Goal: Task Accomplishment & Management: Manage account settings

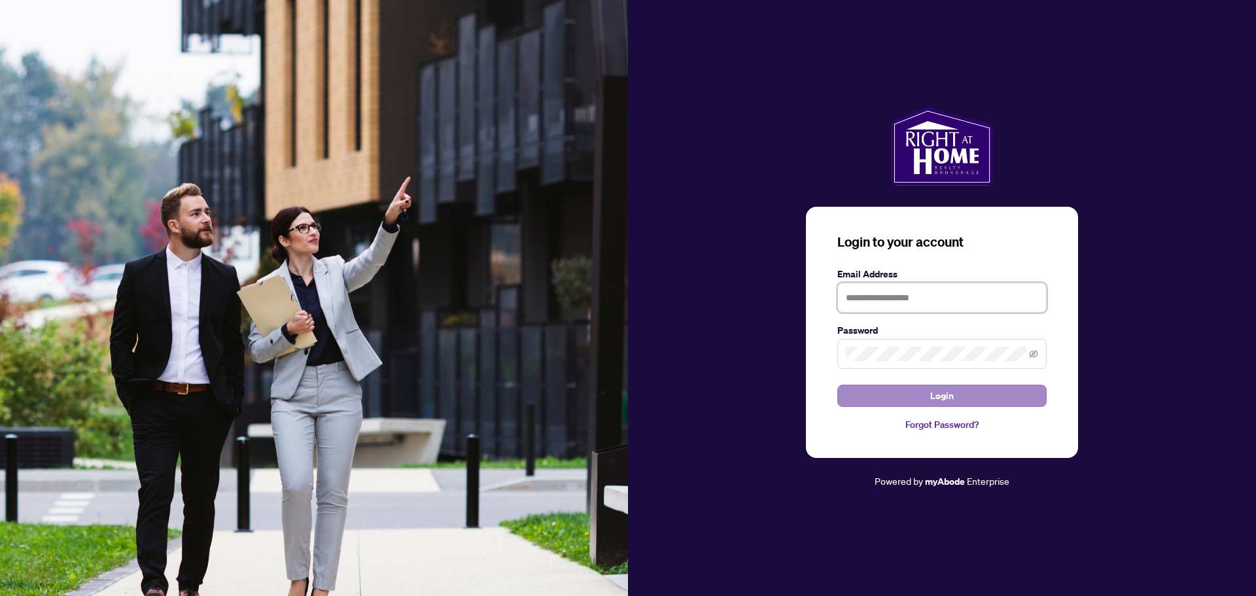
type input "**********"
click at [926, 389] on button "Login" at bounding box center [941, 396] width 209 height 22
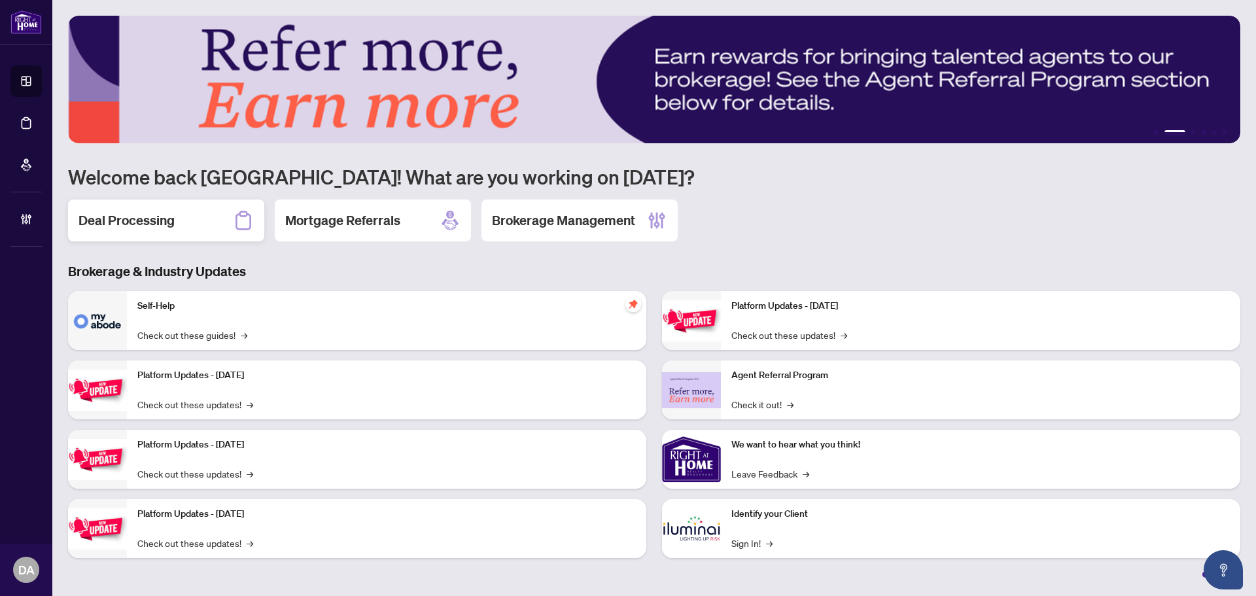
click at [188, 215] on div "Deal Processing" at bounding box center [166, 221] width 196 height 42
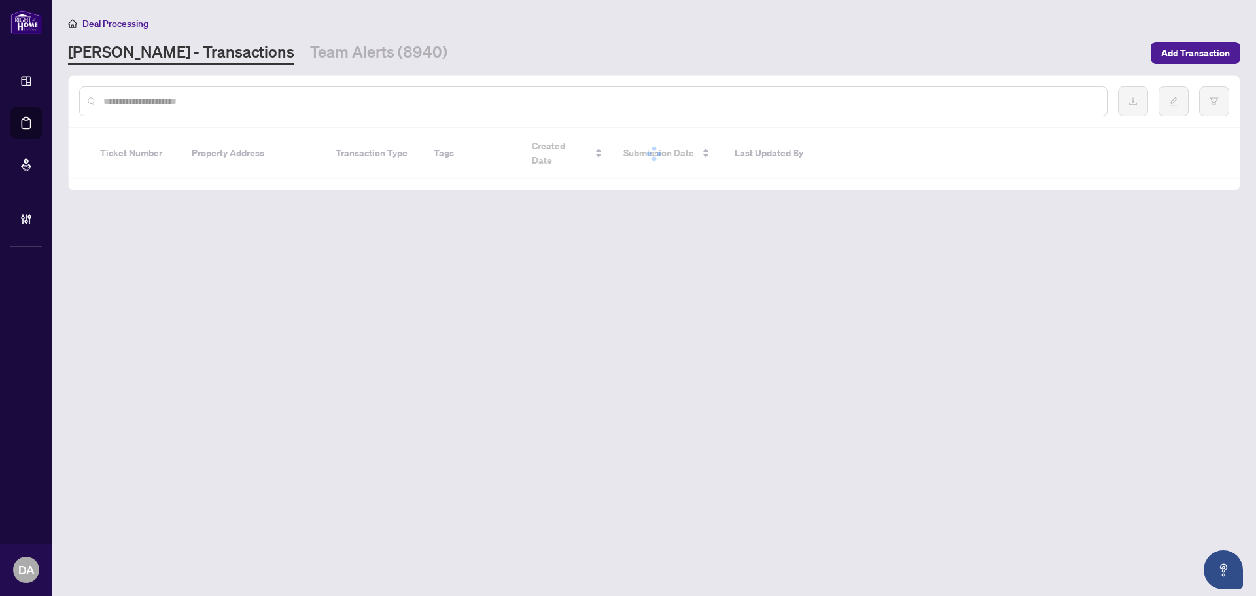
click at [270, 65] on main "Deal Processing RAHR - Transactions Team Alerts (8940) Add Transaction Ticket N…" at bounding box center [654, 298] width 1204 height 596
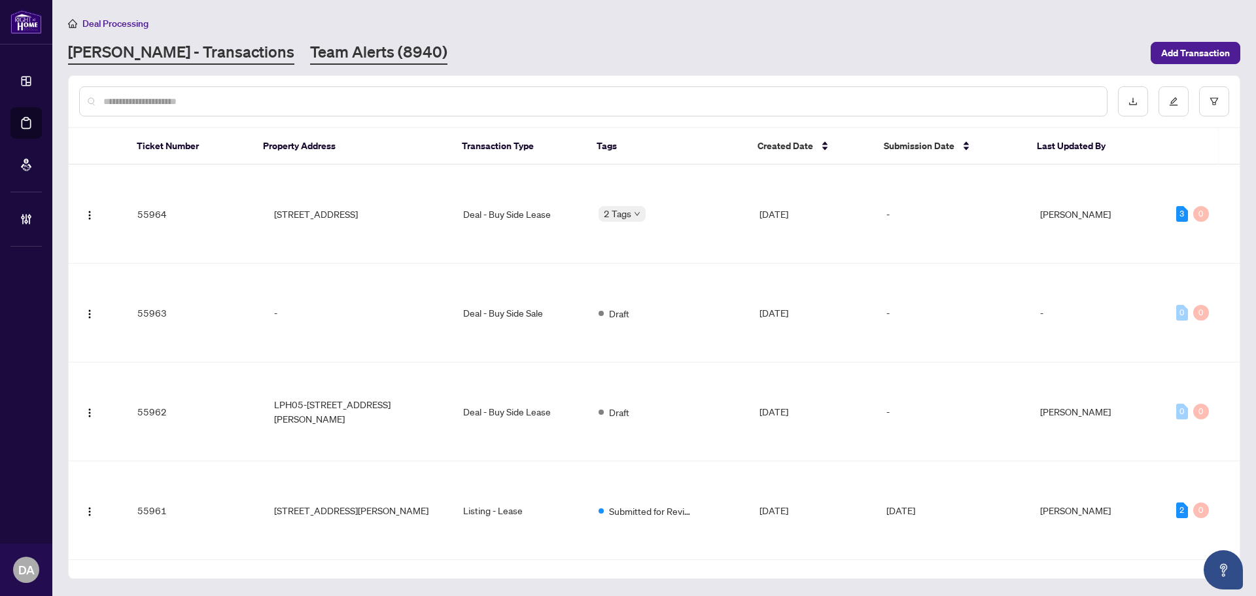
click at [310, 56] on link "Team Alerts (8940)" at bounding box center [378, 53] width 137 height 24
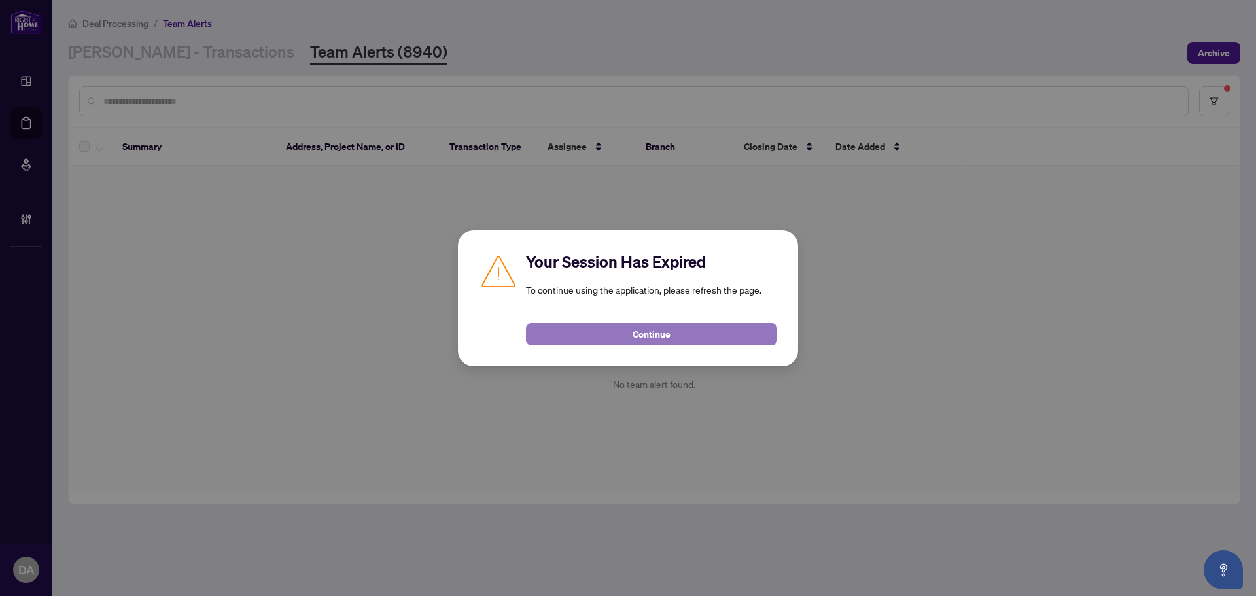
click at [676, 326] on button "Continue" at bounding box center [651, 334] width 251 height 22
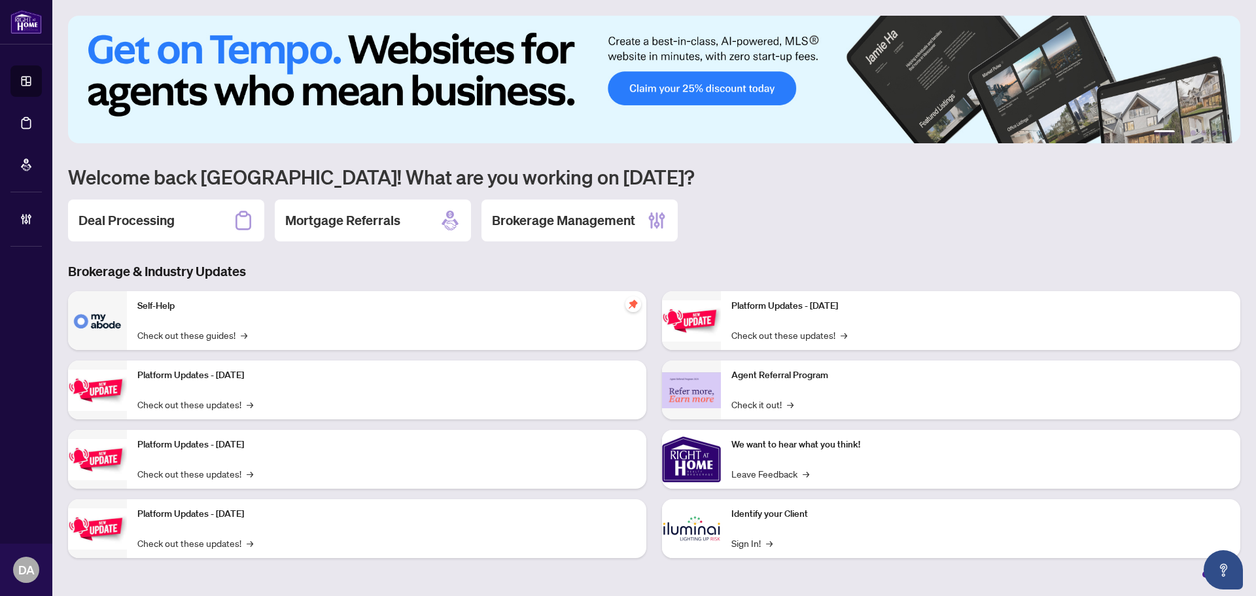
drag, startPoint x: 543, startPoint y: 232, endPoint x: 523, endPoint y: 233, distance: 19.7
click at [543, 232] on div "Brokerage Management" at bounding box center [579, 221] width 196 height 42
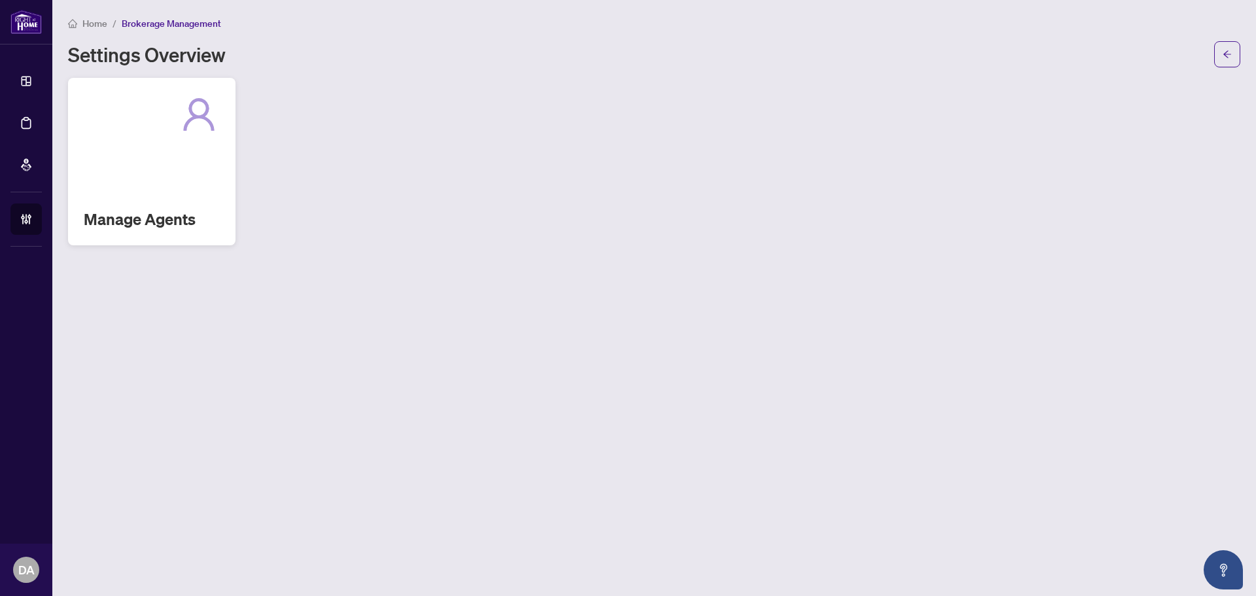
click at [169, 183] on div "Manage Agents" at bounding box center [151, 161] width 167 height 167
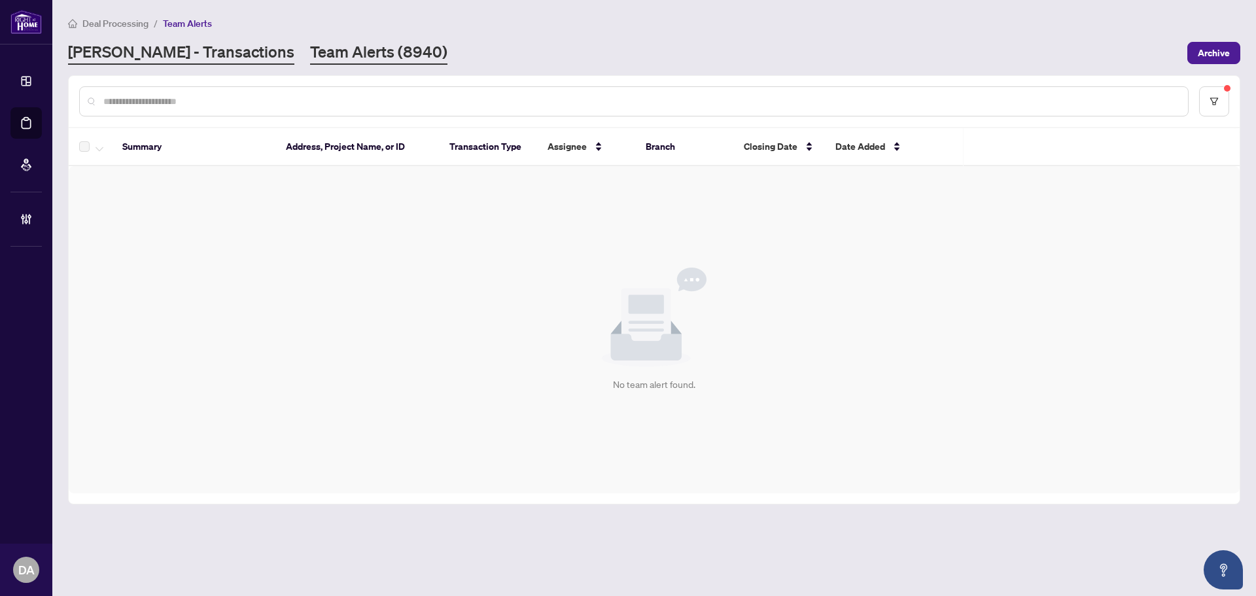
click at [184, 60] on link "[PERSON_NAME] - Transactions" at bounding box center [181, 53] width 226 height 24
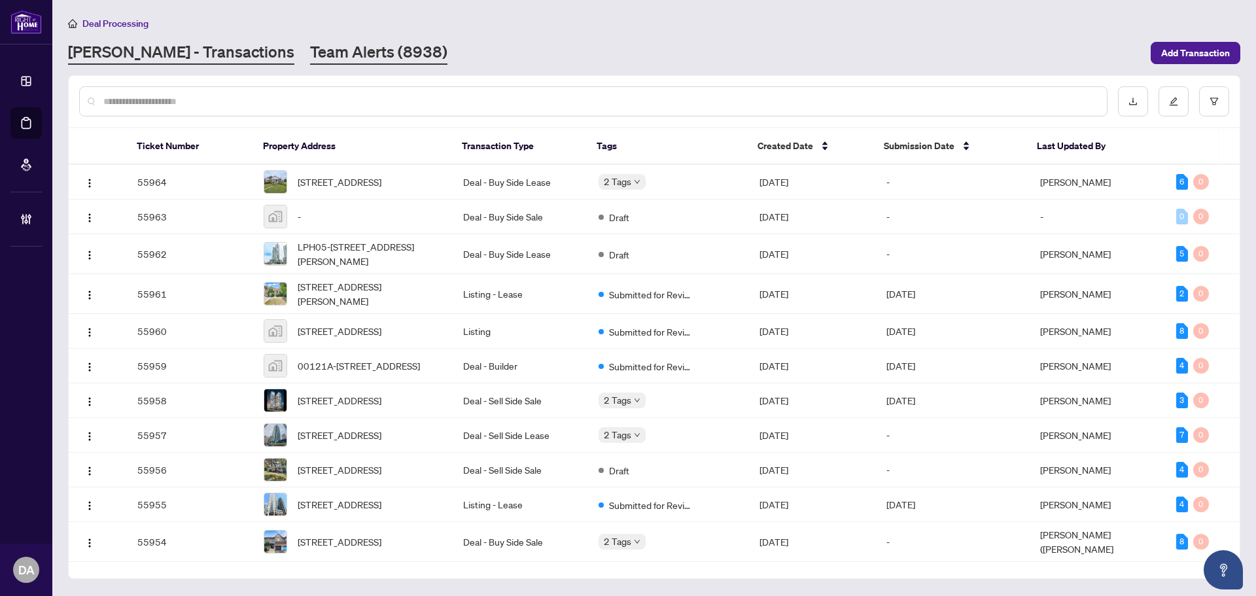
click at [310, 60] on link "Team Alerts (8938)" at bounding box center [378, 53] width 137 height 24
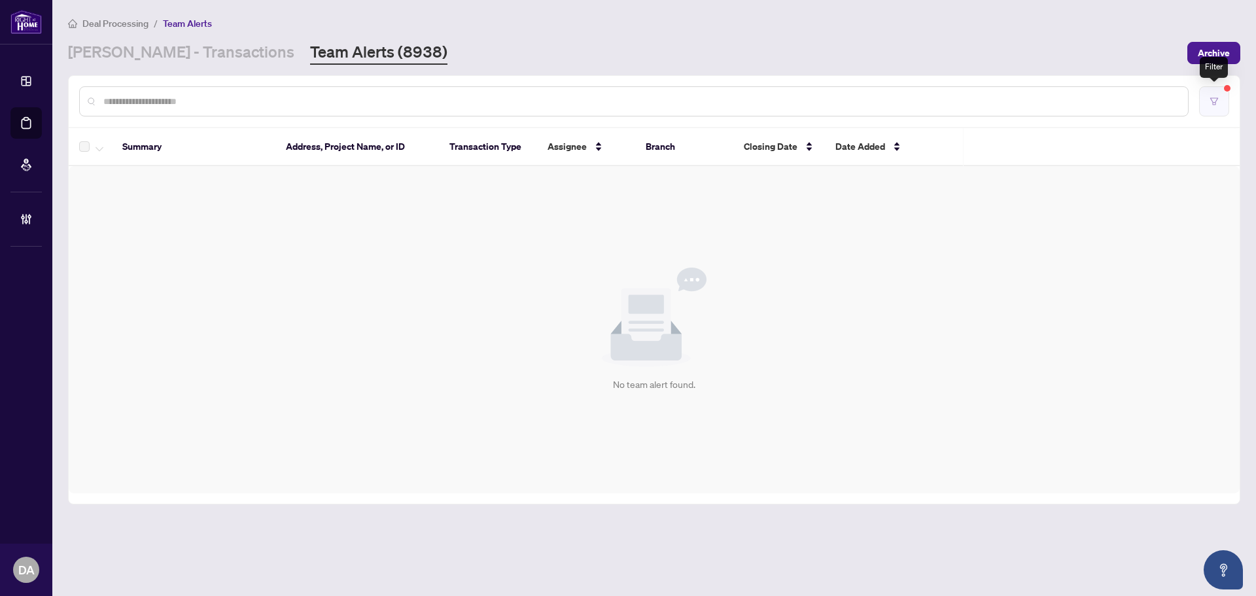
click at [1206, 97] on button "button" at bounding box center [1214, 101] width 30 height 30
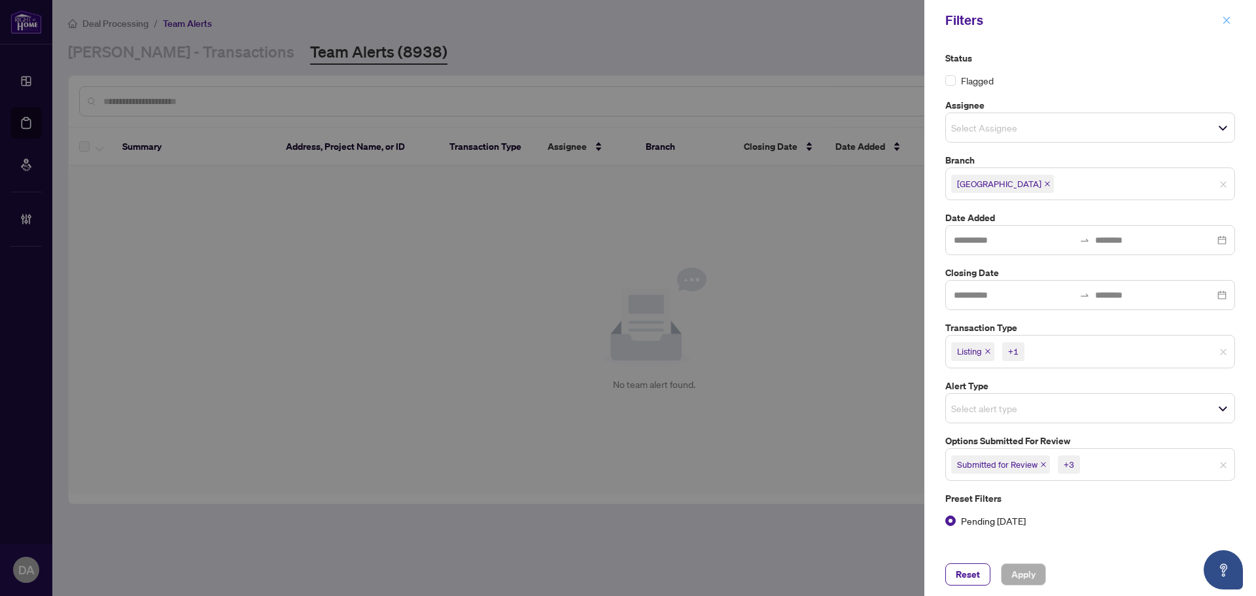
click at [1227, 18] on icon "close" at bounding box center [1226, 20] width 9 height 9
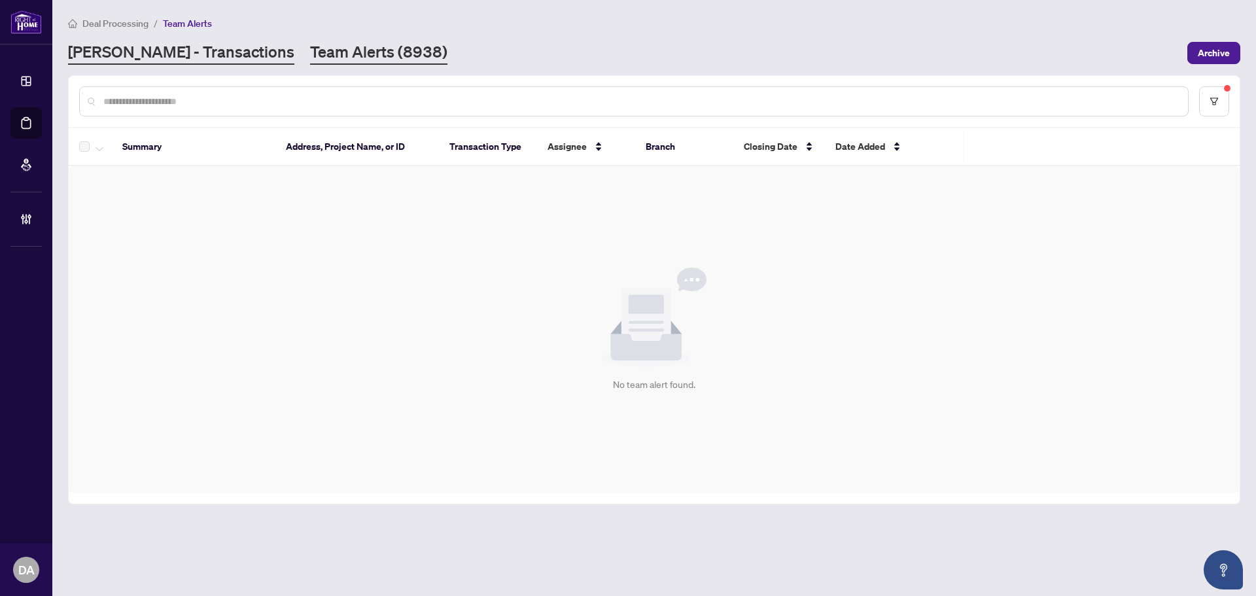
click at [171, 53] on link "[PERSON_NAME] - Transactions" at bounding box center [181, 53] width 226 height 24
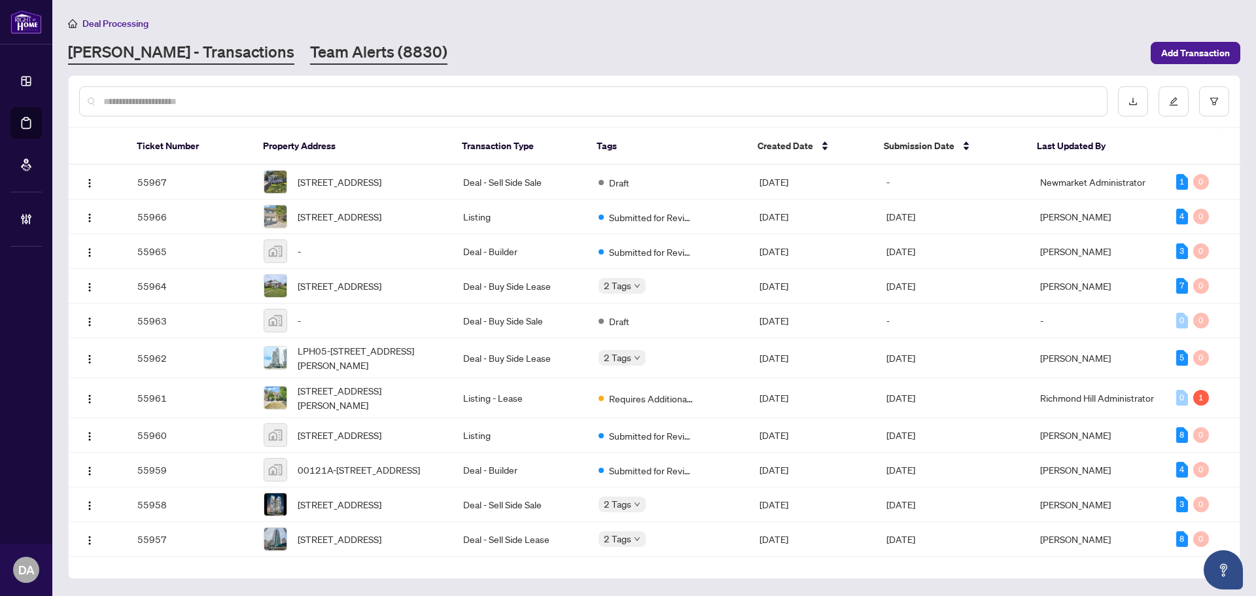
click at [310, 51] on link "Team Alerts (8830)" at bounding box center [378, 53] width 137 height 24
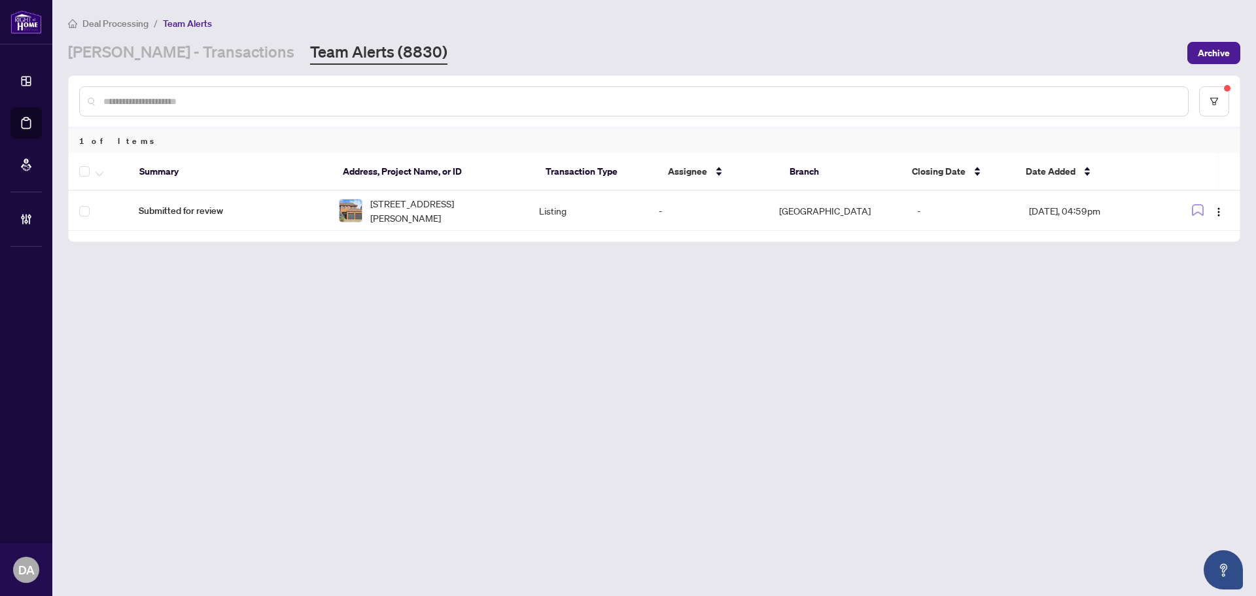
click at [310, 48] on link "Team Alerts (8830)" at bounding box center [378, 53] width 137 height 24
click at [562, 102] on input "text" at bounding box center [640, 101] width 1074 height 14
click at [111, 56] on link "[PERSON_NAME] - Transactions" at bounding box center [181, 53] width 226 height 24
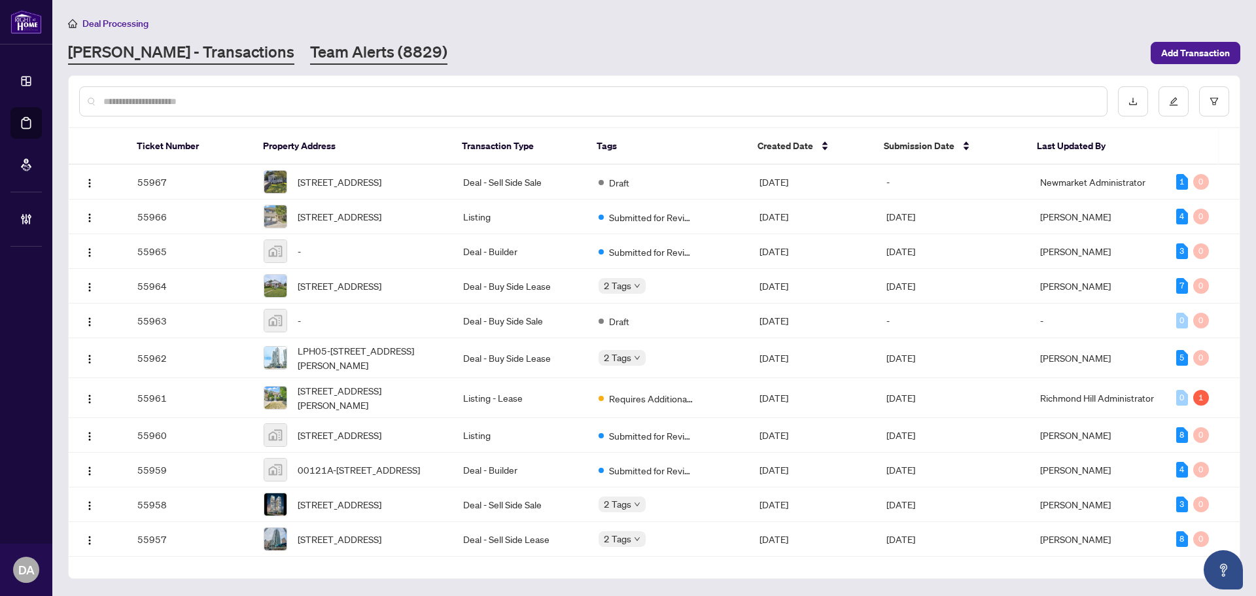
click at [310, 57] on link "Team Alerts (8829)" at bounding box center [378, 53] width 137 height 24
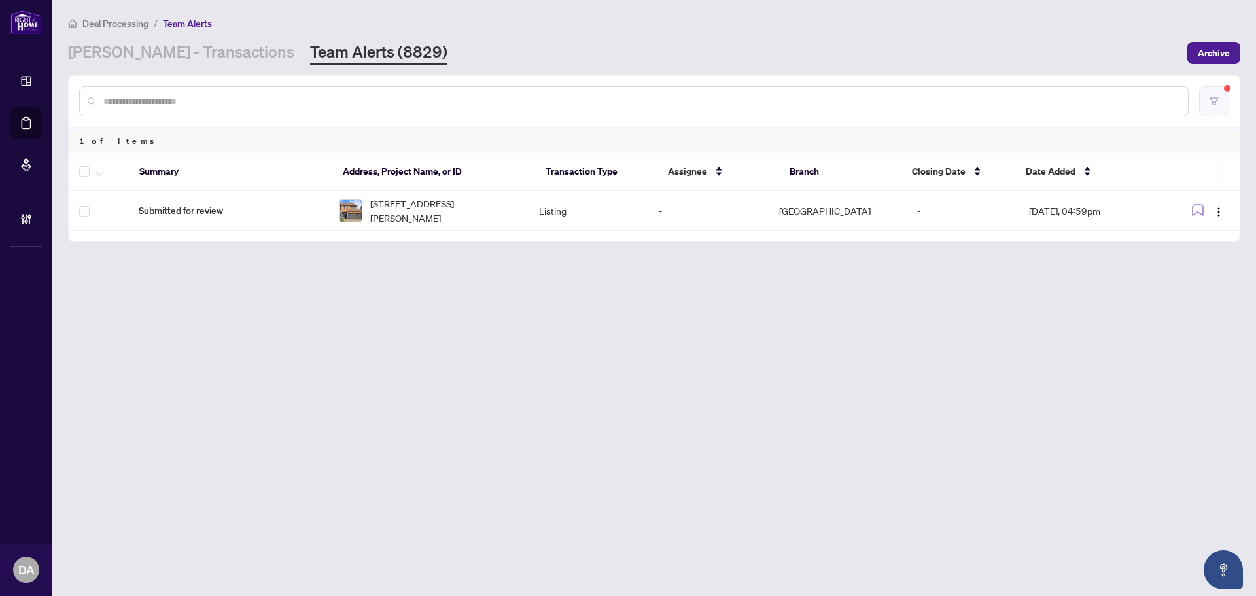
click at [1224, 96] on button "button" at bounding box center [1214, 101] width 30 height 30
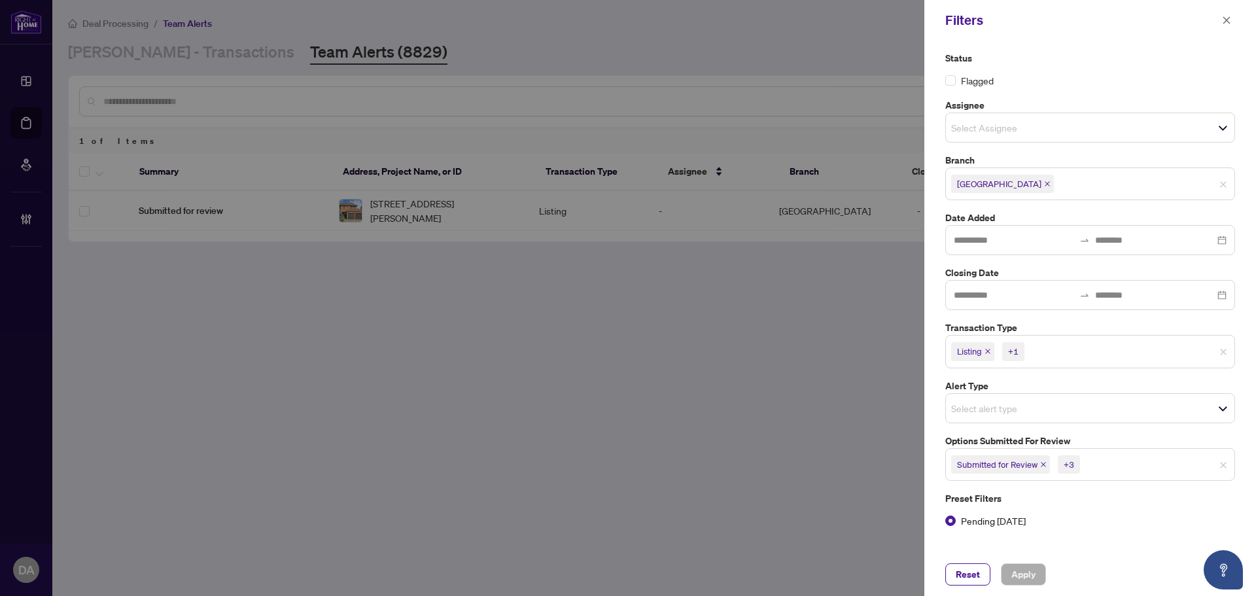
click at [1090, 466] on input "search" at bounding box center [1129, 465] width 92 height 16
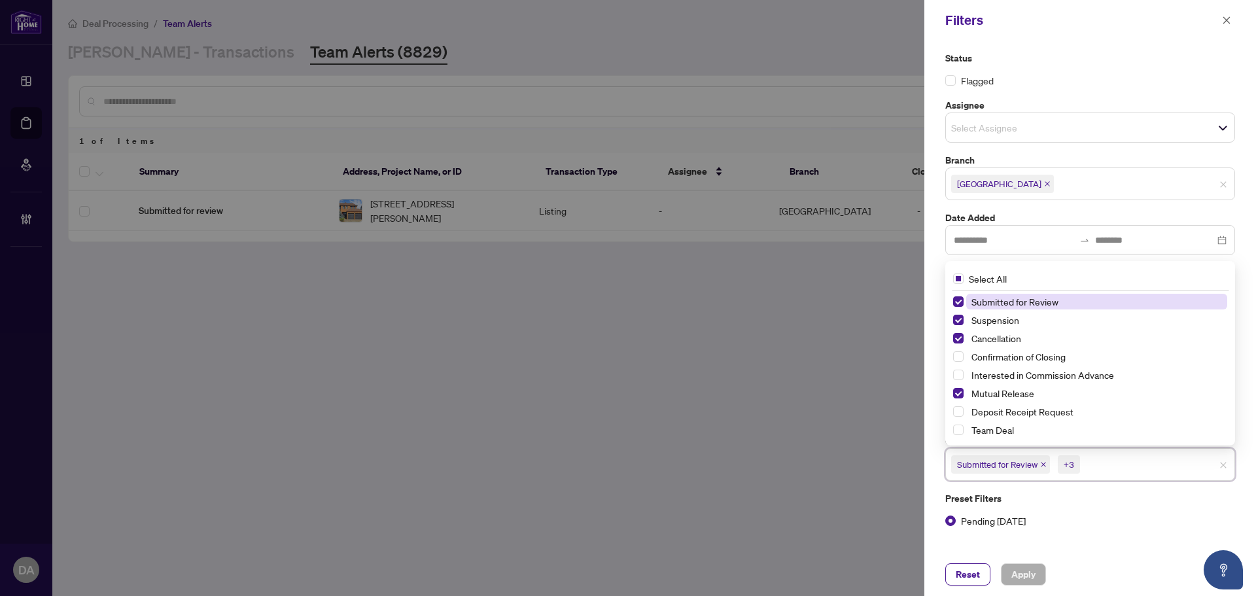
click at [1152, 519] on label "Pending [DATE]" at bounding box center [1090, 521] width 290 height 14
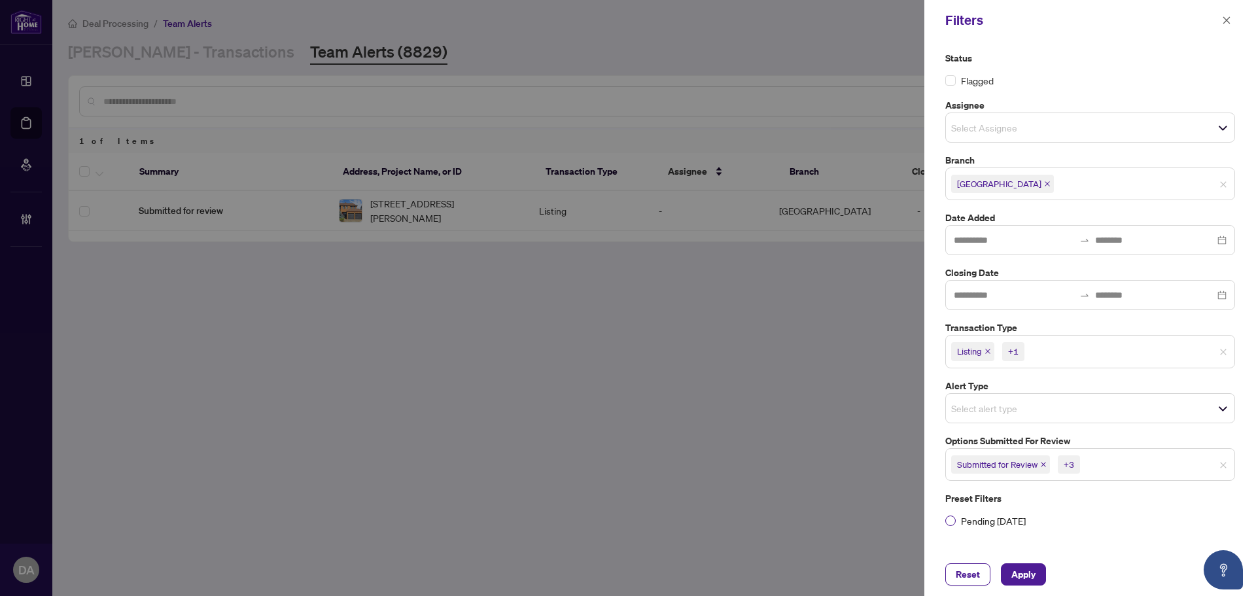
click at [1001, 524] on span "Pending [DATE]" at bounding box center [993, 521] width 75 height 14
click at [1232, 18] on button "button" at bounding box center [1226, 20] width 17 height 16
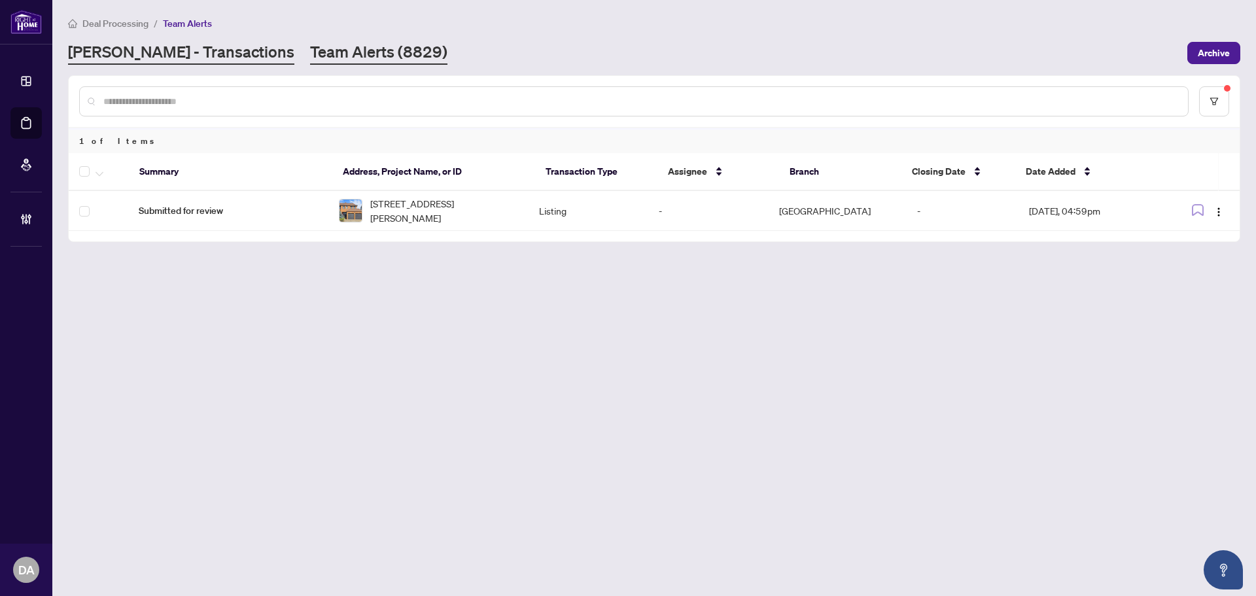
click at [187, 55] on link "[PERSON_NAME] - Transactions" at bounding box center [181, 53] width 226 height 24
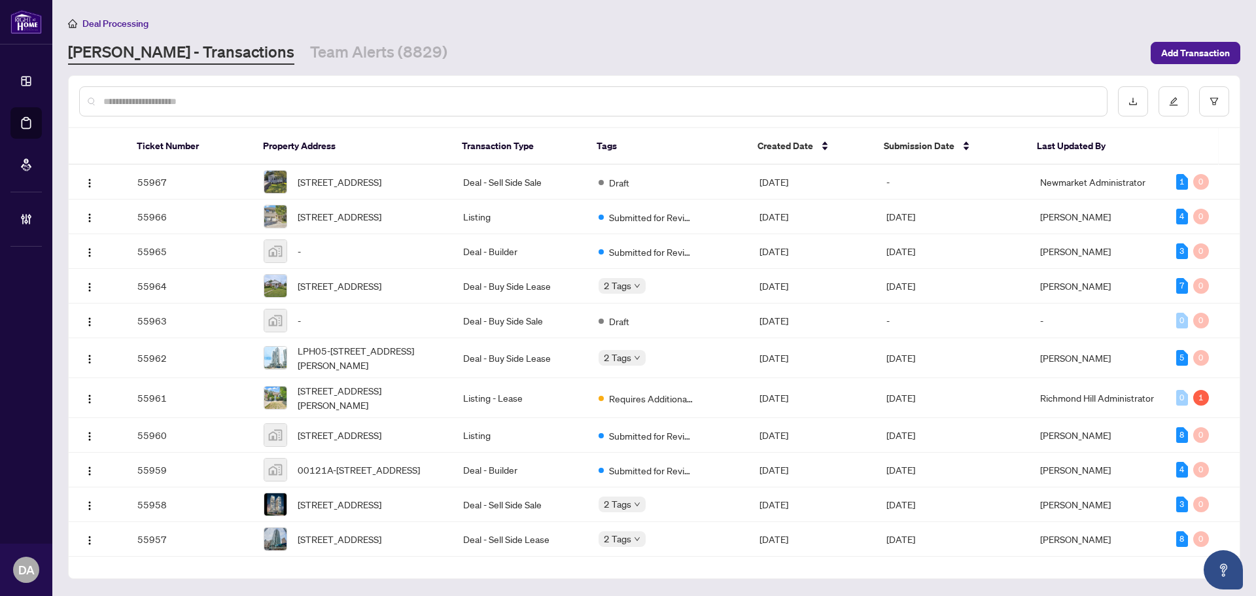
click at [399, 103] on input "text" at bounding box center [599, 101] width 993 height 14
paste input "**********"
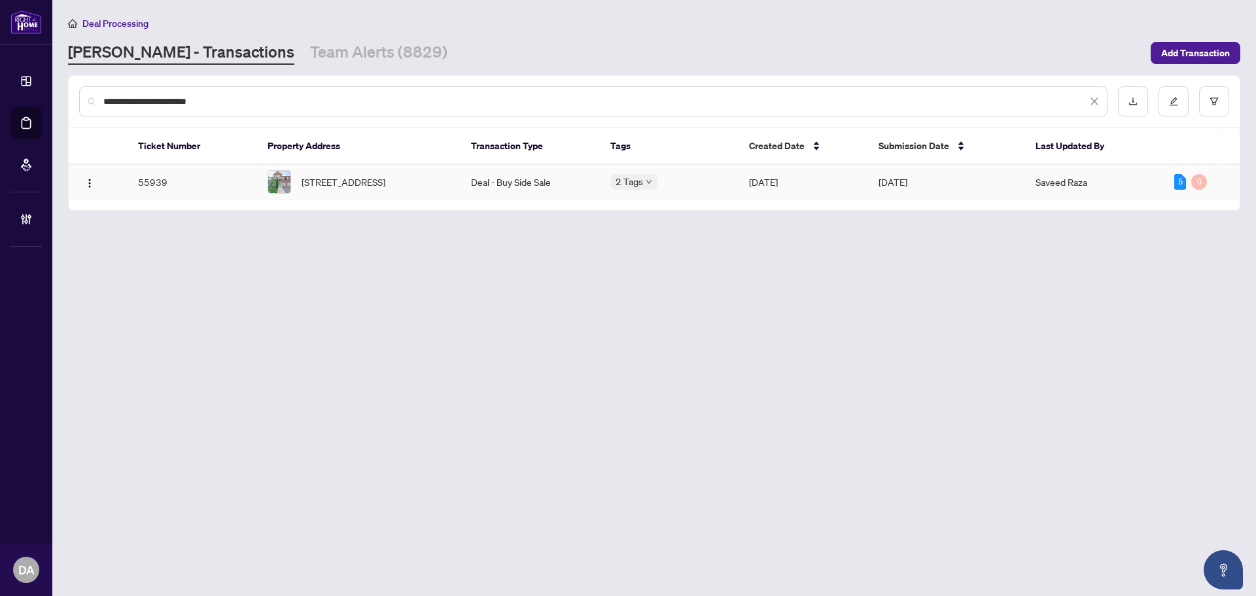
type input "**********"
click at [526, 183] on td "Deal - Buy Side Sale" at bounding box center [530, 182] width 139 height 35
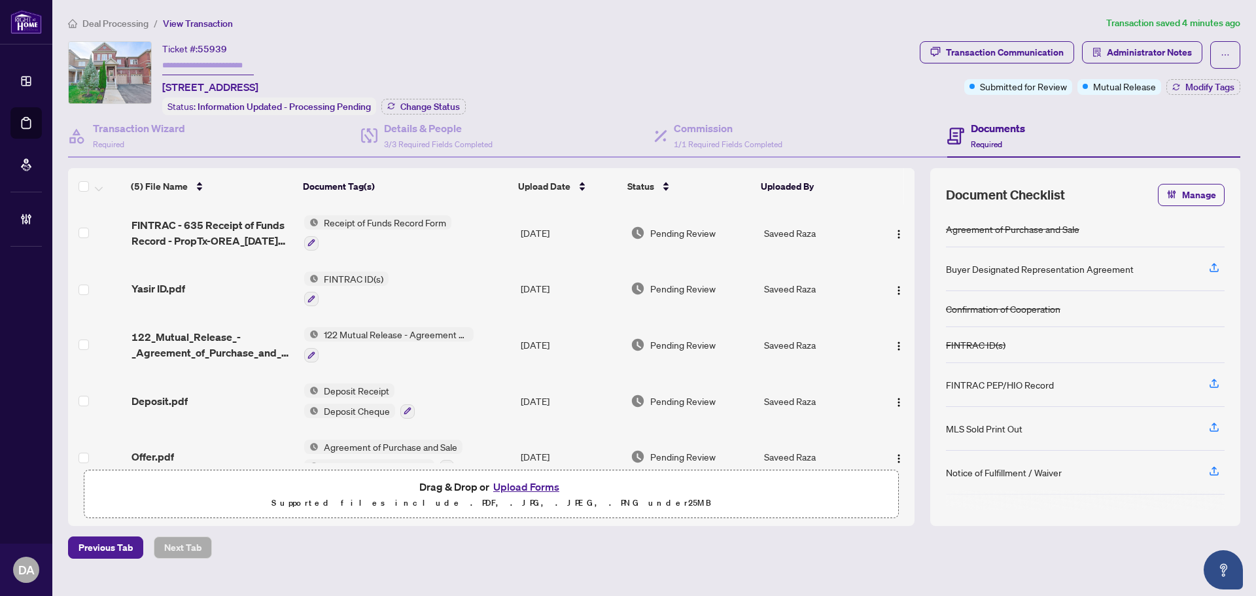
scroll to position [25, 0]
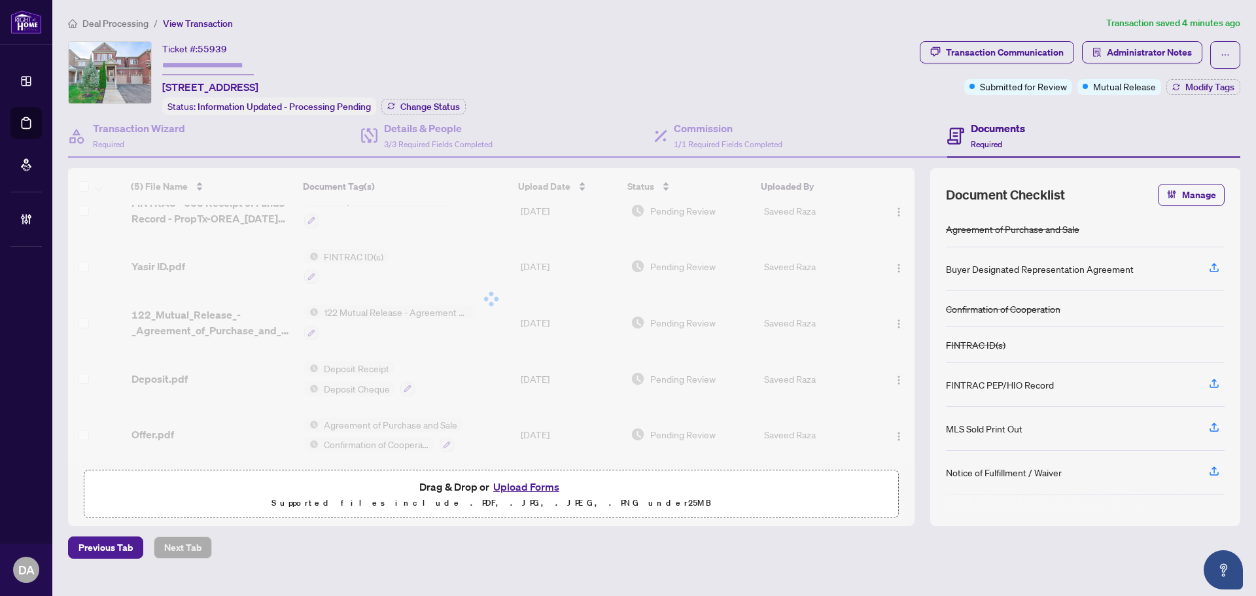
click at [532, 48] on div "Ticket #: 55939 114 Begonia Cres, Brampton, Ontario L7A 0M9, Canada Status: Inf…" at bounding box center [491, 78] width 846 height 74
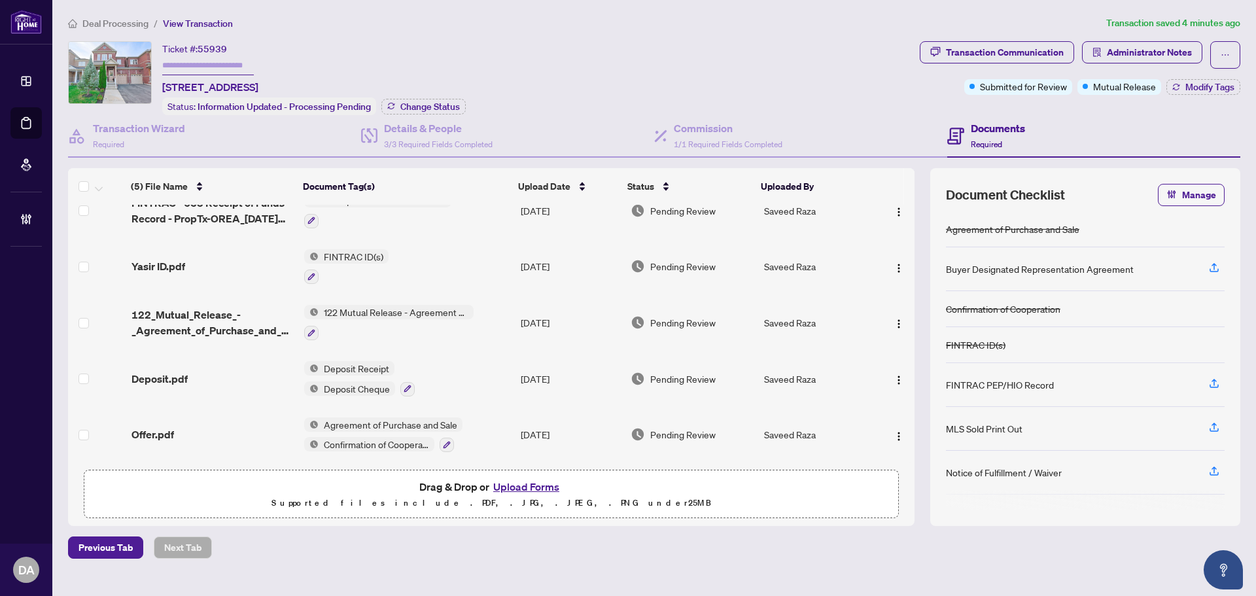
click at [743, 43] on div "Ticket #: 55939 114 Begonia Cres, Brampton, Ontario L7A 0M9, Canada Status: Inf…" at bounding box center [491, 78] width 846 height 74
click at [894, 319] on img "button" at bounding box center [899, 324] width 10 height 10
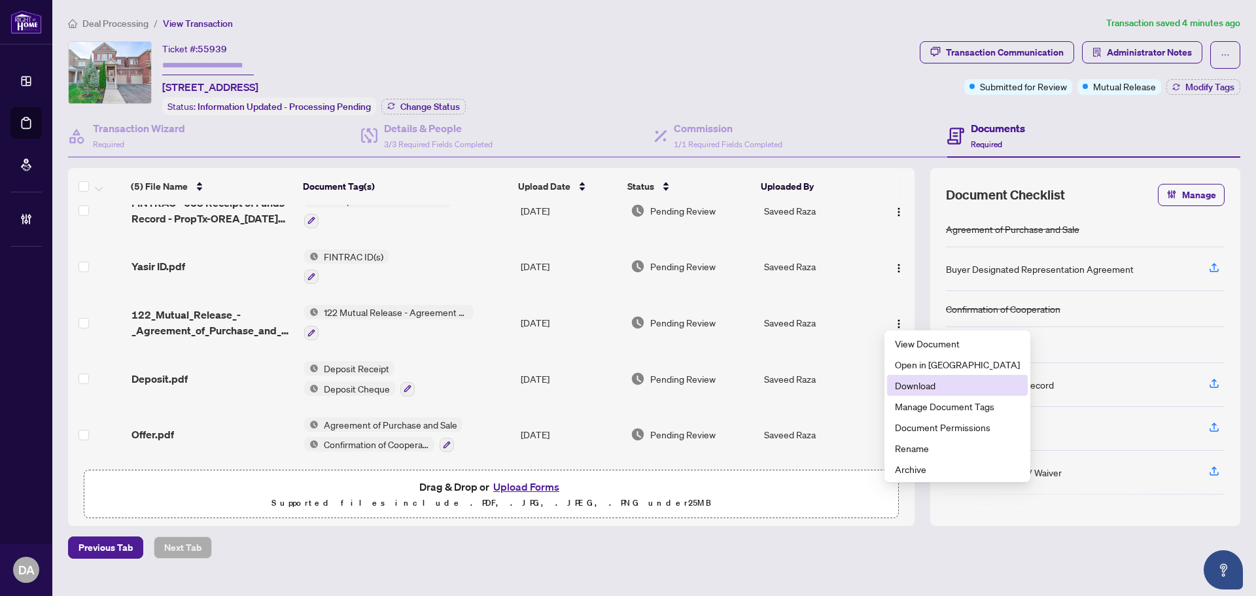
click at [934, 385] on span "Download" at bounding box center [957, 385] width 125 height 14
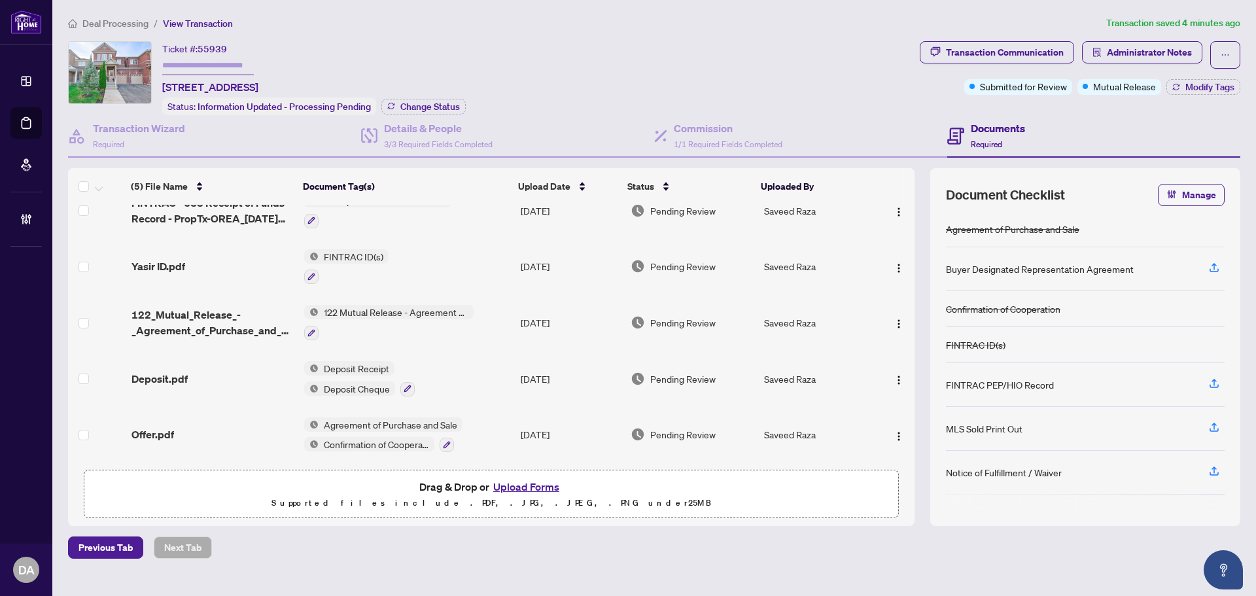
click at [151, 427] on div "(5) File Name Document Tag(s) Upload Date Status Uploaded By (5) File Name Docu…" at bounding box center [491, 315] width 846 height 295
click at [1095, 55] on icon "solution" at bounding box center [1096, 52] width 9 height 9
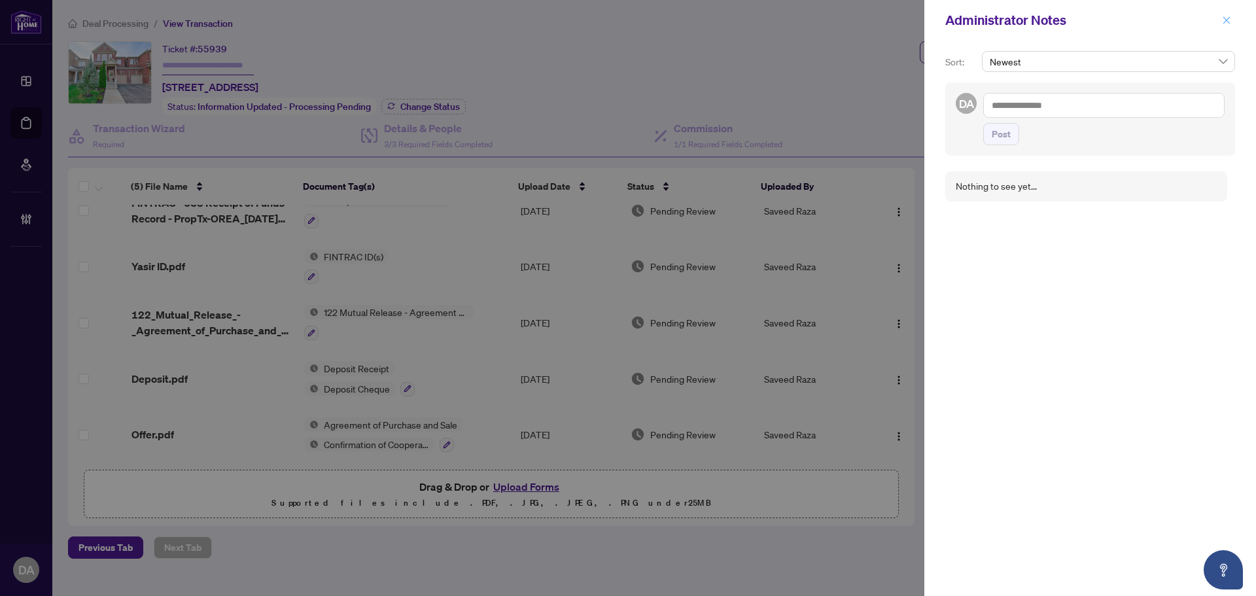
click at [1228, 19] on icon "close" at bounding box center [1226, 19] width 7 height 7
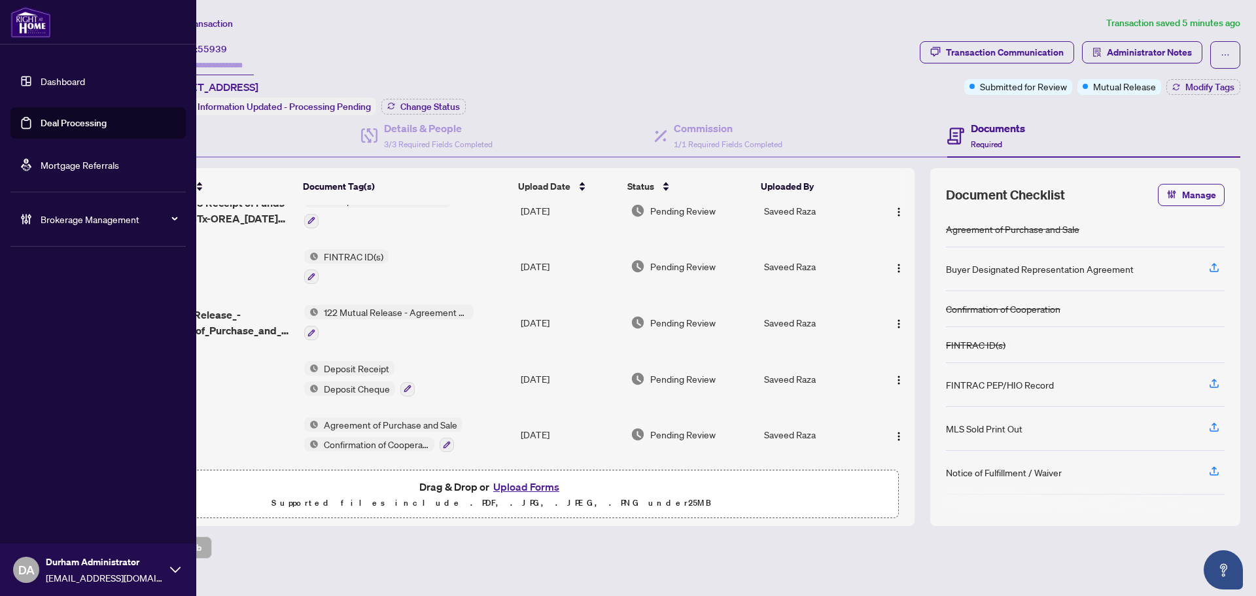
click at [71, 128] on link "Deal Processing" at bounding box center [74, 123] width 66 height 12
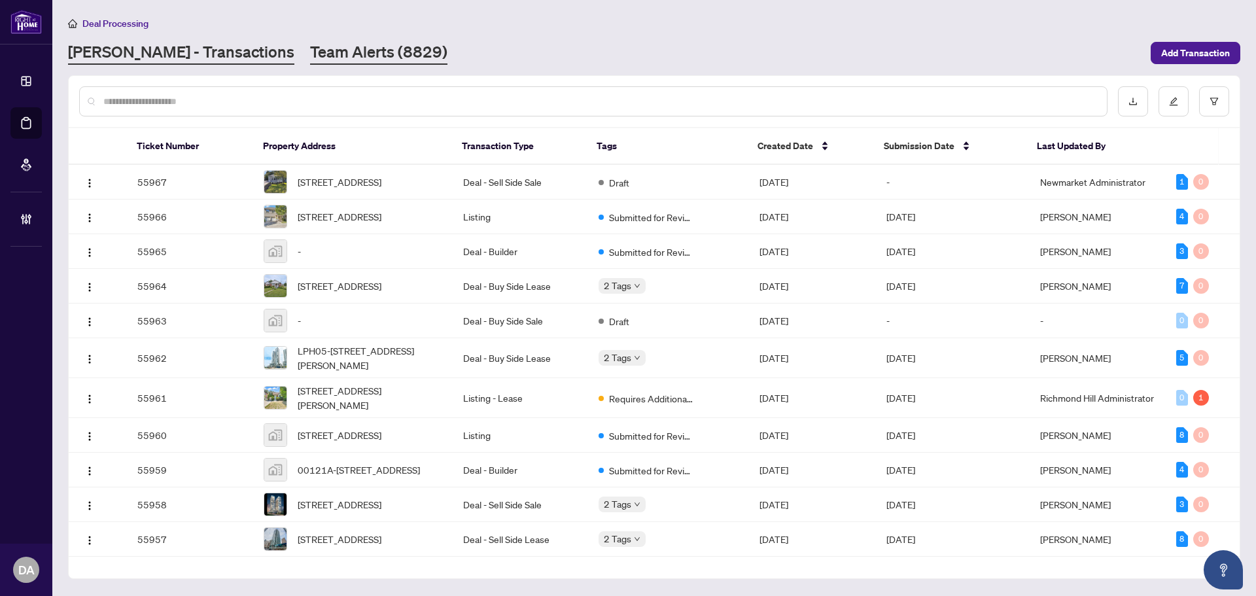
click at [310, 50] on link "Team Alerts (8829)" at bounding box center [378, 53] width 137 height 24
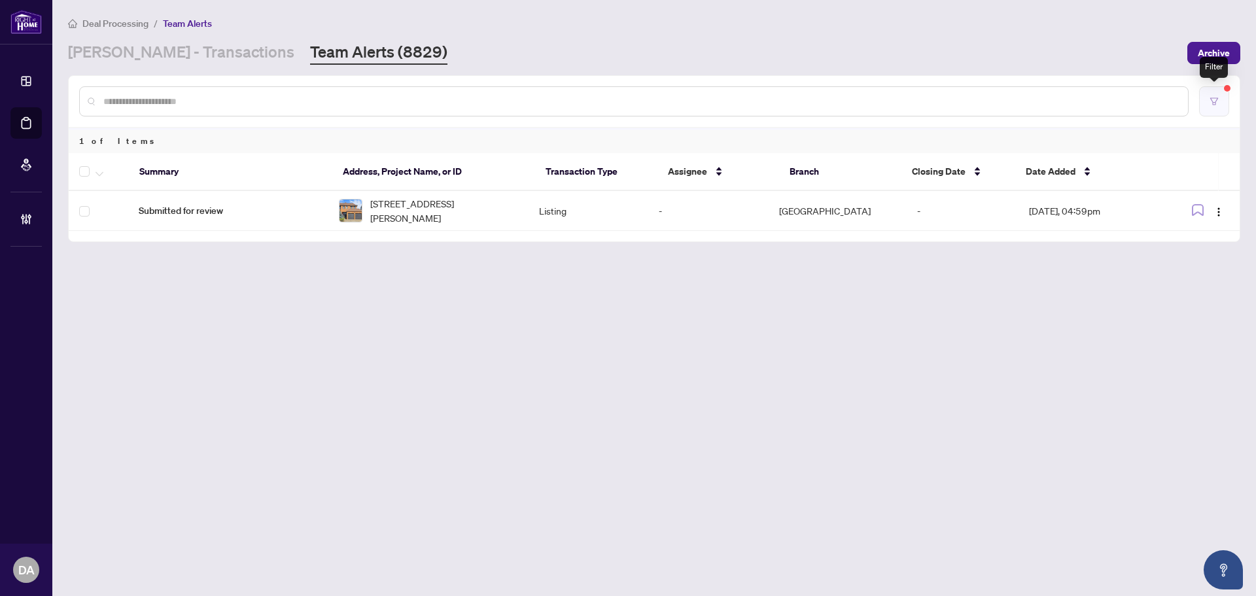
click at [1219, 102] on button "button" at bounding box center [1214, 101] width 30 height 30
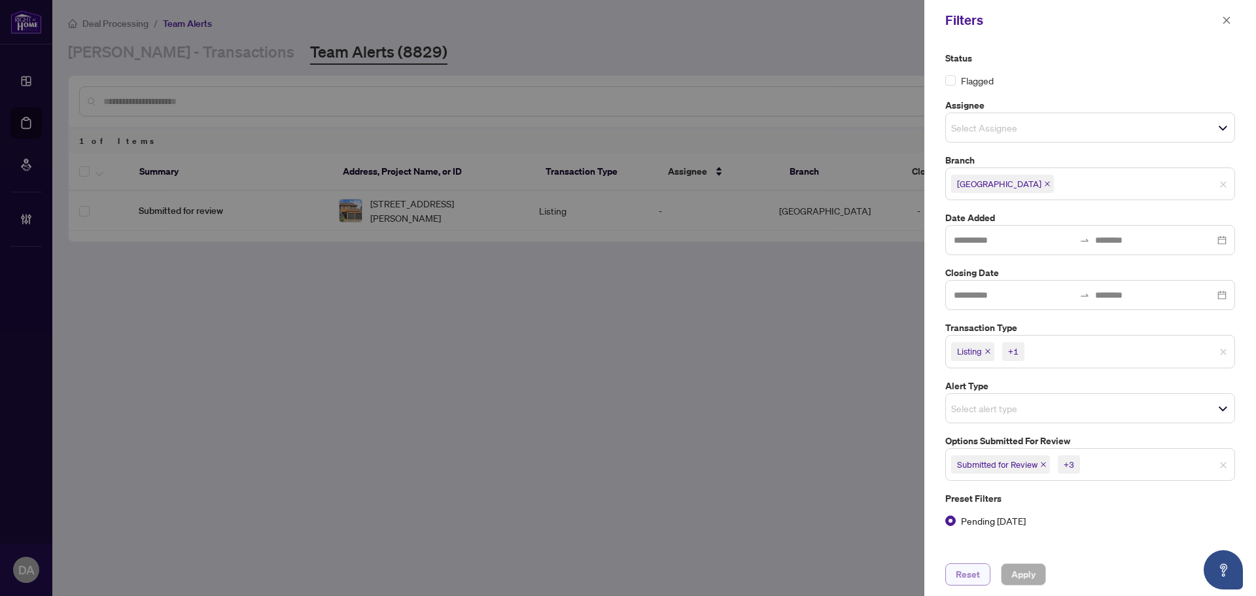
click at [975, 583] on span "Reset" at bounding box center [968, 574] width 24 height 21
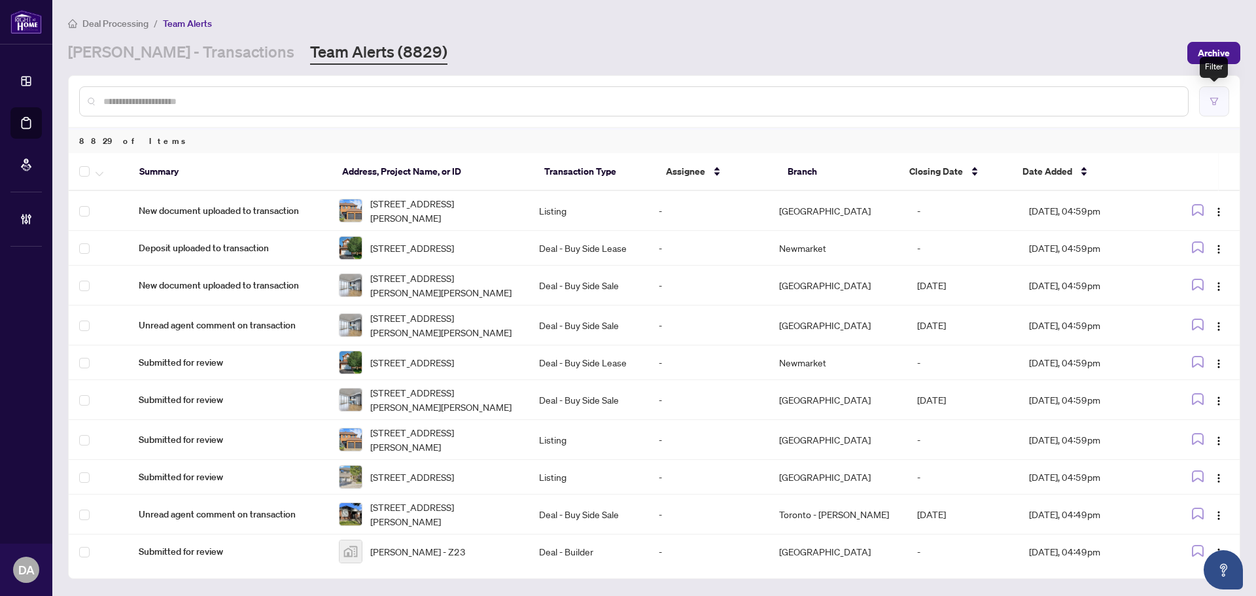
click at [1217, 102] on icon "filter" at bounding box center [1214, 101] width 9 height 9
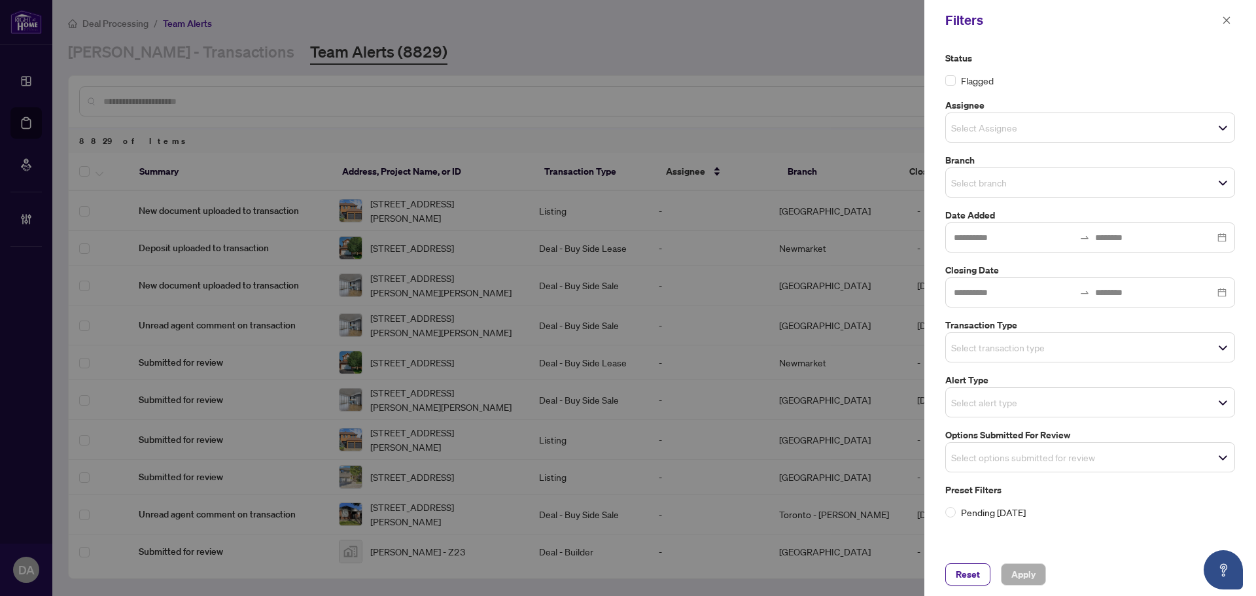
click at [1015, 192] on div "Select branch" at bounding box center [1090, 182] width 290 height 30
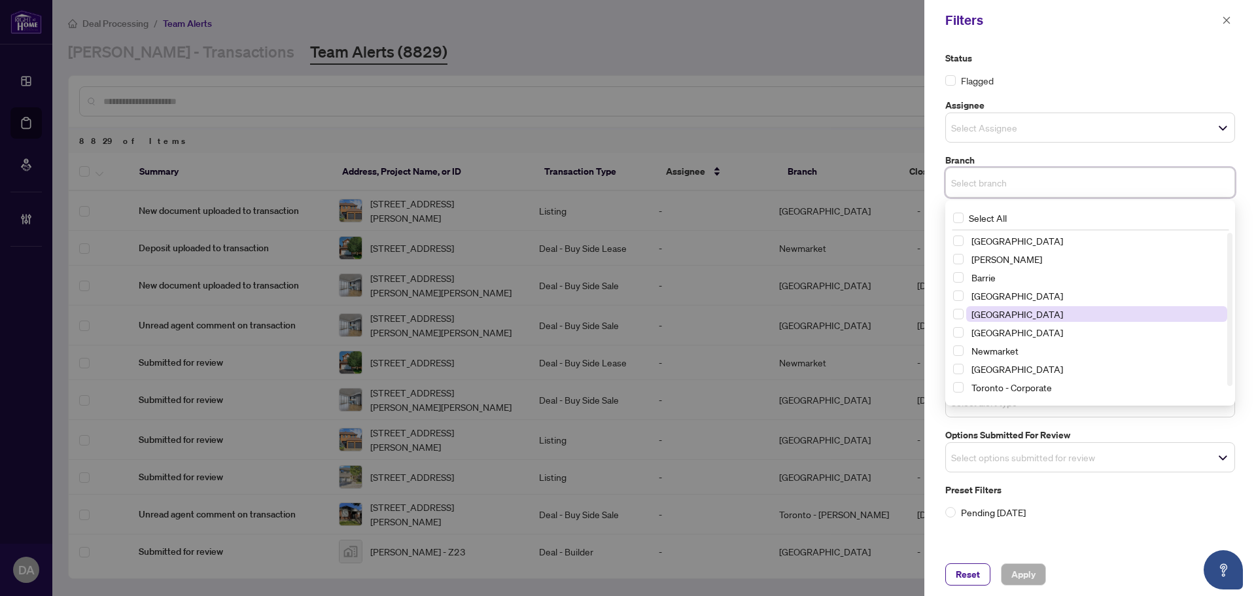
click at [989, 315] on span "[GEOGRAPHIC_DATA]" at bounding box center [1017, 314] width 92 height 12
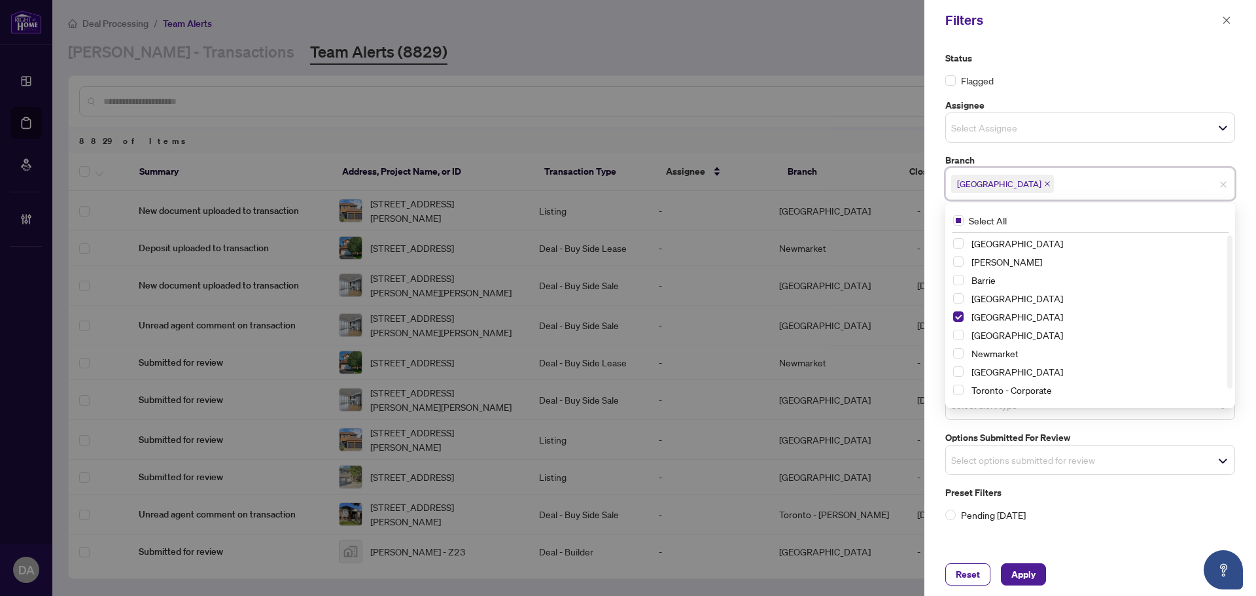
click at [1019, 162] on label "Branch" at bounding box center [1090, 160] width 290 height 14
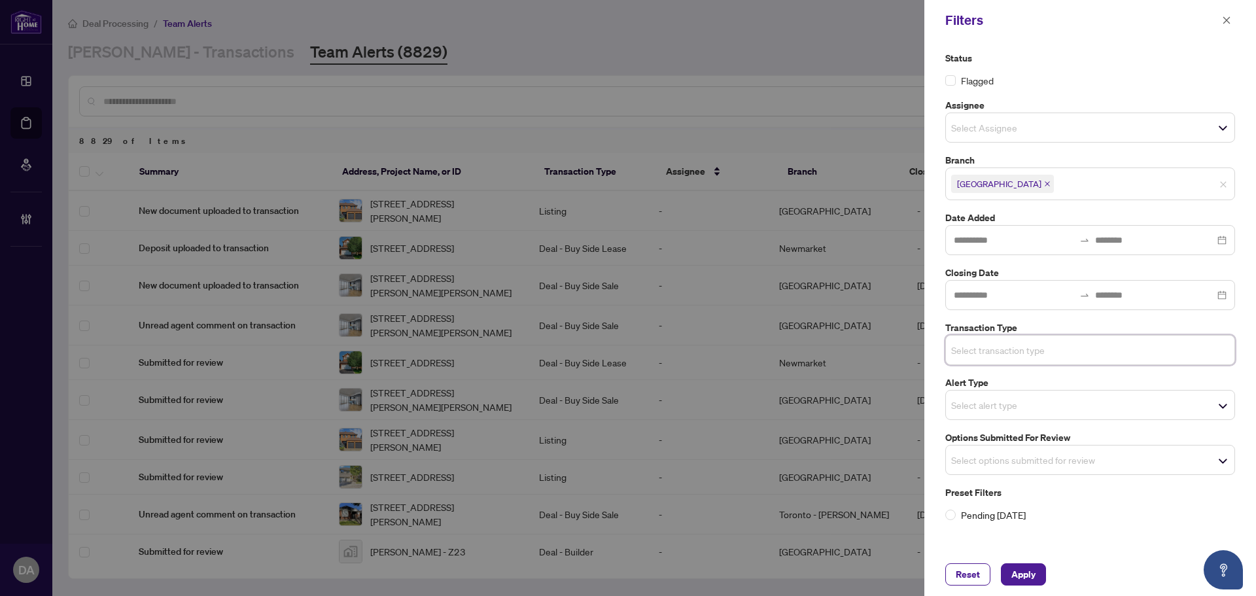
click at [1004, 343] on input "search" at bounding box center [997, 350] width 92 height 16
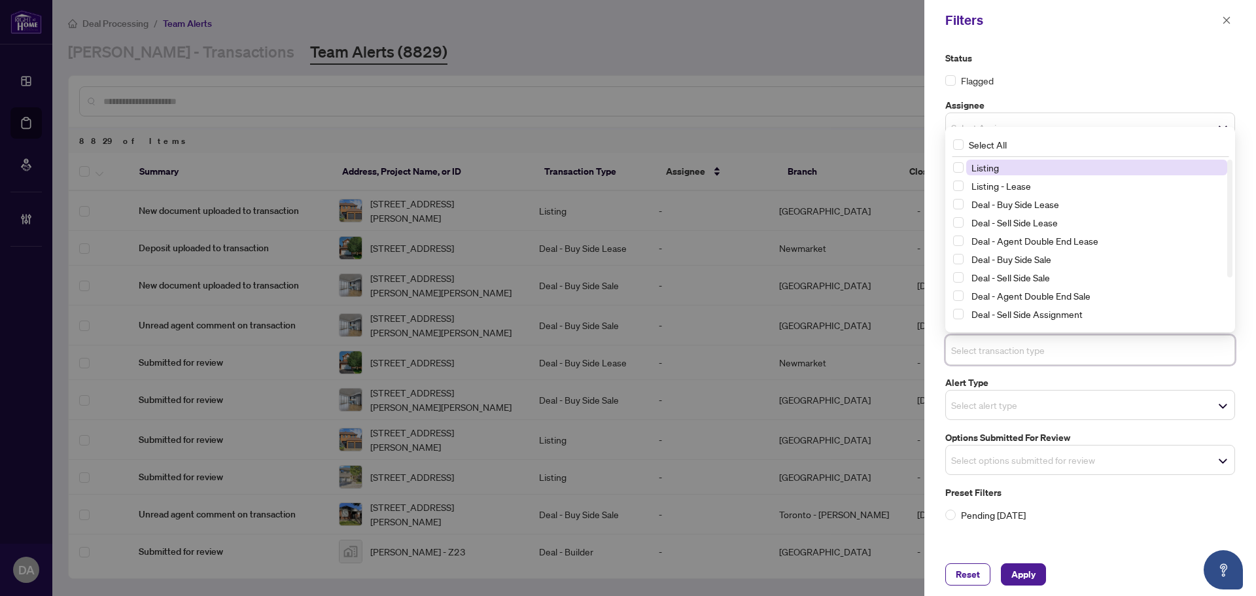
click at [1005, 167] on span "Listing" at bounding box center [1096, 168] width 261 height 16
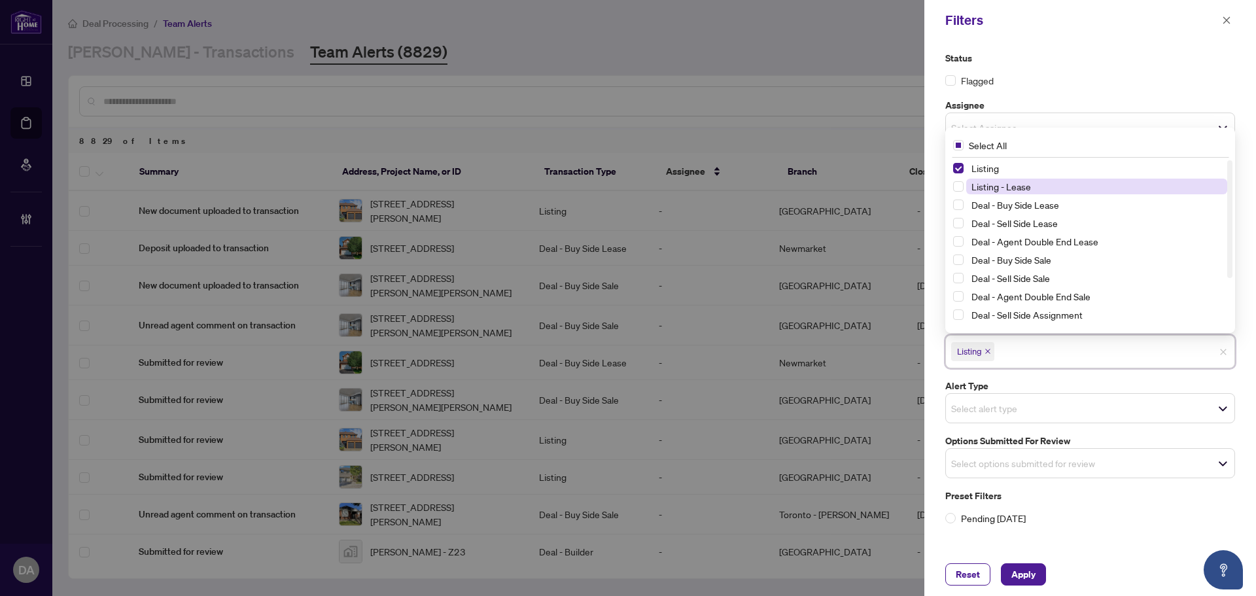
click at [1000, 183] on span "Listing - Lease" at bounding box center [1001, 187] width 60 height 12
click at [1051, 393] on div "Select alert type" at bounding box center [1090, 408] width 290 height 30
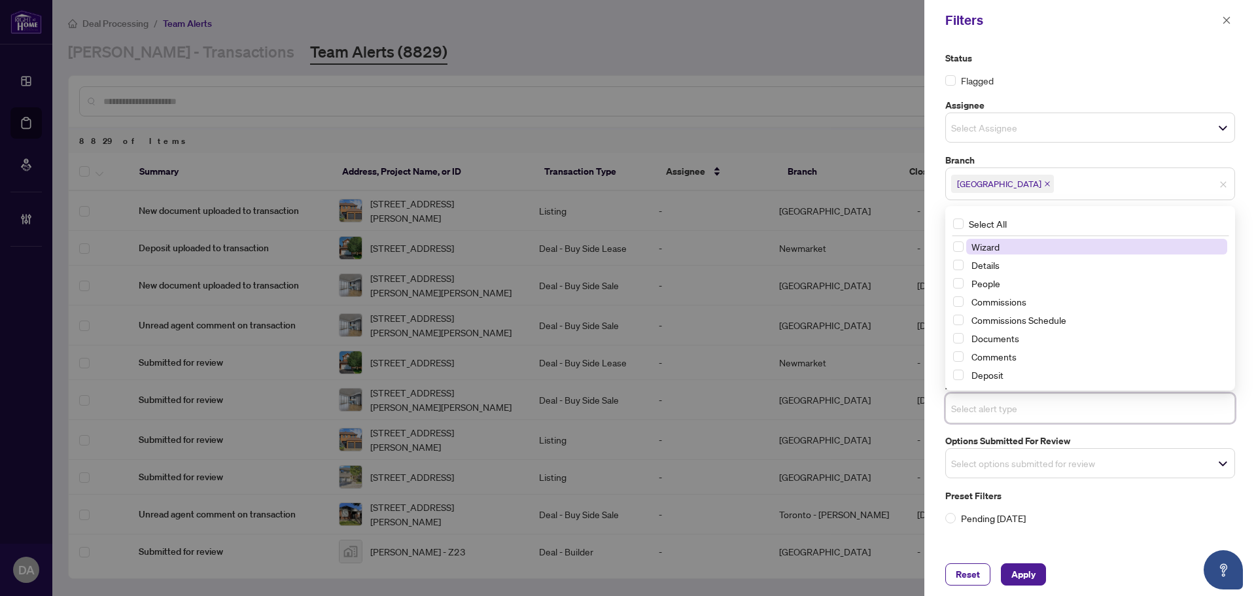
click at [1056, 459] on span "Select options submitted for review" at bounding box center [1090, 463] width 288 height 18
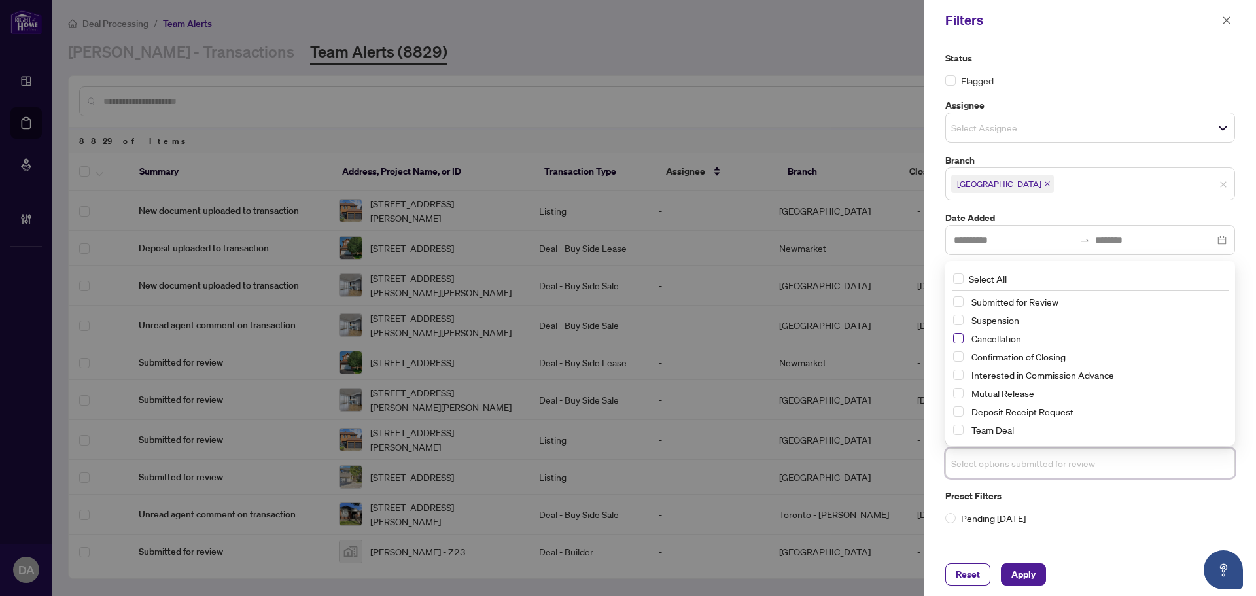
click at [959, 338] on span "Select Cancellation" at bounding box center [958, 338] width 10 height 10
click at [962, 322] on span "Select Suspension" at bounding box center [958, 320] width 10 height 10
click at [960, 391] on span "Select Mutual Release" at bounding box center [958, 393] width 10 height 10
click at [956, 300] on span "Select Submitted for Review" at bounding box center [958, 301] width 10 height 10
click at [1089, 517] on label "Pending [DATE]" at bounding box center [1090, 521] width 290 height 14
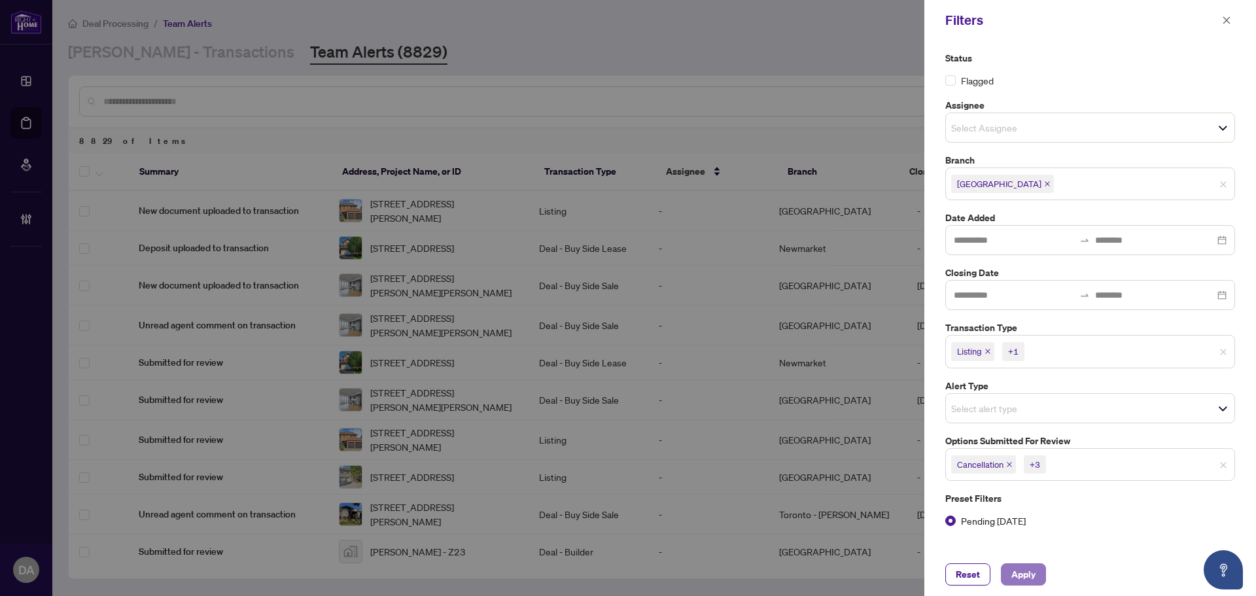
click at [1028, 574] on span "Apply" at bounding box center [1023, 574] width 24 height 21
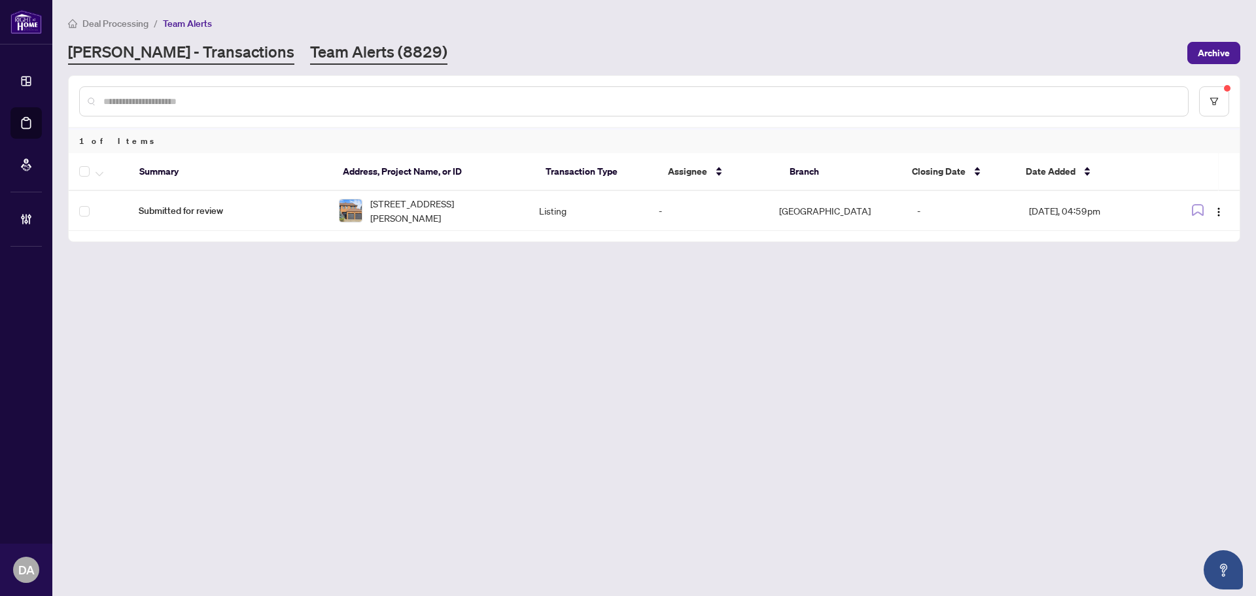
click at [133, 46] on link "[PERSON_NAME] - Transactions" at bounding box center [181, 53] width 226 height 24
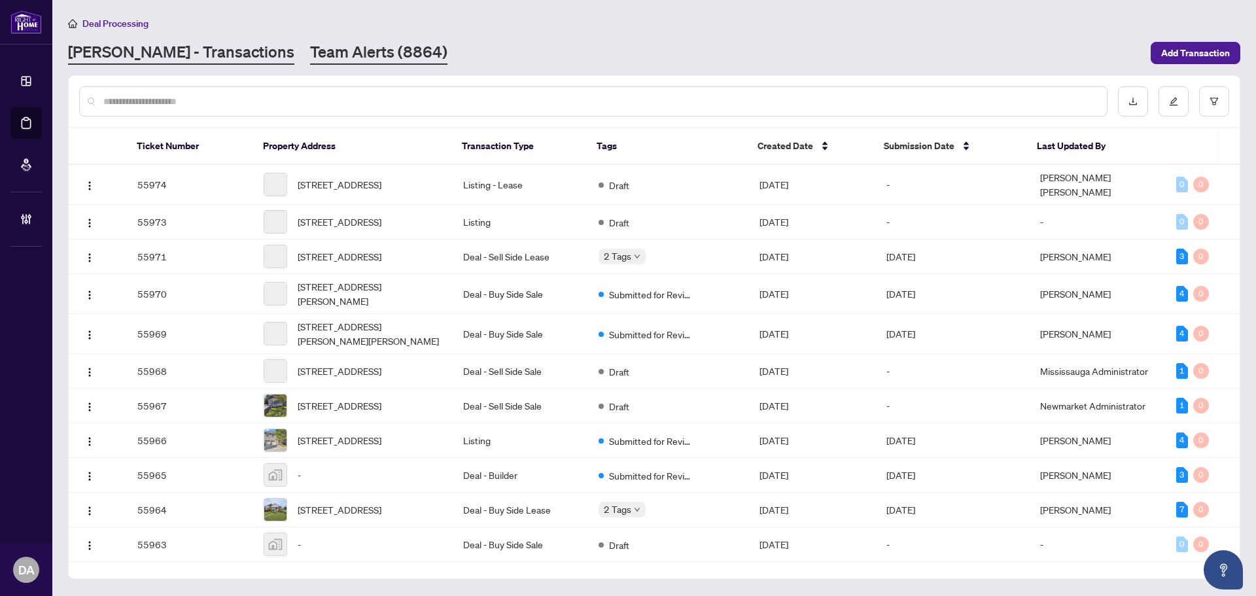
click at [310, 58] on link "Team Alerts (8864)" at bounding box center [378, 53] width 137 height 24
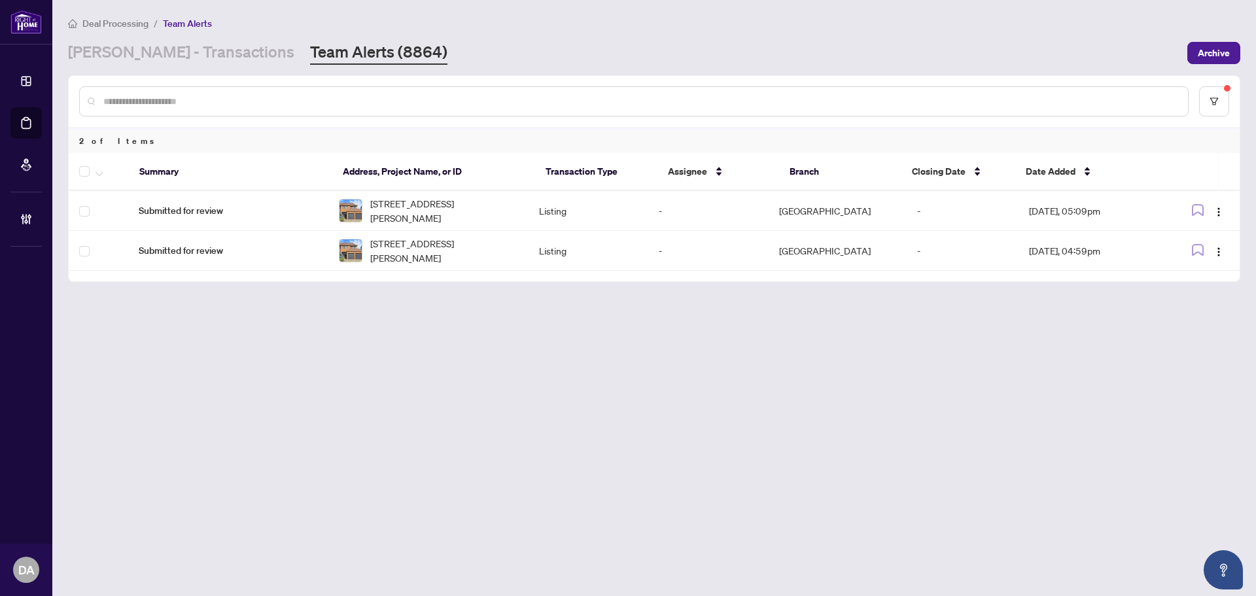
click at [163, 64] on main "Deal Processing / Team Alerts RAHR - Transactions Team Alerts (8864) Archive 2 …" at bounding box center [654, 298] width 1204 height 596
click at [178, 54] on link "[PERSON_NAME] - Transactions" at bounding box center [181, 53] width 226 height 24
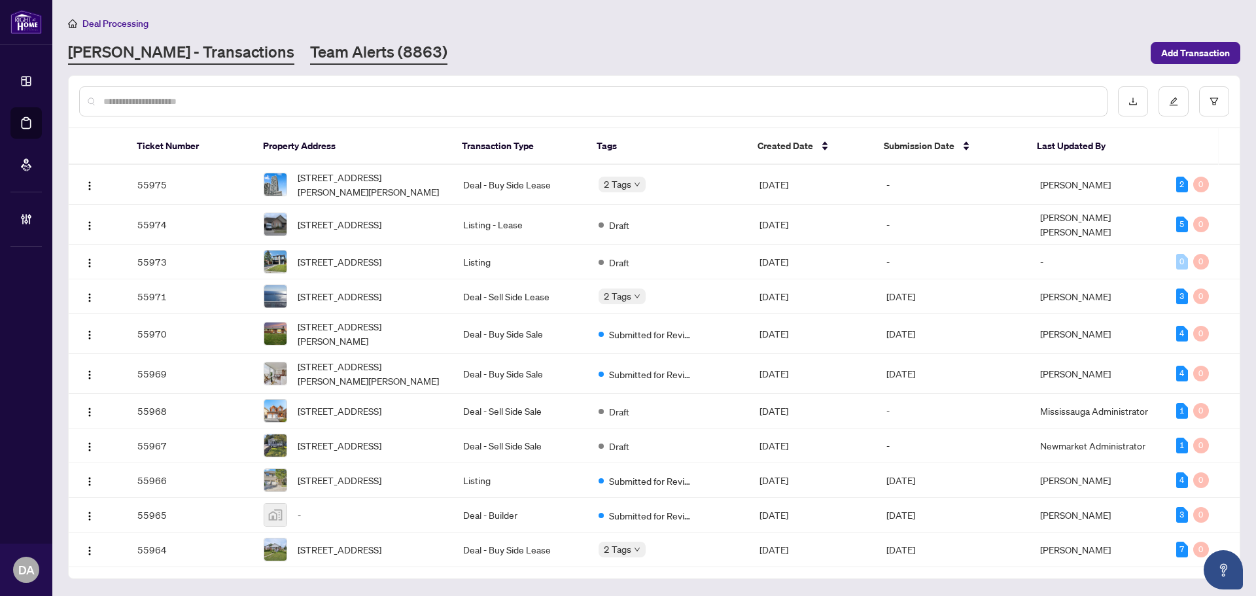
click at [310, 52] on link "Team Alerts (8863)" at bounding box center [378, 53] width 137 height 24
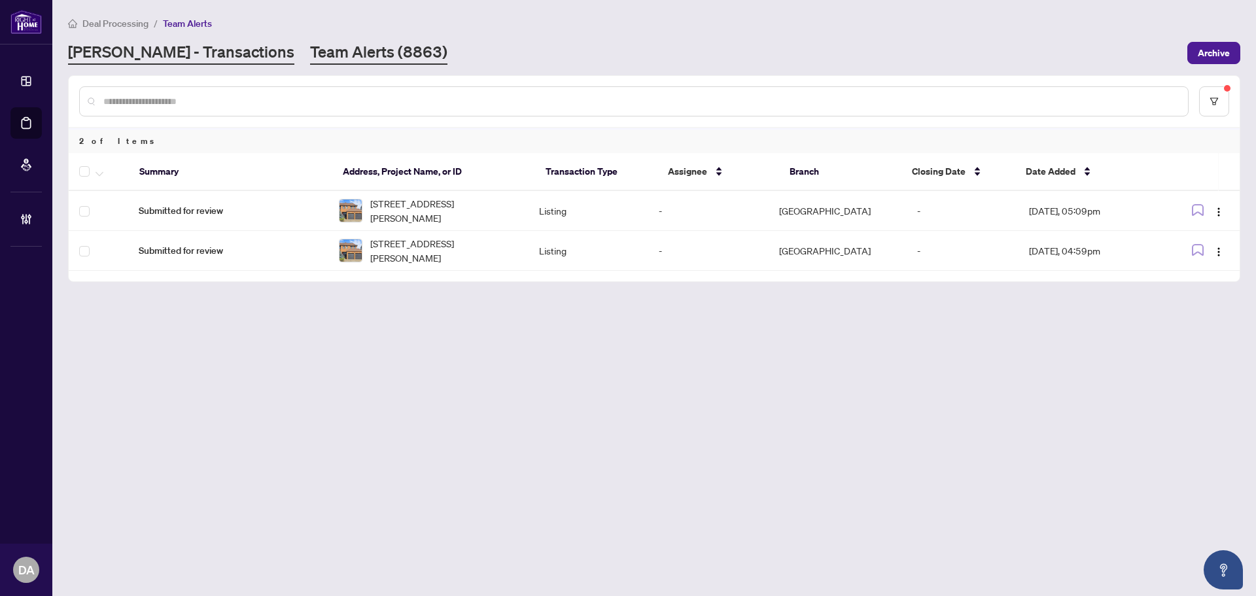
click at [179, 50] on link "[PERSON_NAME] - Transactions" at bounding box center [181, 53] width 226 height 24
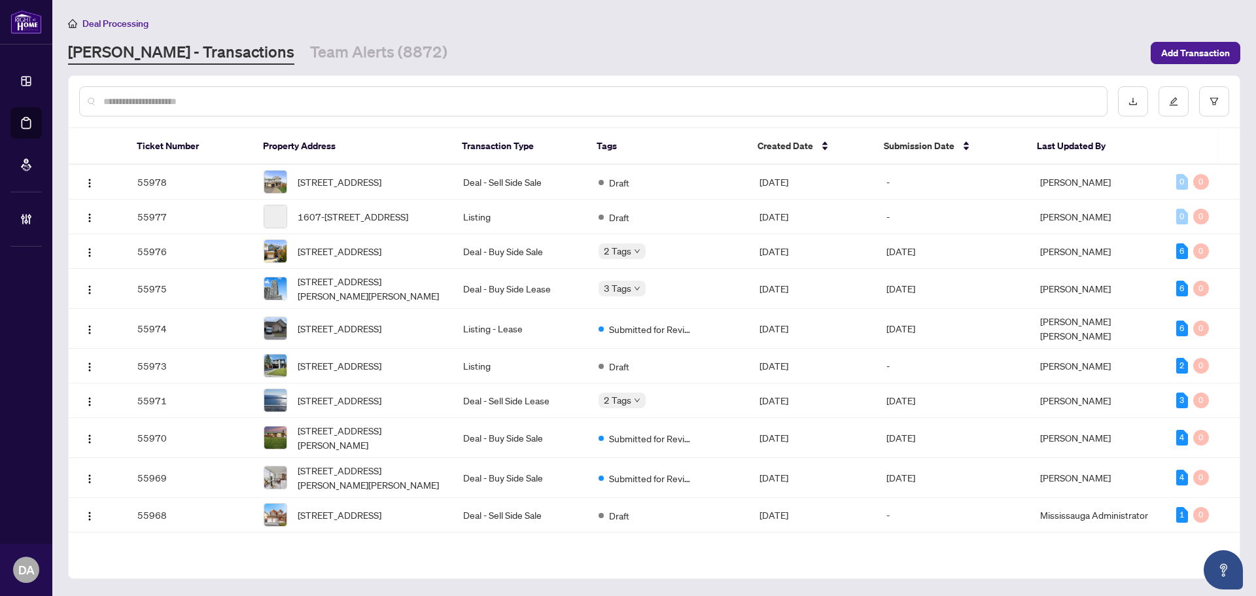
click at [358, 103] on input "text" at bounding box center [599, 101] width 993 height 14
paste input "**********"
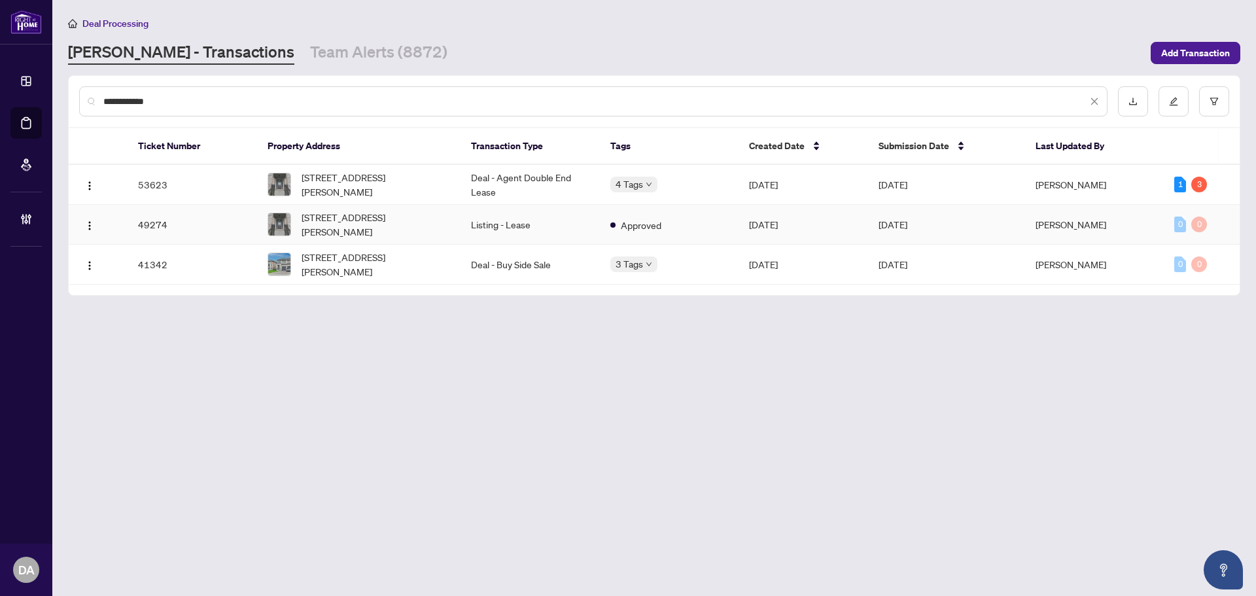
type input "**********"
click at [883, 223] on td "Aug/19/2025" at bounding box center [946, 225] width 157 height 40
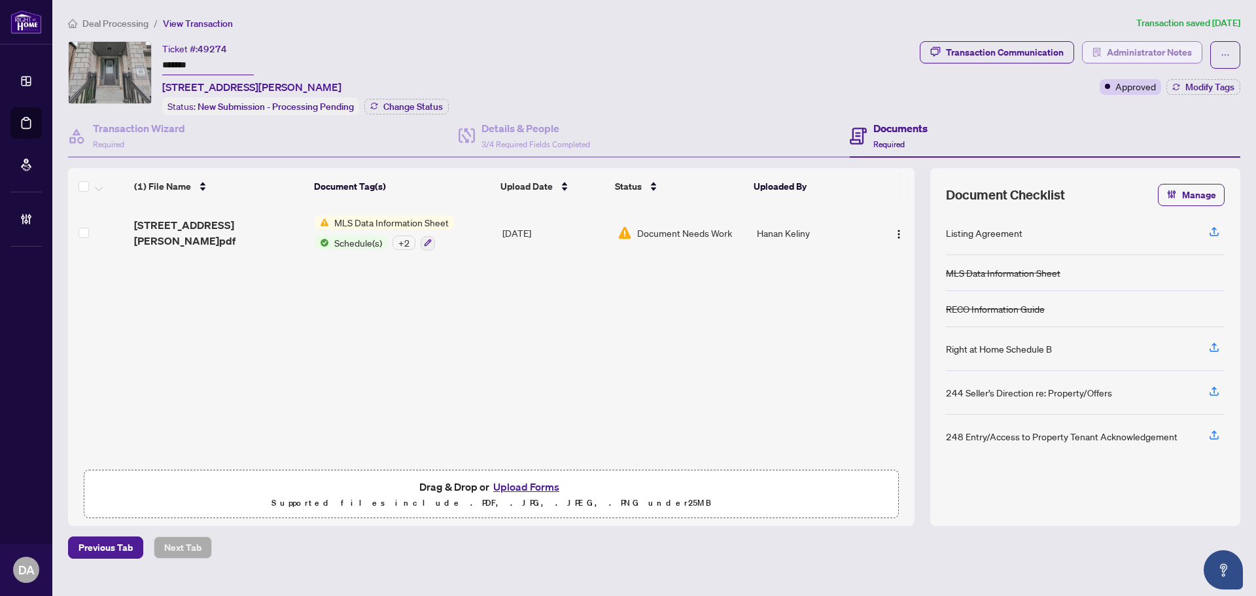
click at [1150, 53] on span "Administrator Notes" at bounding box center [1149, 52] width 85 height 21
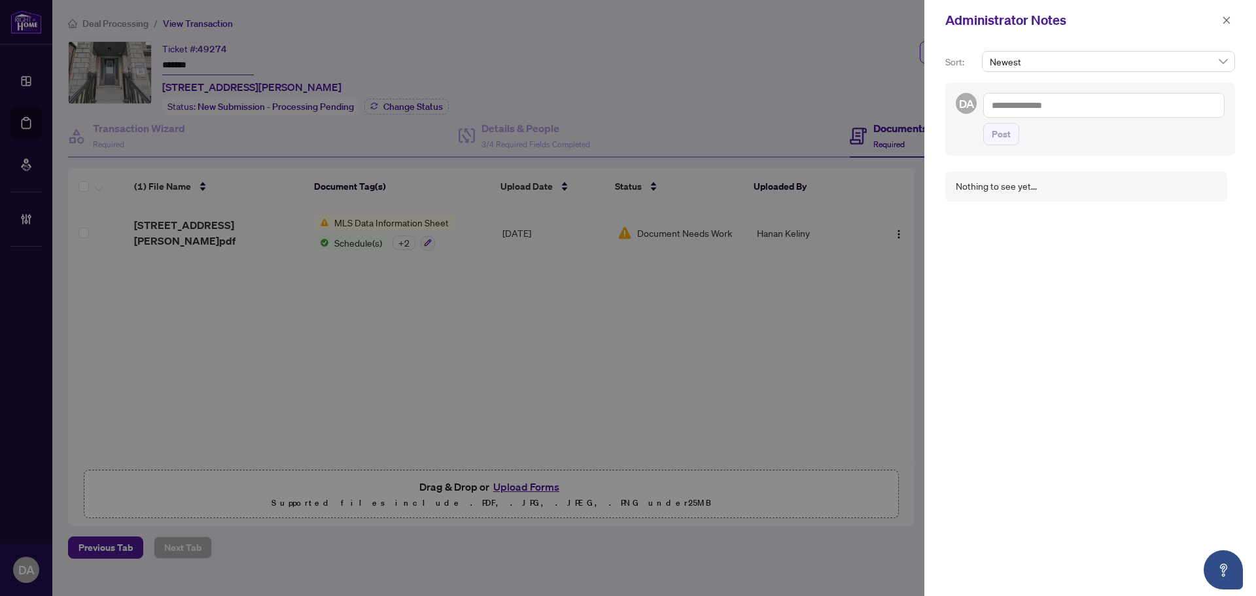
click at [1240, 16] on div "Administrator Notes" at bounding box center [1090, 20] width 332 height 41
click at [1233, 19] on button "button" at bounding box center [1226, 20] width 17 height 16
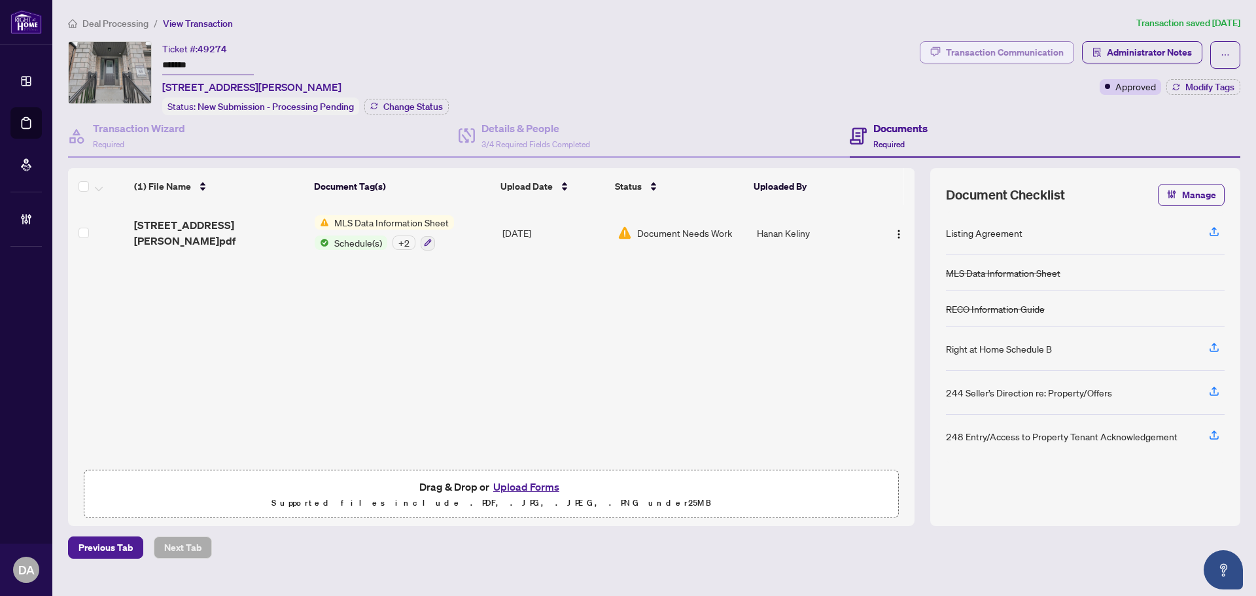
click at [1014, 46] on div "Transaction Communication" at bounding box center [1005, 52] width 118 height 21
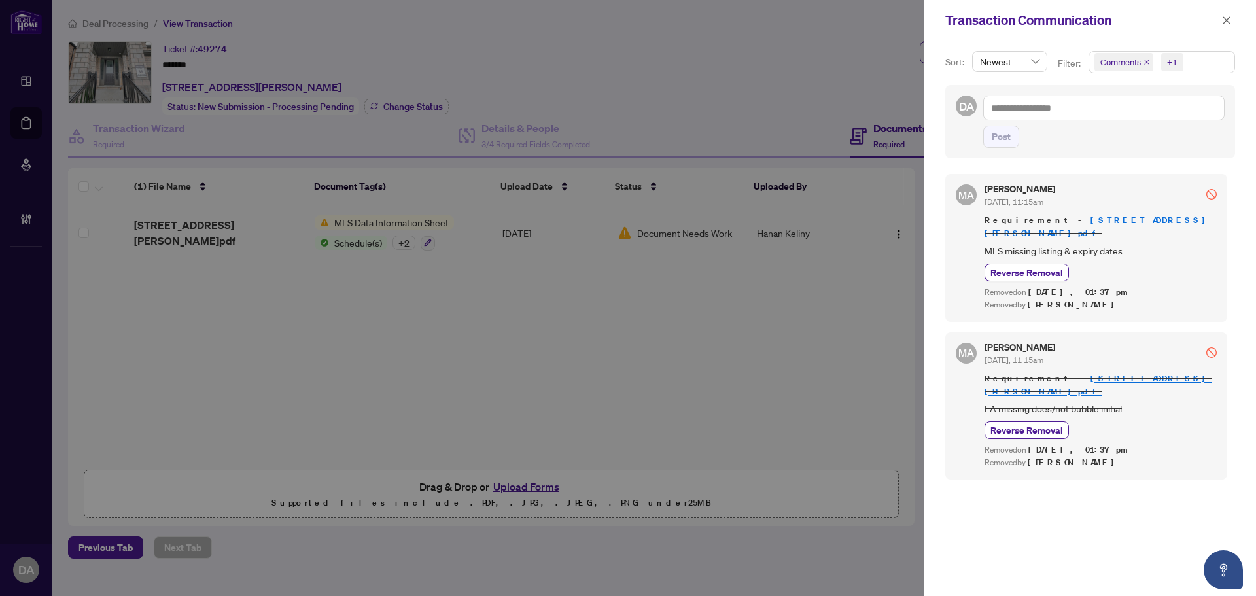
click at [1219, 28] on div "Transaction Communication" at bounding box center [1090, 20] width 332 height 41
click at [1219, 18] on button "button" at bounding box center [1226, 20] width 17 height 16
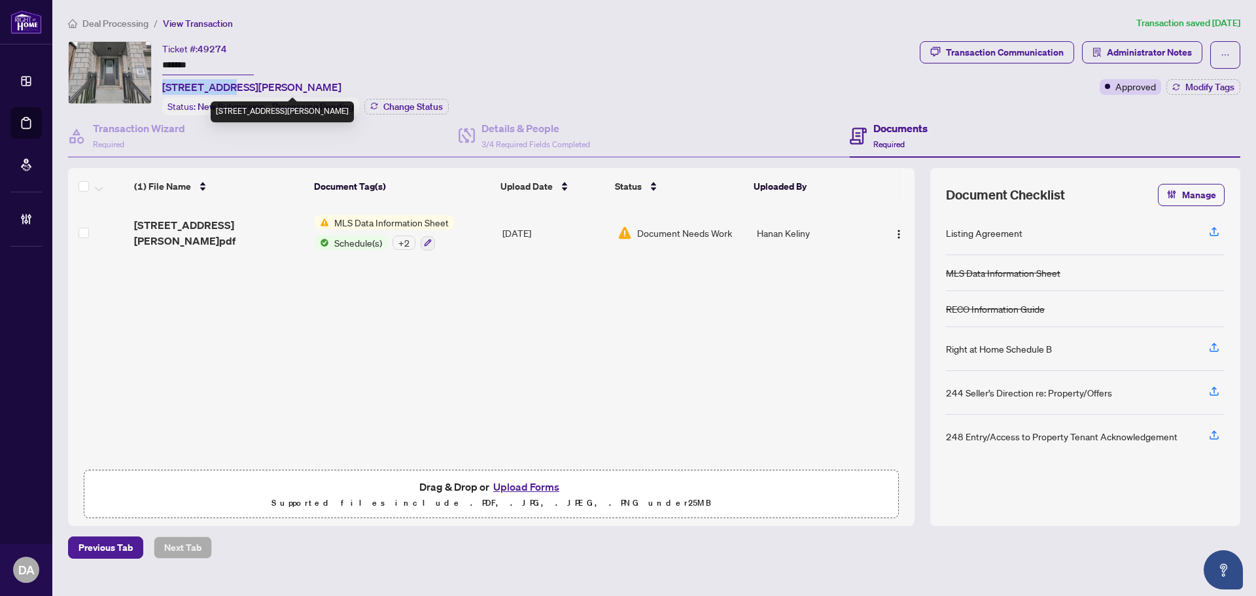
drag, startPoint x: 164, startPoint y: 87, endPoint x: 218, endPoint y: 84, distance: 54.4
click at [218, 84] on span "26 Corley St, Kawartha Lakes, Ontario K9V 5R8, Canada" at bounding box center [251, 87] width 179 height 16
copy span "26 Corley St"
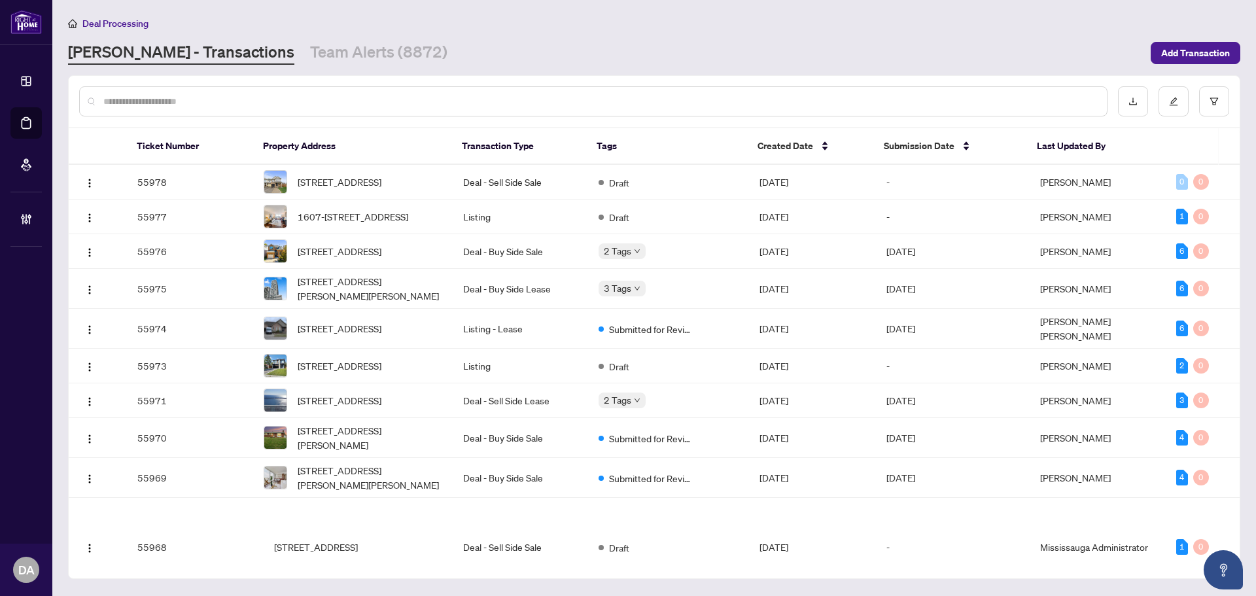
click at [215, 97] on input "text" at bounding box center [599, 101] width 993 height 14
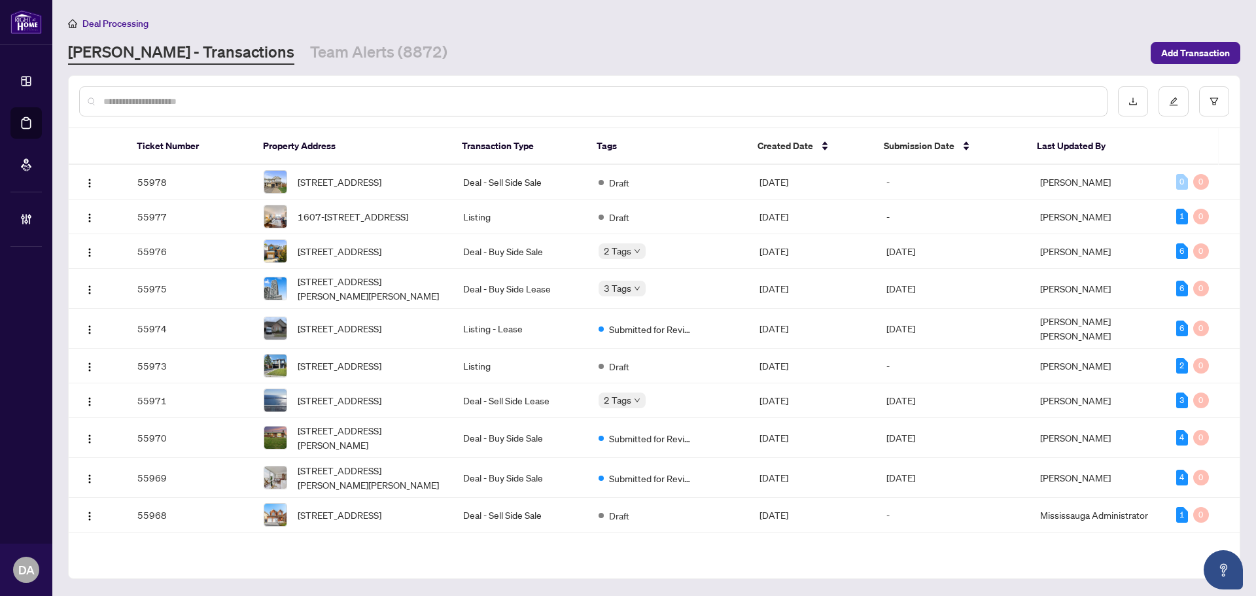
paste input "**********"
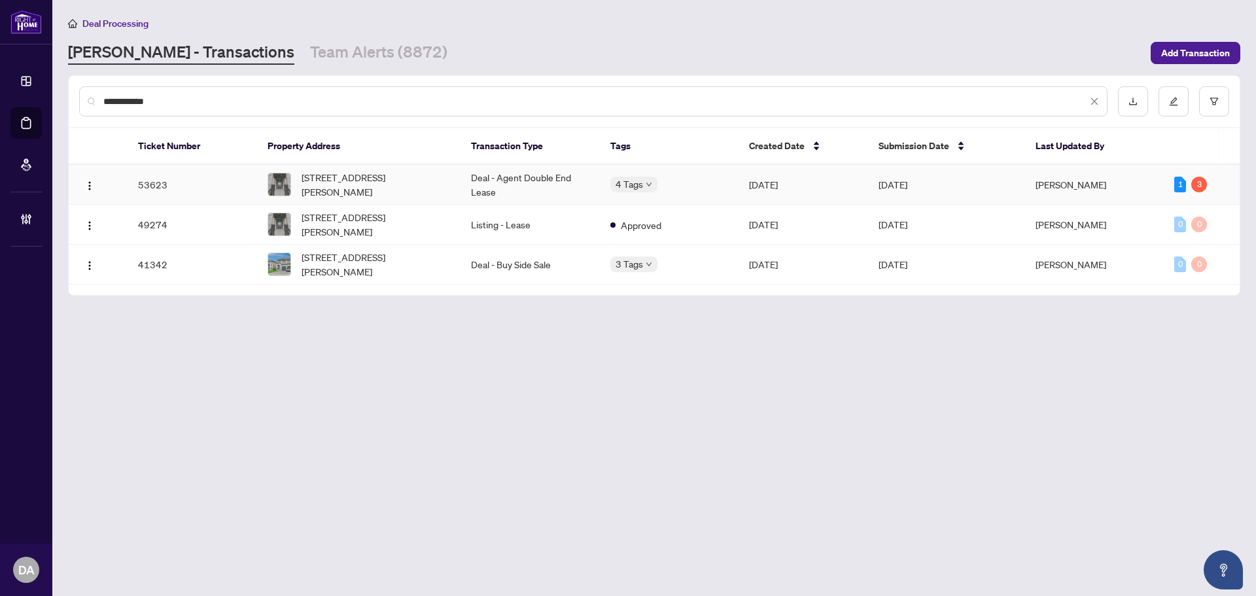
type input "**********"
click at [551, 185] on td "Deal - Agent Double End Lease" at bounding box center [530, 185] width 139 height 40
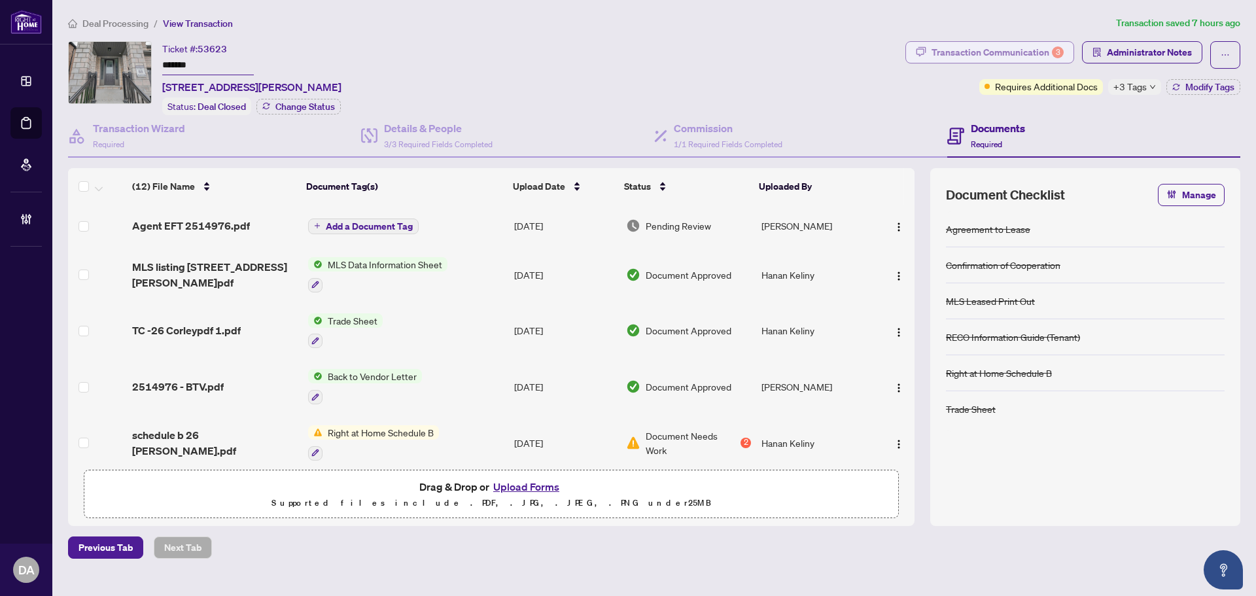
click at [1037, 50] on div "Transaction Communication 3" at bounding box center [998, 52] width 132 height 21
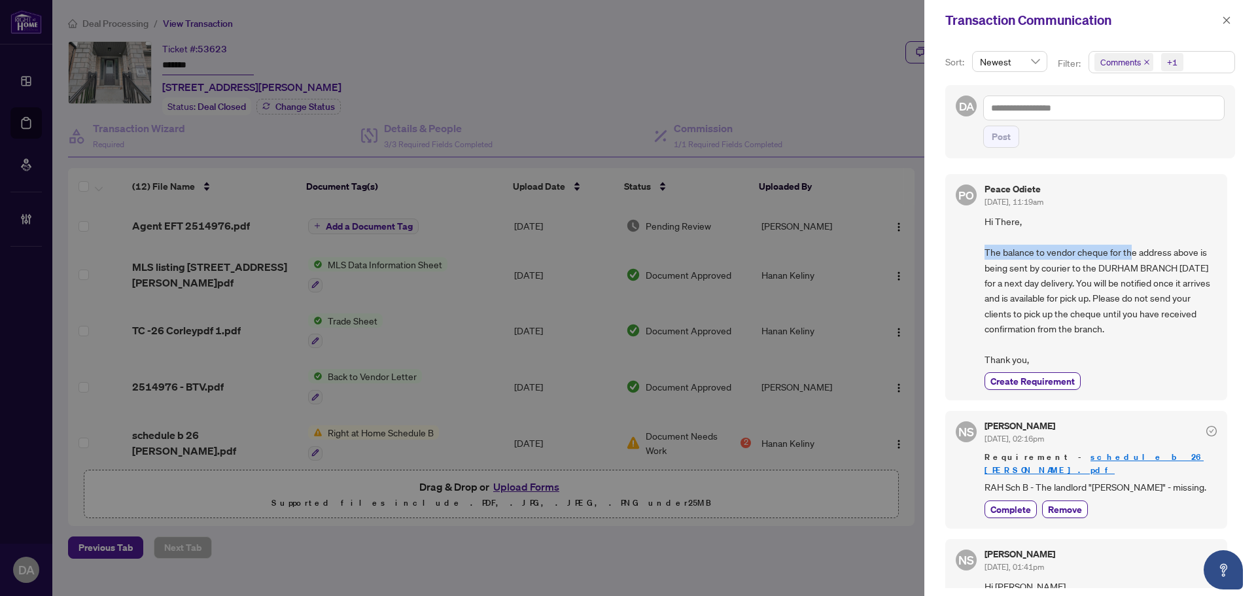
drag, startPoint x: 987, startPoint y: 251, endPoint x: 1131, endPoint y: 254, distance: 144.0
click at [1131, 254] on span "Hi There, The balance to vendor cheque for the address above is being sent by c…" at bounding box center [1101, 290] width 232 height 153
drag, startPoint x: 1020, startPoint y: 271, endPoint x: 1120, endPoint y: 274, distance: 99.5
click at [1120, 274] on span "Hi There, The balance to vendor cheque for the address above is being sent by c…" at bounding box center [1101, 290] width 232 height 153
click at [1173, 280] on span "Hi There, The balance to vendor cheque for the address above is being sent by c…" at bounding box center [1101, 290] width 232 height 153
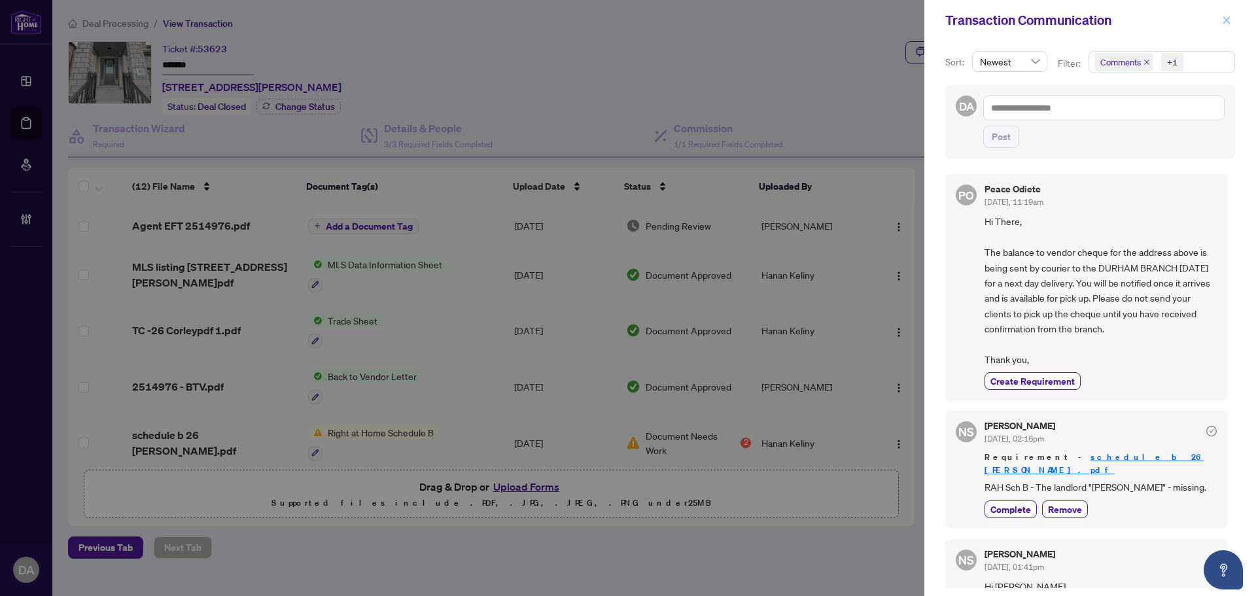
click at [1230, 21] on icon "close" at bounding box center [1226, 20] width 9 height 9
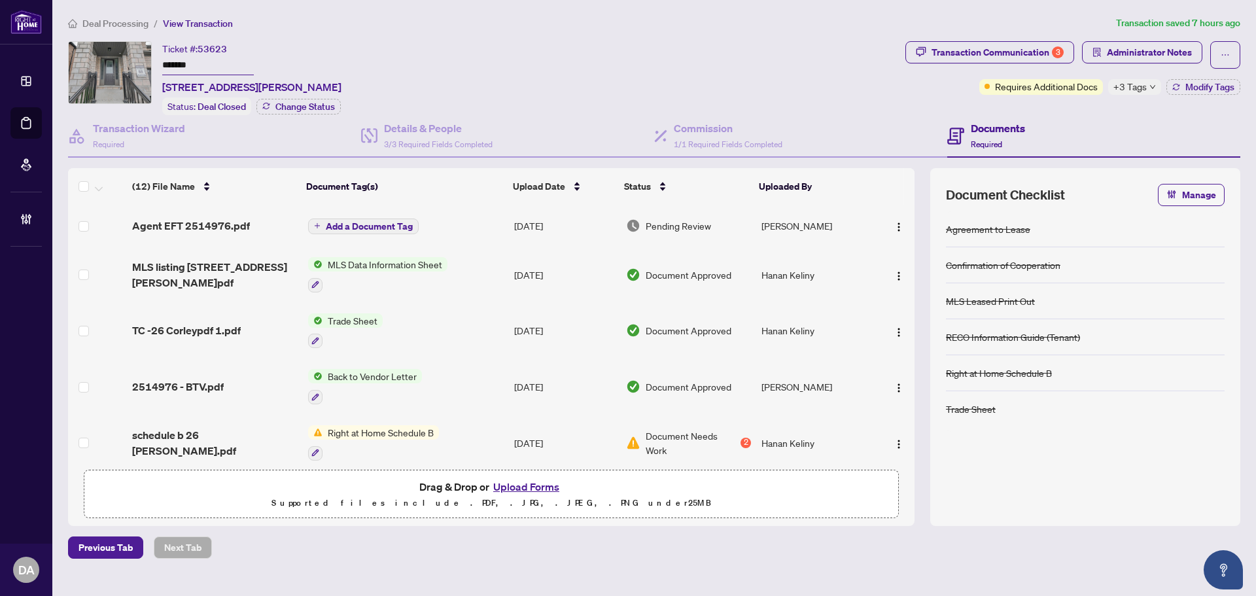
click at [1124, 63] on span "Administrator Notes" at bounding box center [1142, 54] width 120 height 27
click at [1130, 56] on span "Administrator Notes" at bounding box center [1149, 52] width 85 height 21
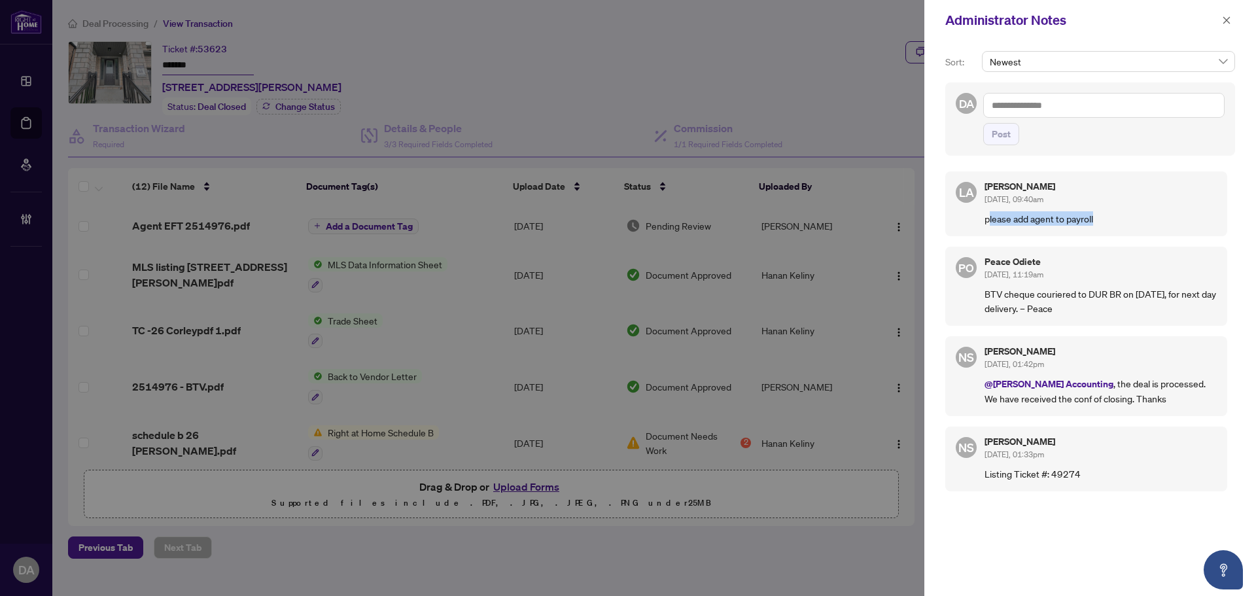
drag, startPoint x: 990, startPoint y: 223, endPoint x: 1123, endPoint y: 221, distance: 133.5
click at [1106, 222] on p "please add agent to payroll" at bounding box center [1101, 218] width 232 height 14
click at [1124, 221] on p "please add agent to payroll" at bounding box center [1101, 218] width 232 height 14
click at [1225, 26] on span "button" at bounding box center [1226, 20] width 9 height 21
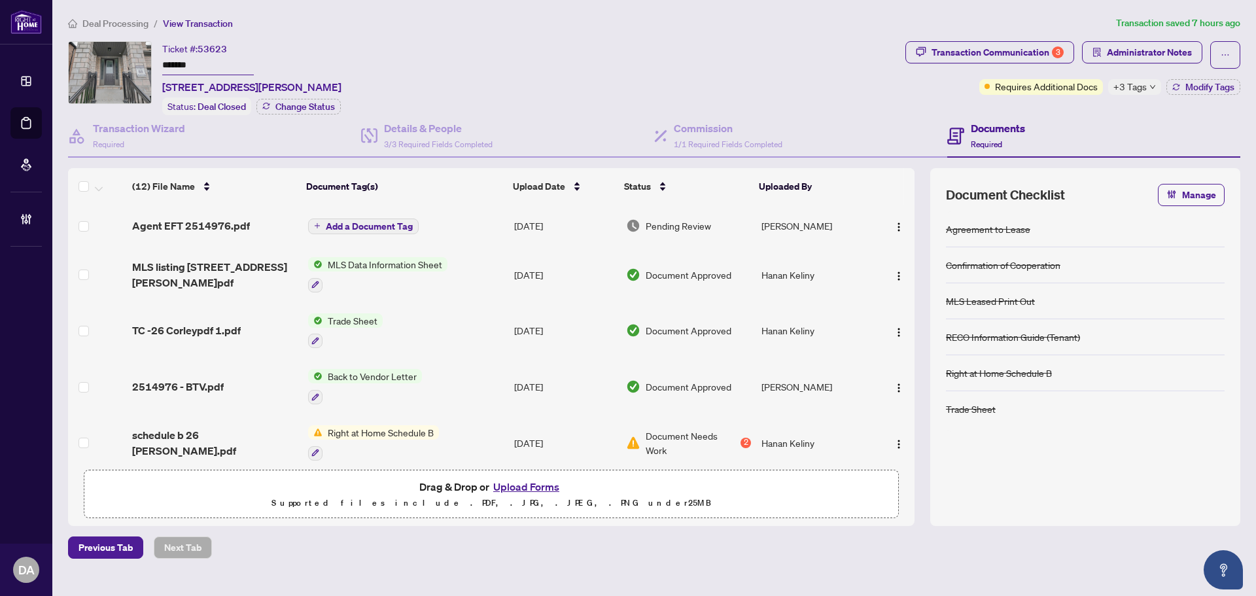
click at [992, 48] on div "Transaction Communication 3" at bounding box center [998, 52] width 132 height 21
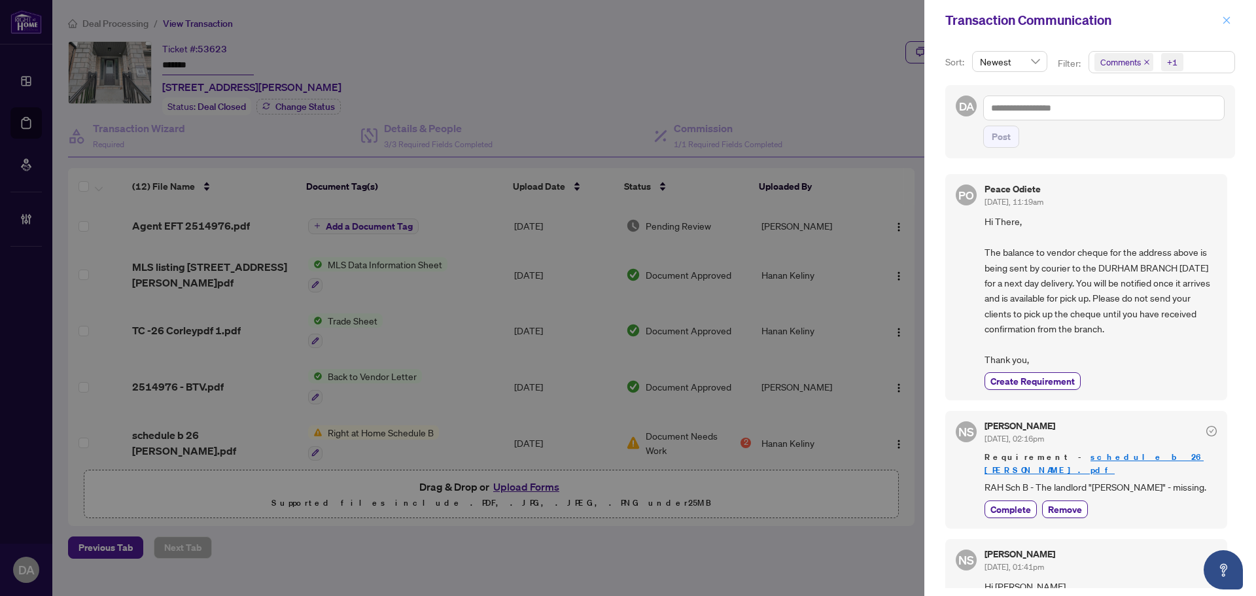
click at [1219, 21] on button "button" at bounding box center [1226, 20] width 17 height 16
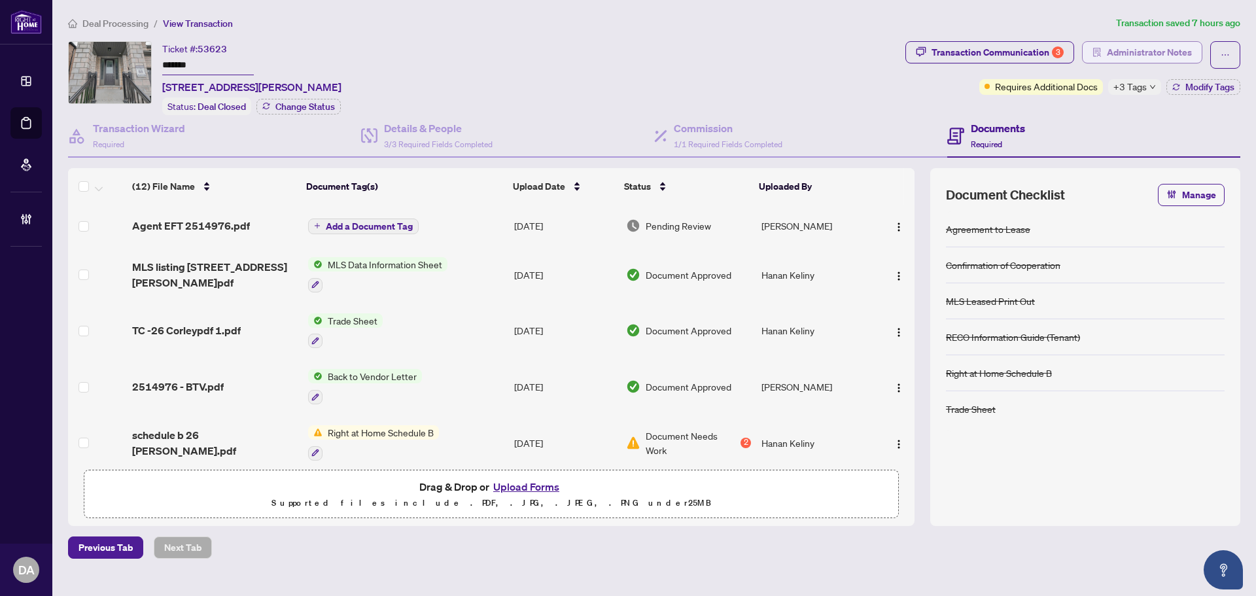
click at [1130, 57] on span "Administrator Notes" at bounding box center [1149, 52] width 85 height 21
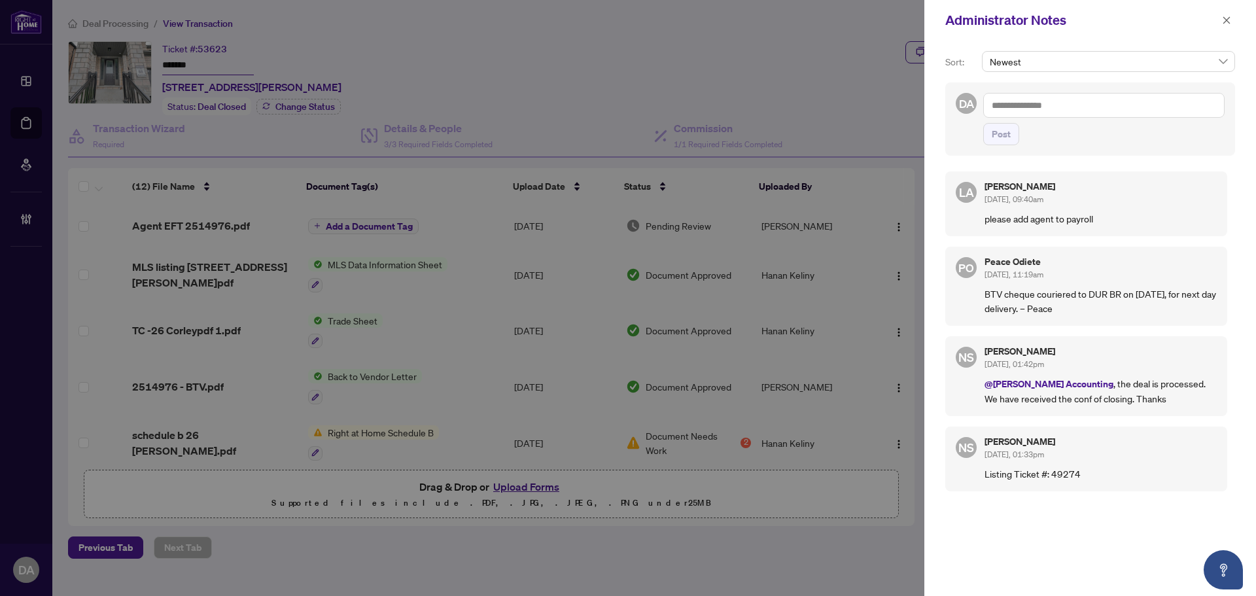
drag, startPoint x: 1005, startPoint y: 298, endPoint x: 1111, endPoint y: 307, distance: 106.4
click at [1111, 307] on p "BTV cheque couriered to DUR BR on Oct 2nd, for next day delivery. – Peace" at bounding box center [1101, 301] width 232 height 29
click at [1129, 308] on p "BTV cheque couriered to DUR BR on Oct 2nd, for next day delivery. – Peace" at bounding box center [1101, 301] width 232 height 29
drag, startPoint x: 1115, startPoint y: 296, endPoint x: 1090, endPoint y: 313, distance: 31.0
click at [1090, 313] on p "BTV cheque couriered to DUR BR on Oct 2nd, for next day delivery. – Peace" at bounding box center [1101, 301] width 232 height 29
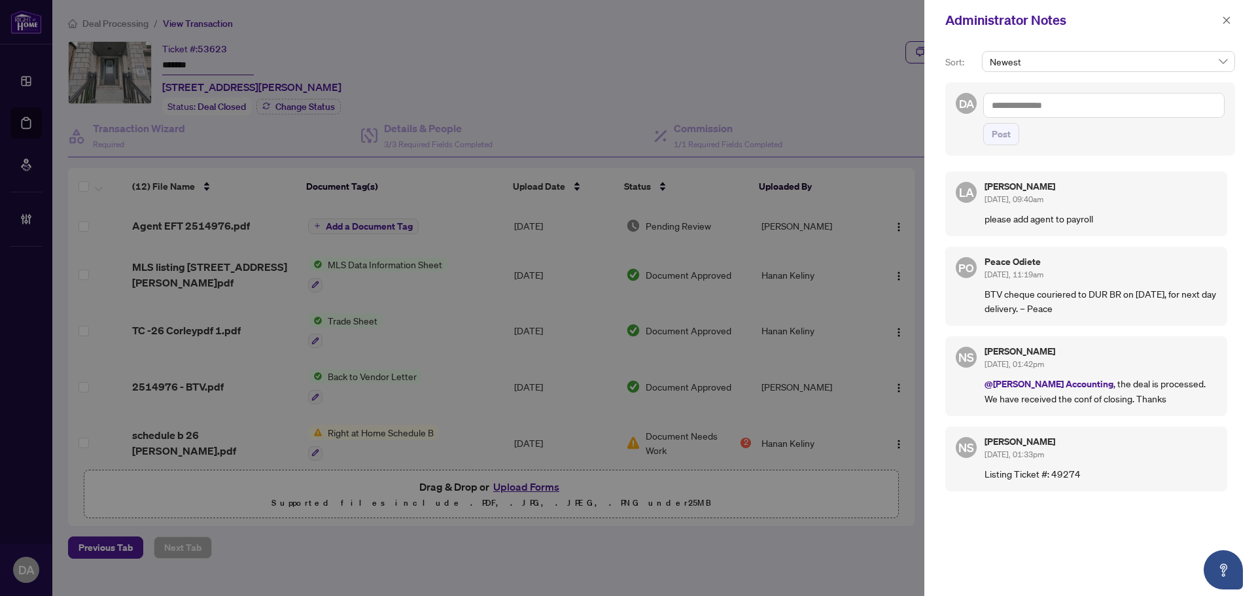
click at [1090, 313] on p "BTV cheque couriered to DUR BR on Oct 2nd, for next day delivery. – Peace" at bounding box center [1101, 301] width 232 height 29
click at [1227, 28] on span "button" at bounding box center [1226, 20] width 9 height 21
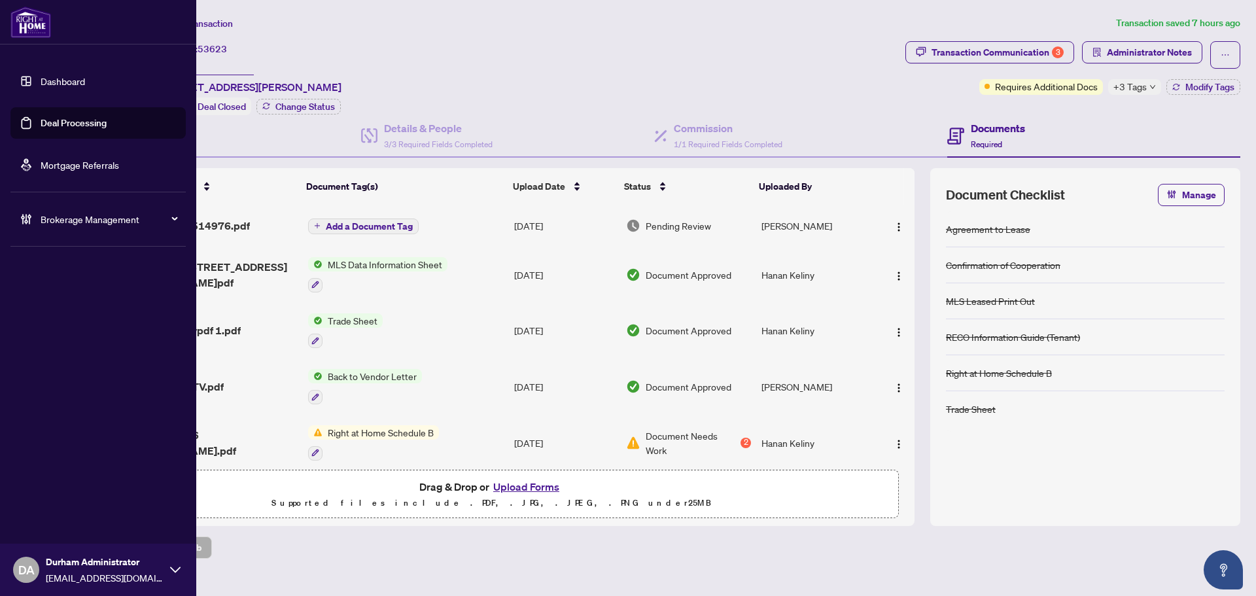
click at [65, 129] on link "Deal Processing" at bounding box center [74, 123] width 66 height 12
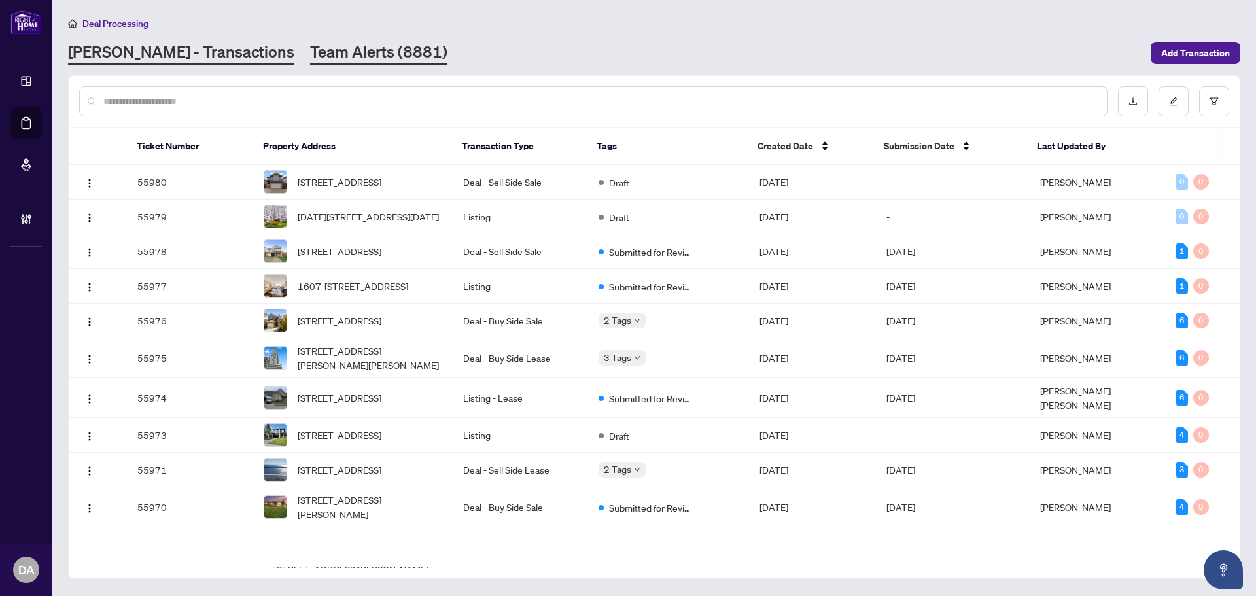
click at [310, 54] on link "Team Alerts (8881)" at bounding box center [378, 53] width 137 height 24
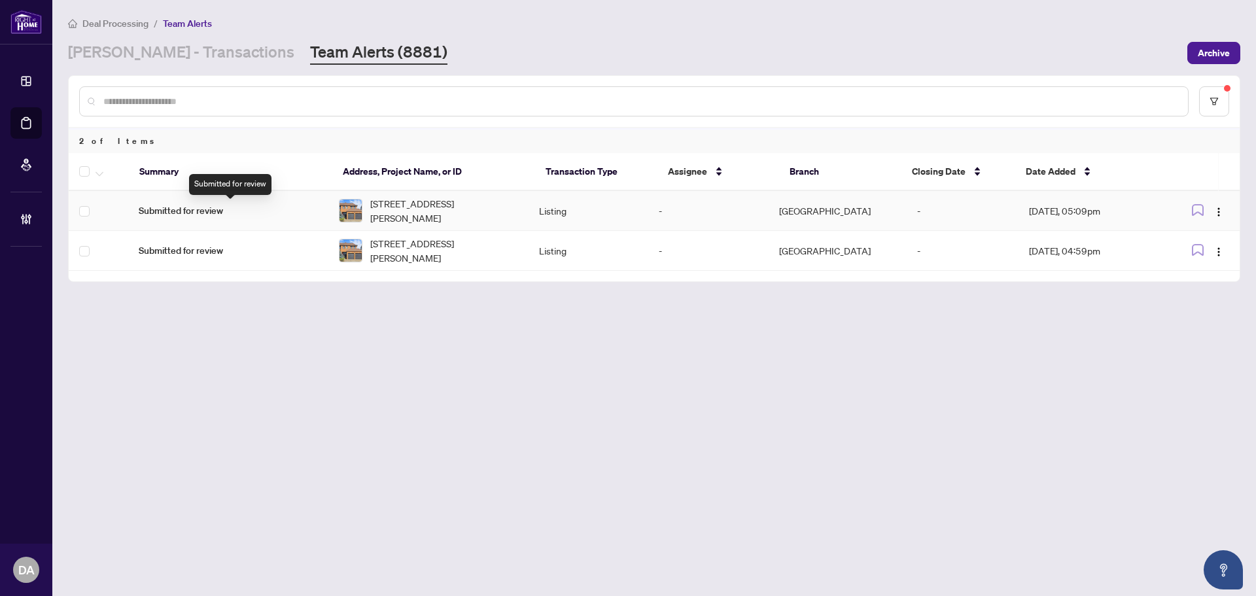
click at [218, 211] on span "Submitted for review" at bounding box center [228, 210] width 179 height 14
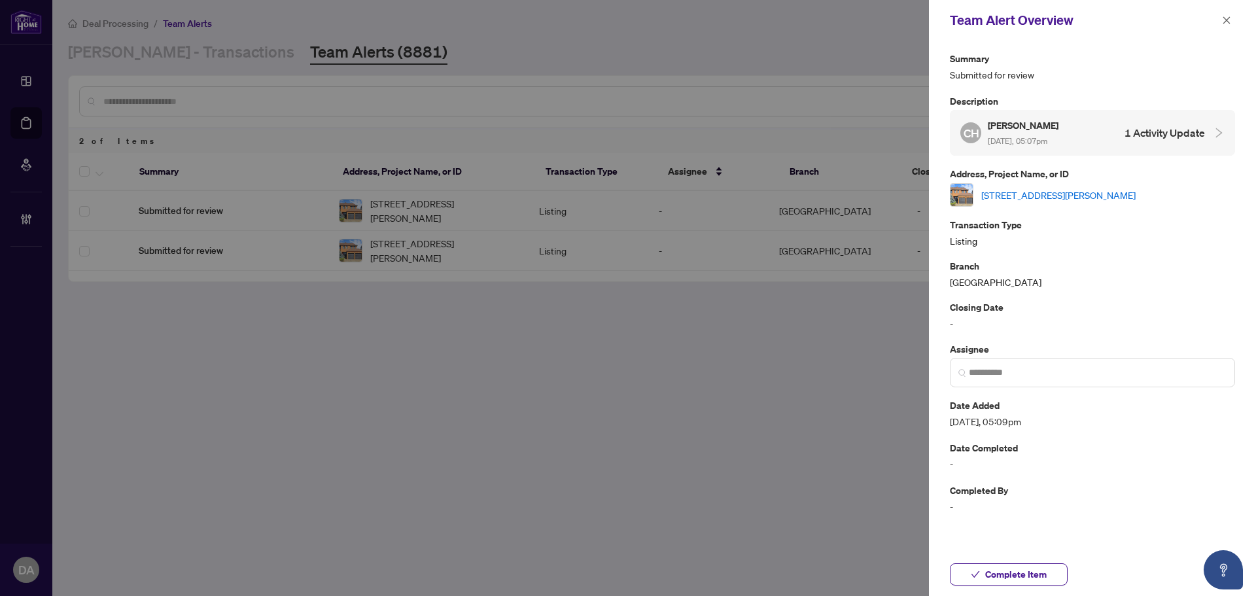
click at [1068, 197] on link "[STREET_ADDRESS][PERSON_NAME]" at bounding box center [1058, 195] width 154 height 14
click at [871, 64] on div at bounding box center [628, 298] width 1256 height 596
click at [1221, 17] on button "button" at bounding box center [1226, 20] width 17 height 16
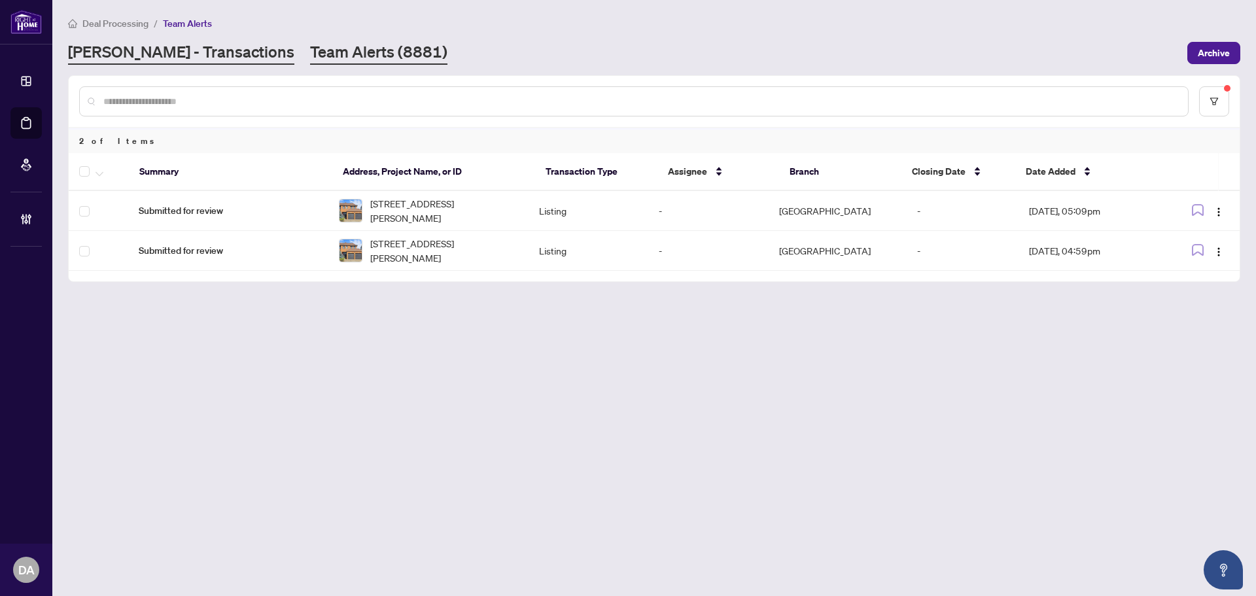
click at [183, 50] on link "[PERSON_NAME] - Transactions" at bounding box center [181, 53] width 226 height 24
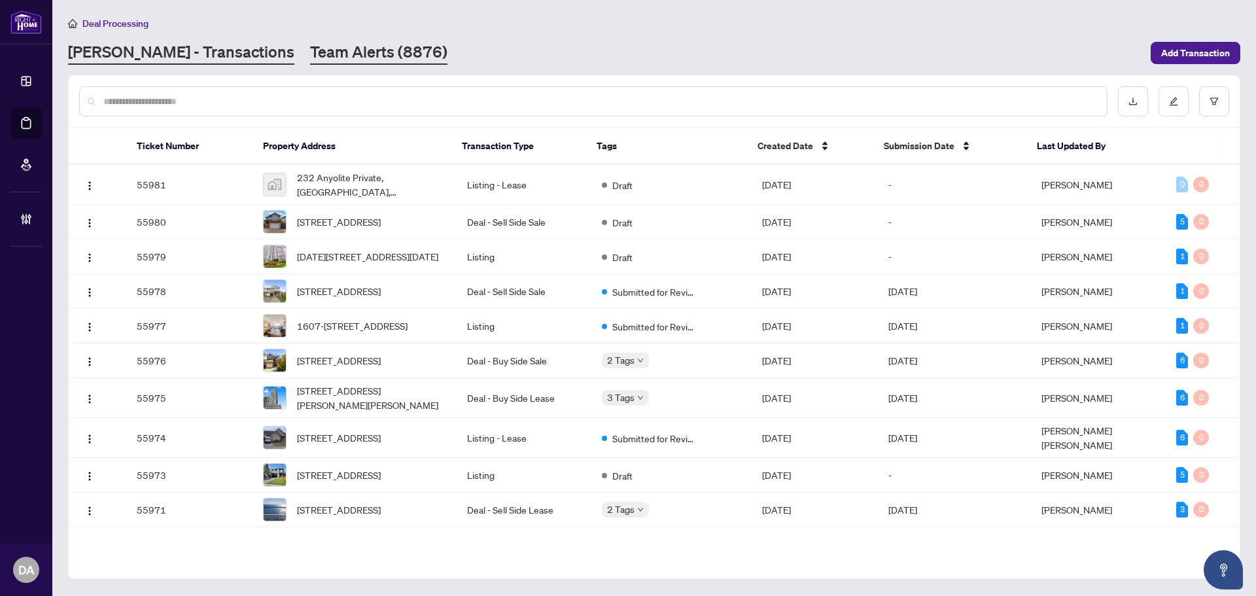
click at [310, 56] on link "Team Alerts (8876)" at bounding box center [378, 53] width 137 height 24
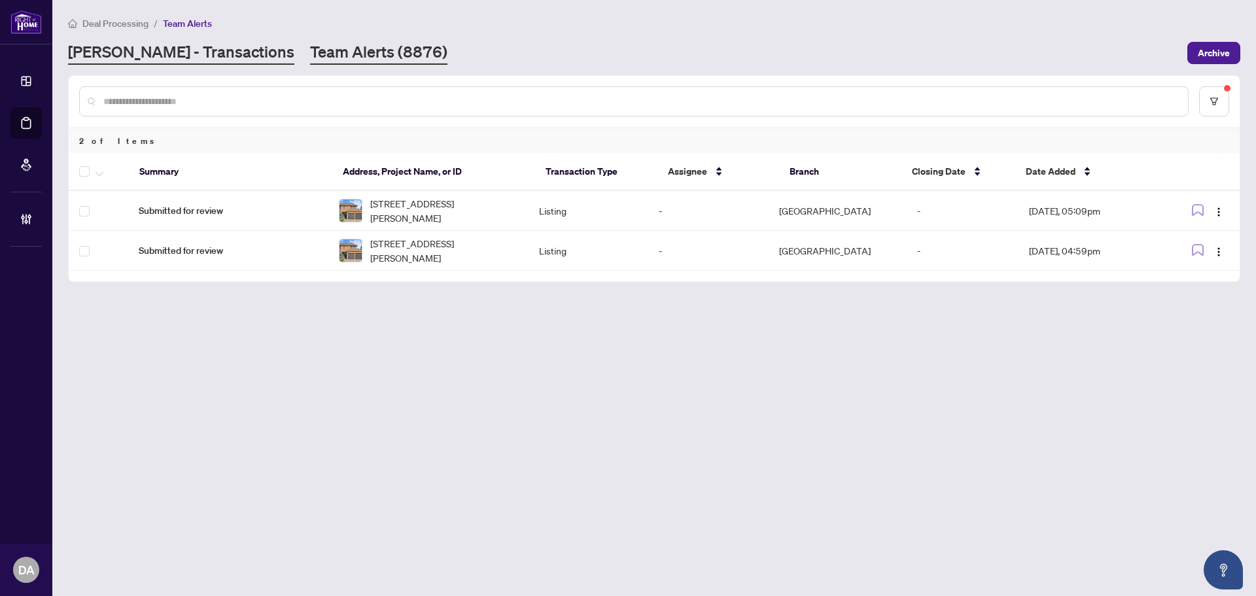
click at [164, 61] on link "[PERSON_NAME] - Transactions" at bounding box center [181, 53] width 226 height 24
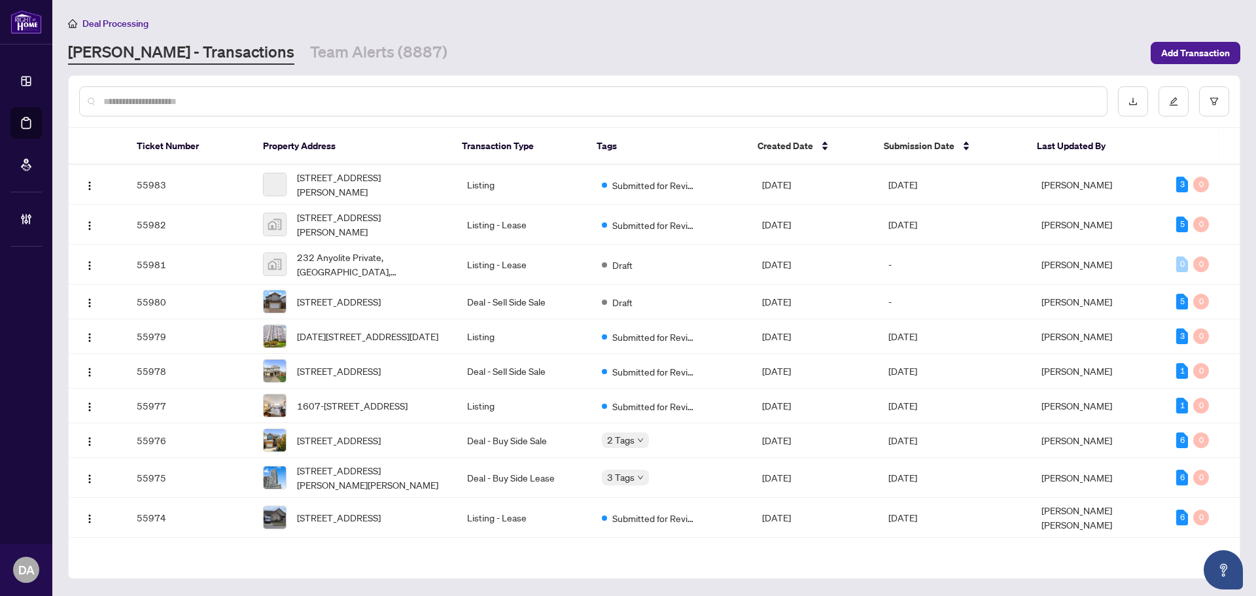
click at [277, 65] on main "Deal Processing RAHR - Transactions Team Alerts (8887) Add Transaction Ticket N…" at bounding box center [654, 298] width 1204 height 596
click at [310, 55] on link "Team Alerts (8887)" at bounding box center [378, 53] width 137 height 24
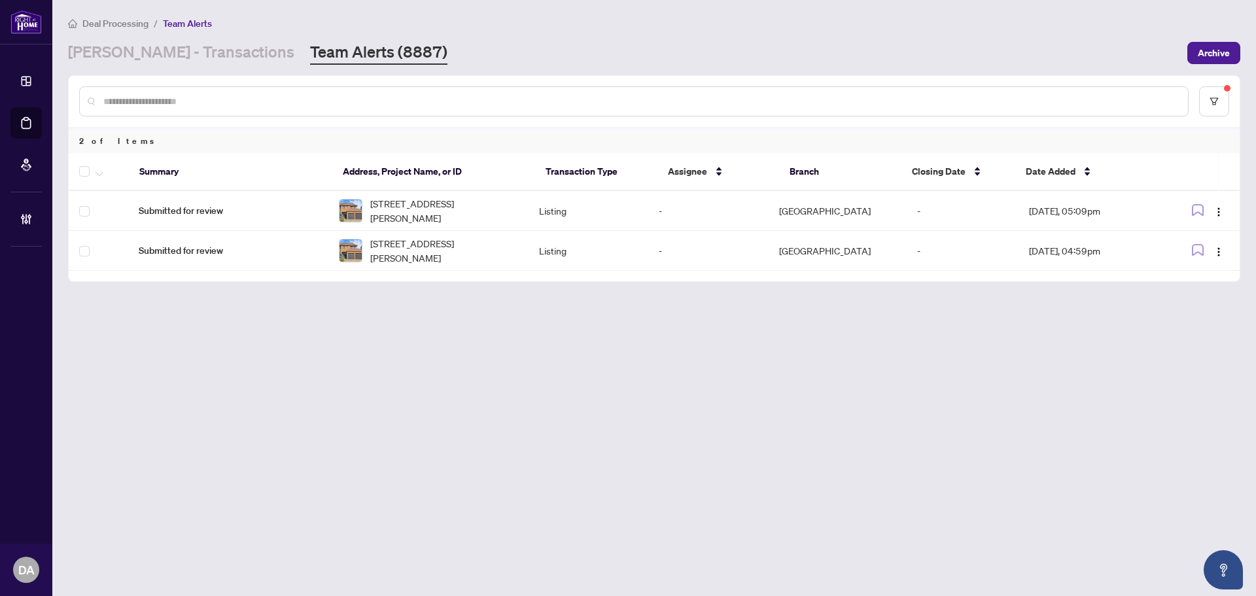
drag, startPoint x: 1250, startPoint y: 2, endPoint x: 888, endPoint y: 20, distance: 362.9
click at [888, 20] on div "Deal Processing / Team Alerts" at bounding box center [654, 23] width 1172 height 15
click at [177, 63] on link "[PERSON_NAME] - Transactions" at bounding box center [181, 53] width 226 height 24
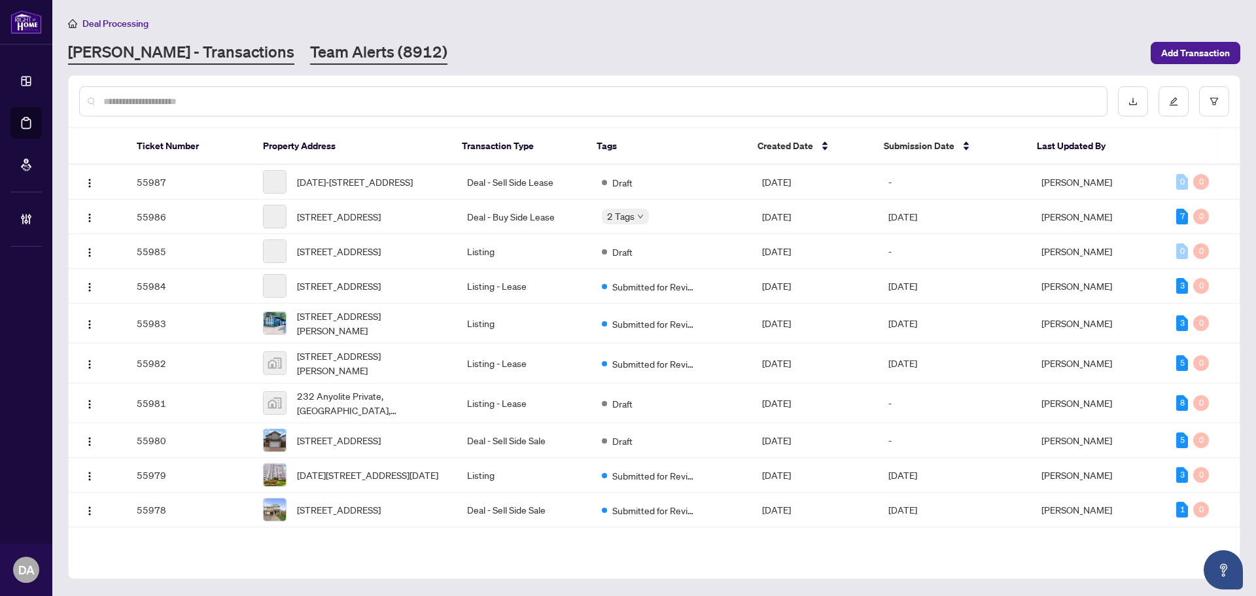
click at [310, 55] on link "Team Alerts (8912)" at bounding box center [378, 53] width 137 height 24
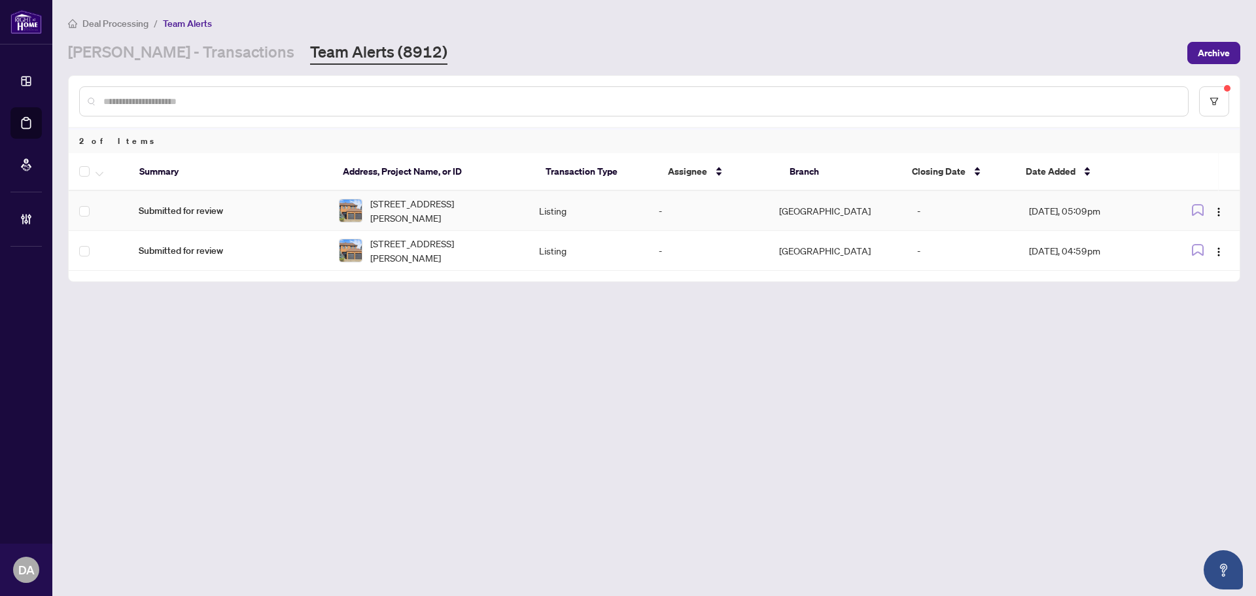
click at [201, 204] on span "Submitted for review" at bounding box center [228, 210] width 179 height 14
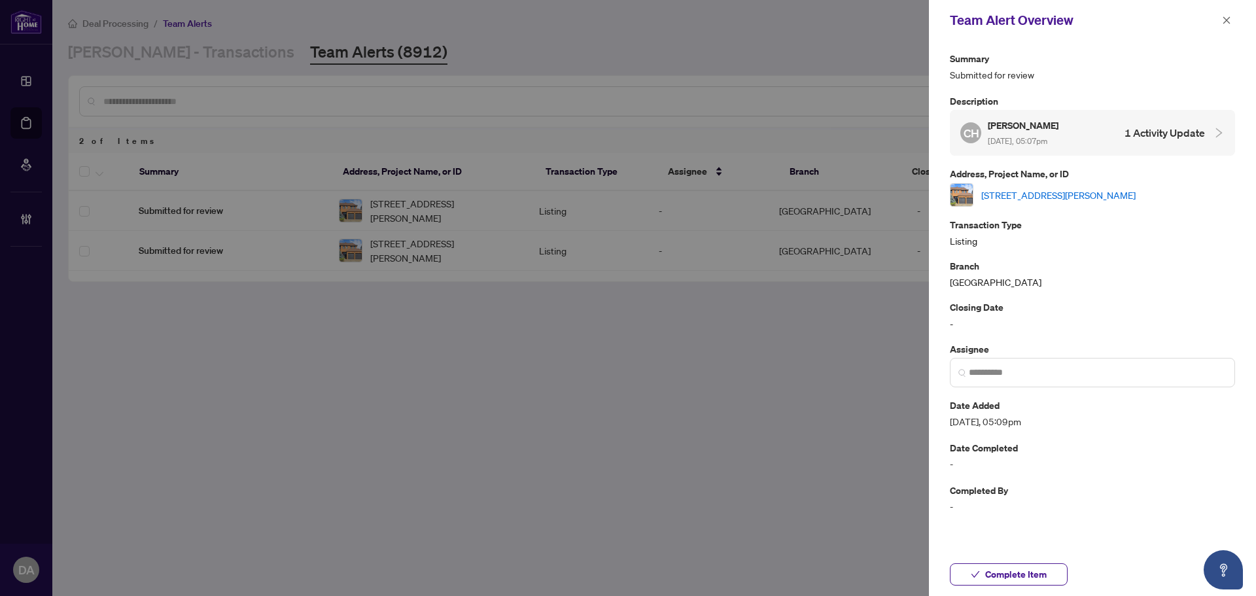
click at [986, 190] on link "[STREET_ADDRESS][PERSON_NAME]" at bounding box center [1058, 195] width 154 height 14
click at [1232, 20] on button "button" at bounding box center [1226, 20] width 17 height 16
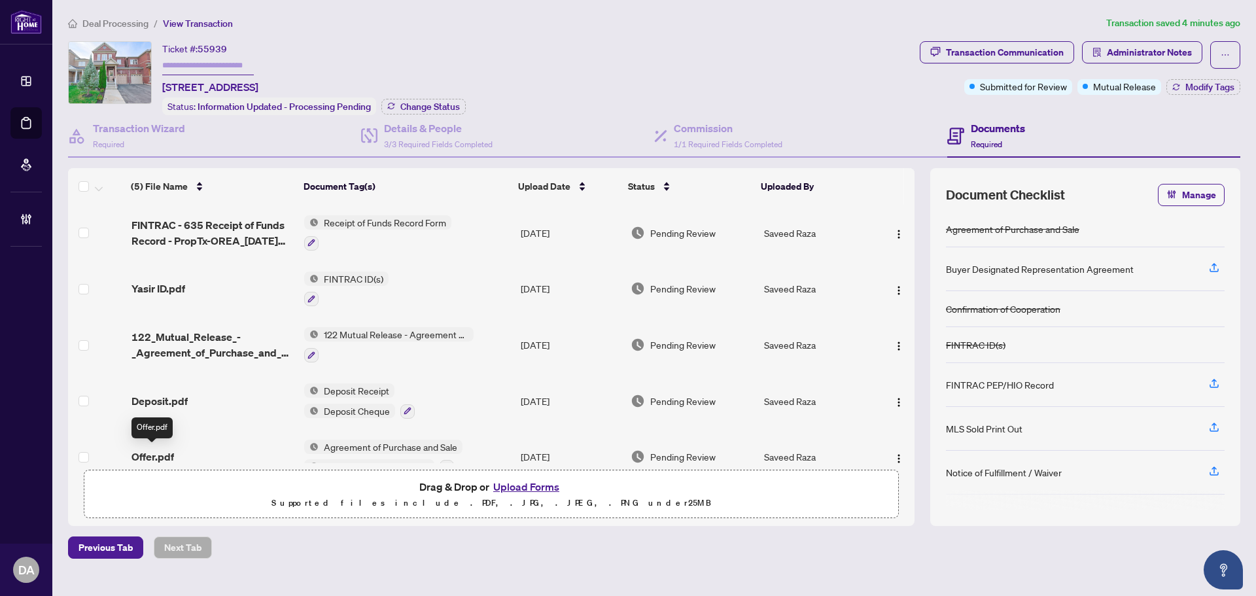
click at [158, 449] on span "Offer.pdf" at bounding box center [152, 457] width 43 height 16
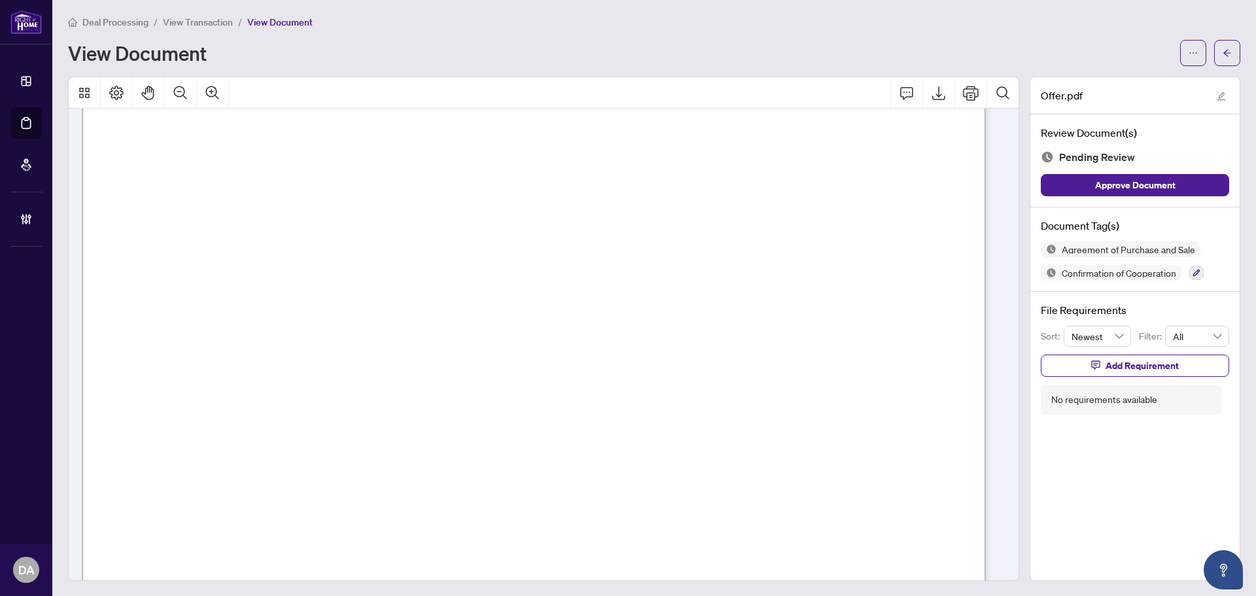
scroll to position [65, 0]
click at [191, 97] on button "Zoom Out" at bounding box center [180, 92] width 31 height 31
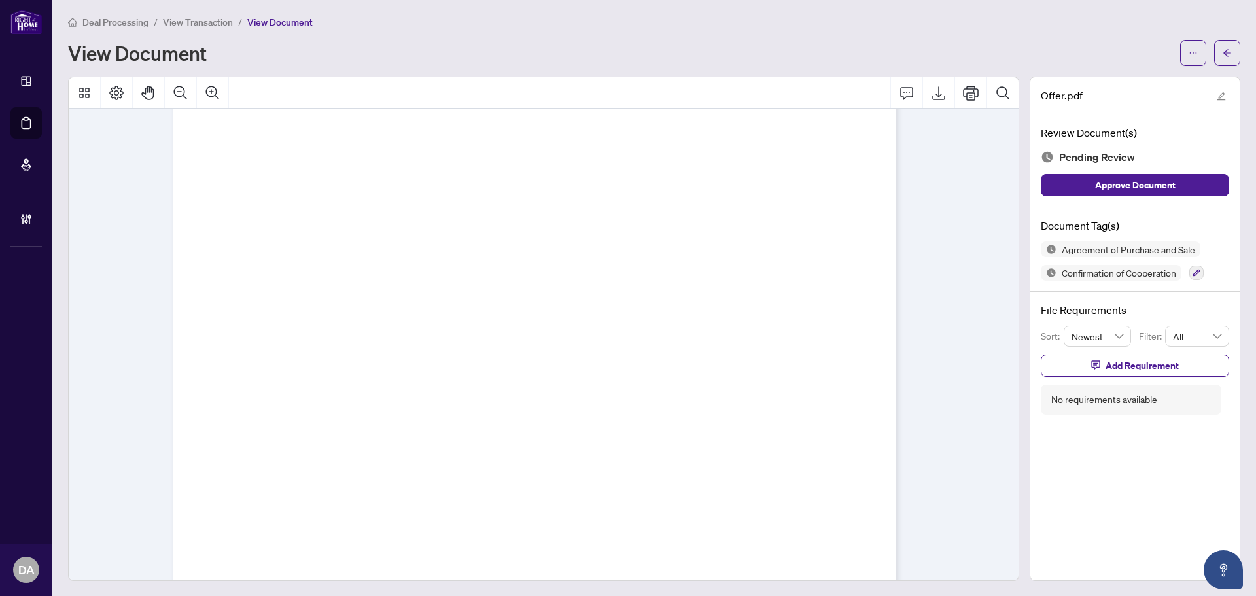
scroll to position [0, 0]
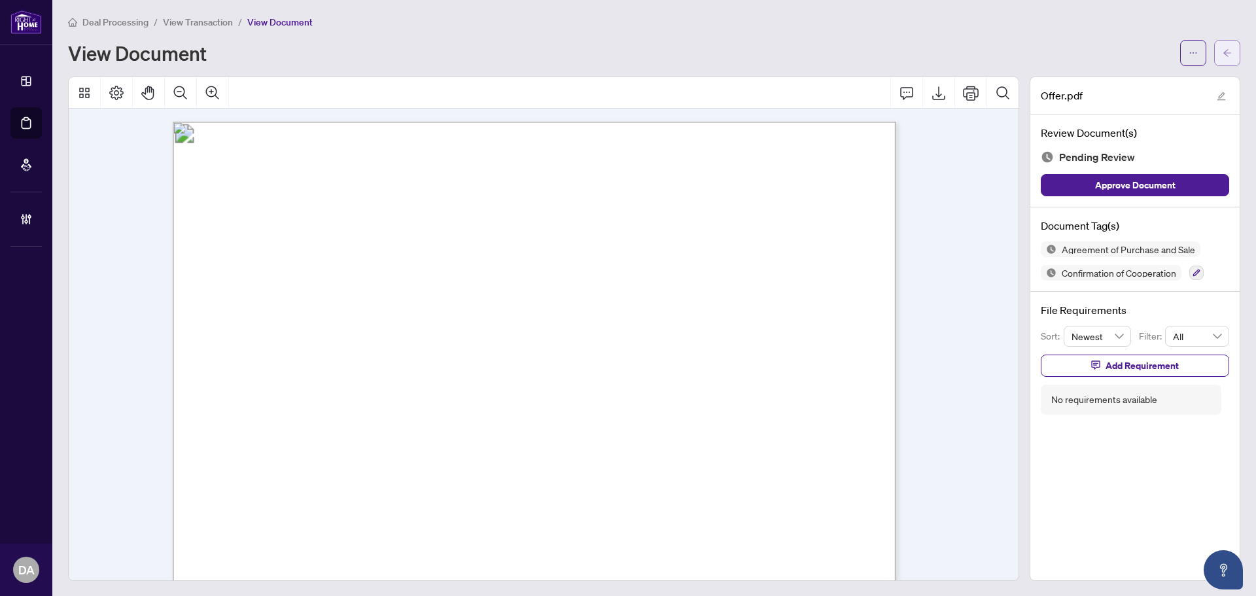
click at [1223, 50] on icon "arrow-left" at bounding box center [1227, 52] width 9 height 9
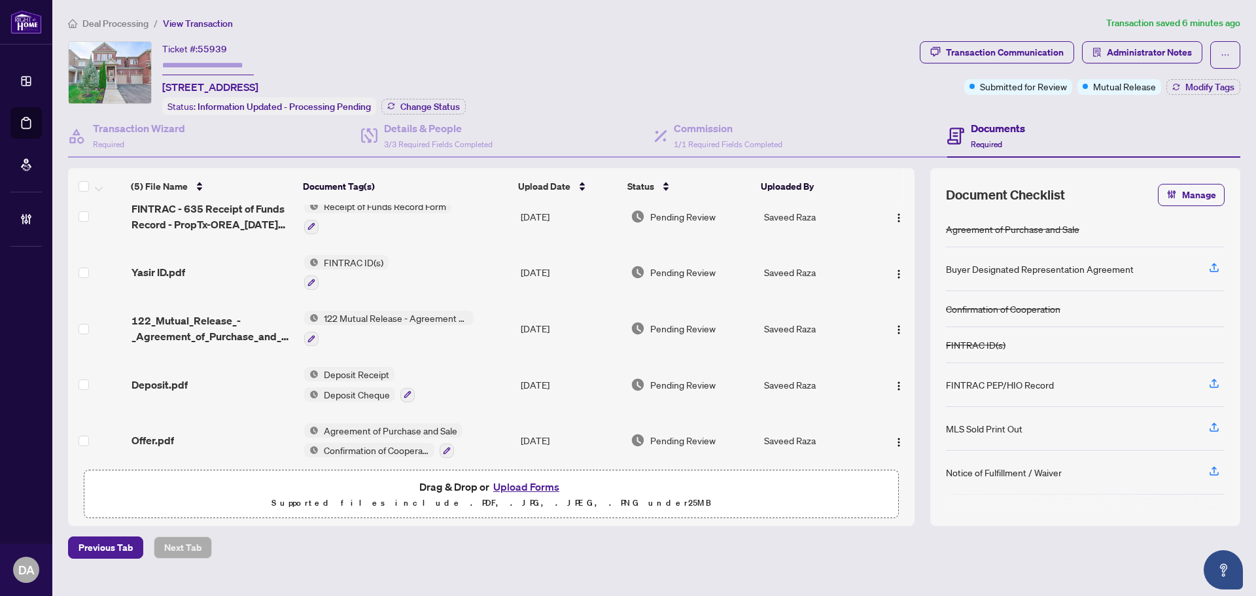
scroll to position [25, 0]
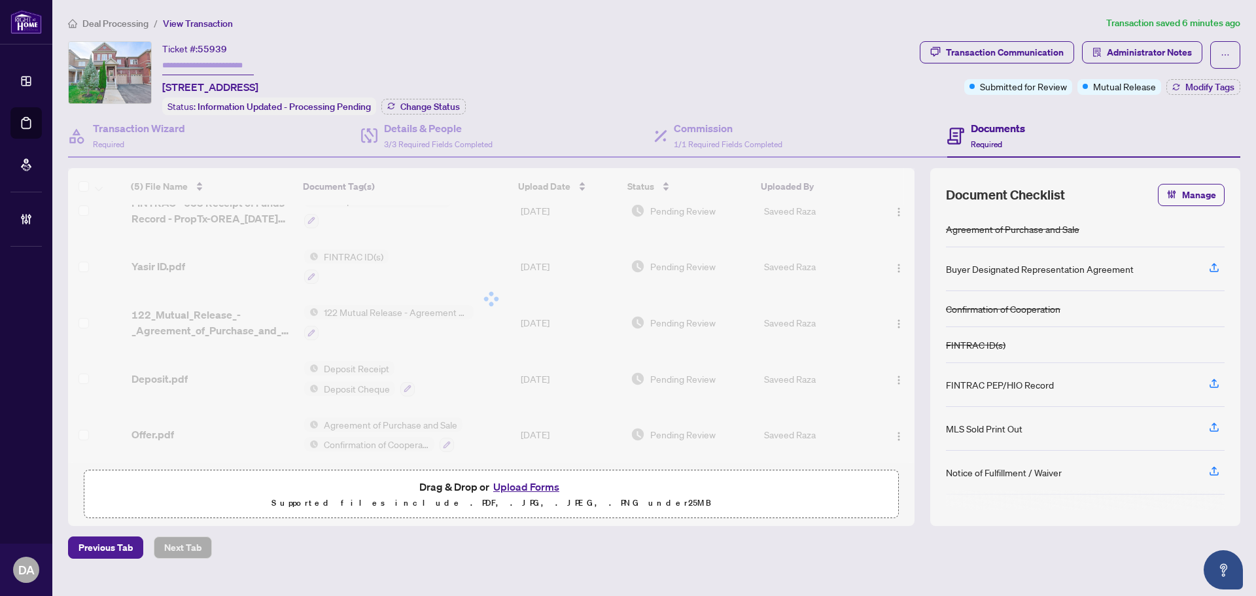
click at [196, 425] on div "(5) File Name Document Tag(s) Upload Date Status Uploaded By (5) File Name Docu…" at bounding box center [491, 315] width 846 height 295
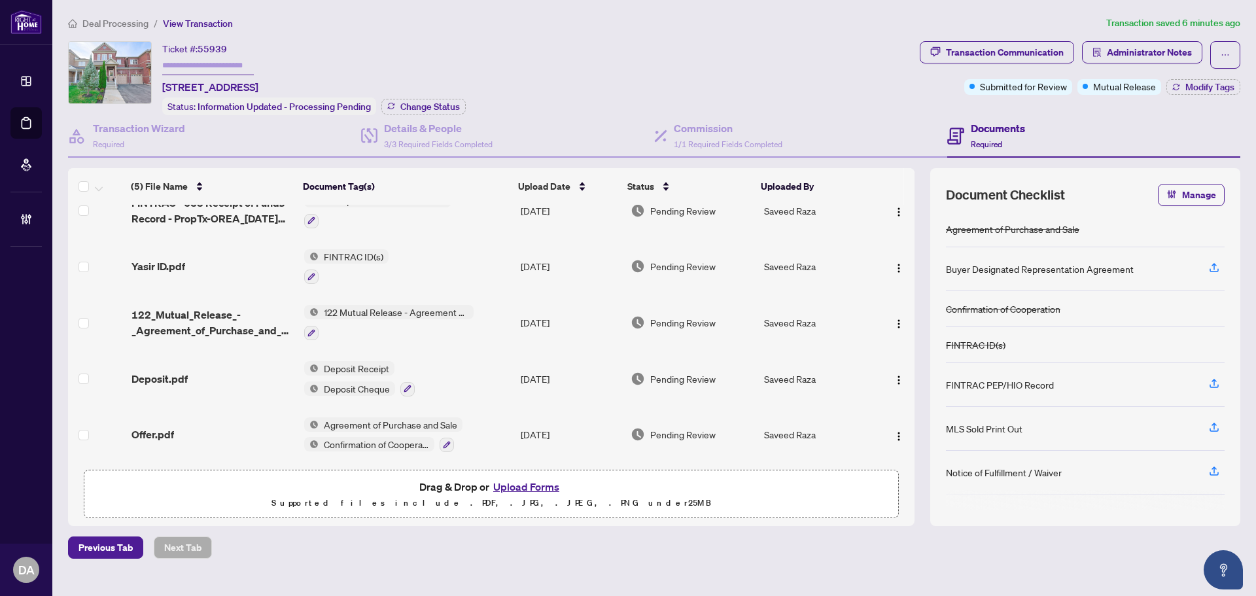
click at [147, 434] on span "Offer.pdf" at bounding box center [152, 435] width 43 height 16
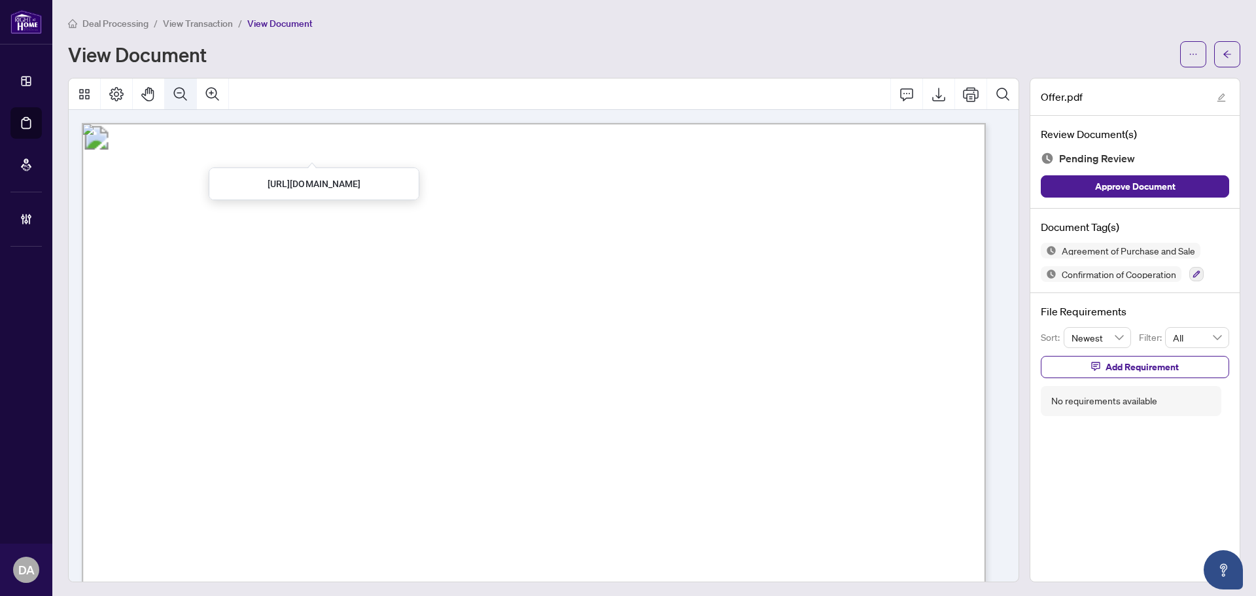
click at [185, 91] on icon "Zoom Out" at bounding box center [181, 94] width 16 height 16
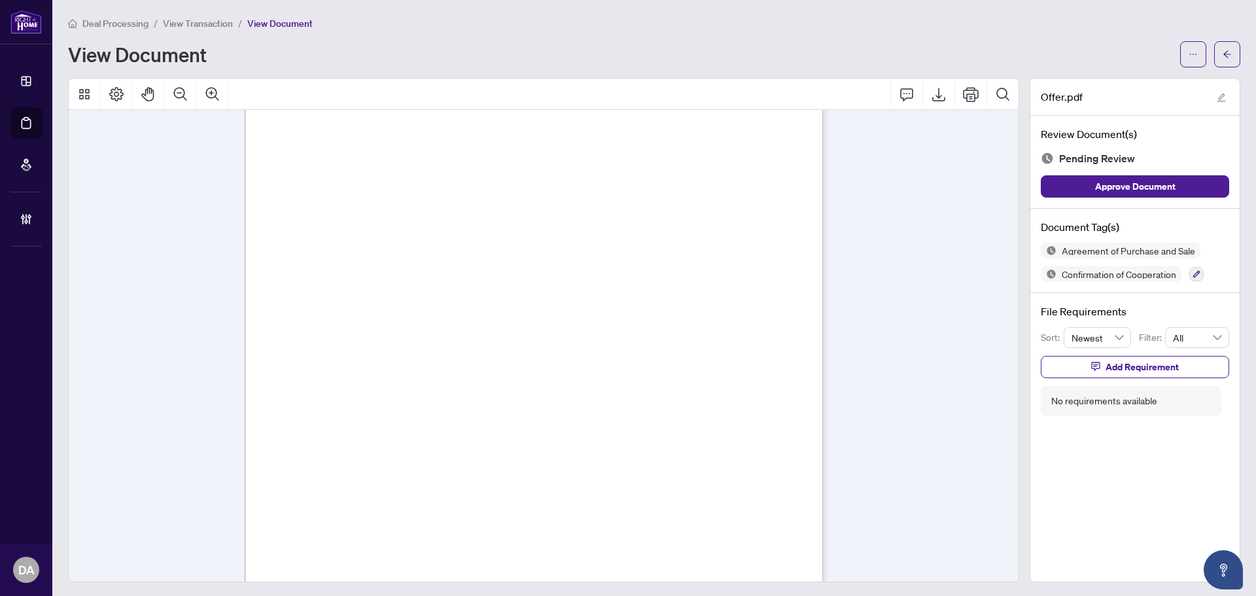
scroll to position [7980, 0]
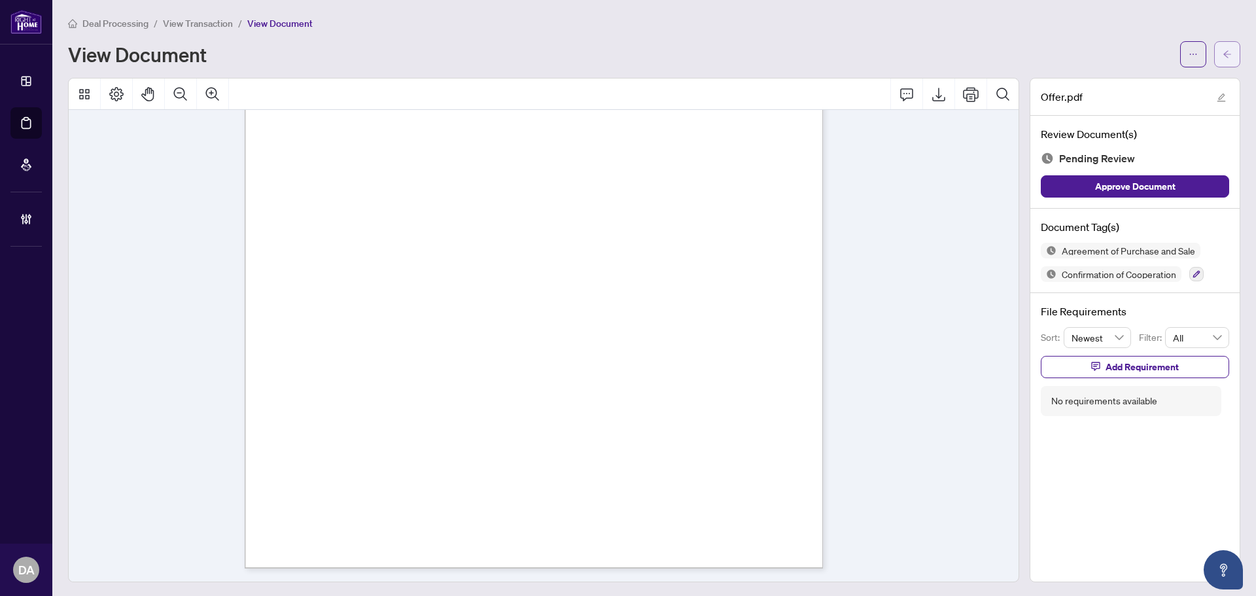
click at [1214, 58] on button "button" at bounding box center [1227, 54] width 26 height 26
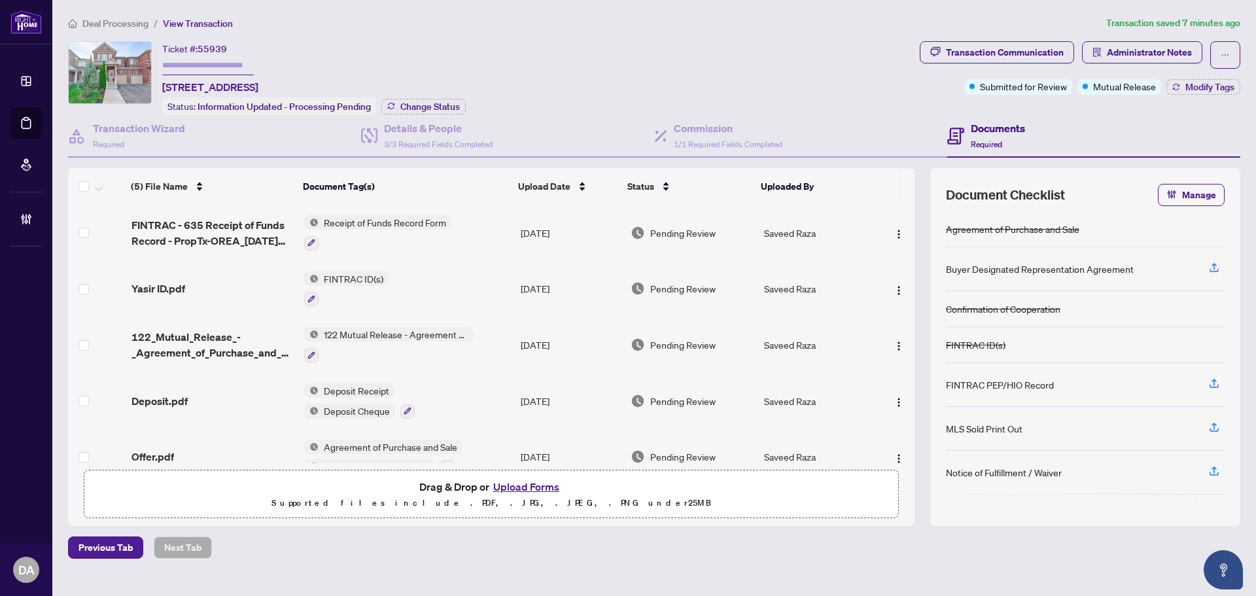
click at [180, 399] on span "Deposit.pdf" at bounding box center [159, 401] width 56 height 16
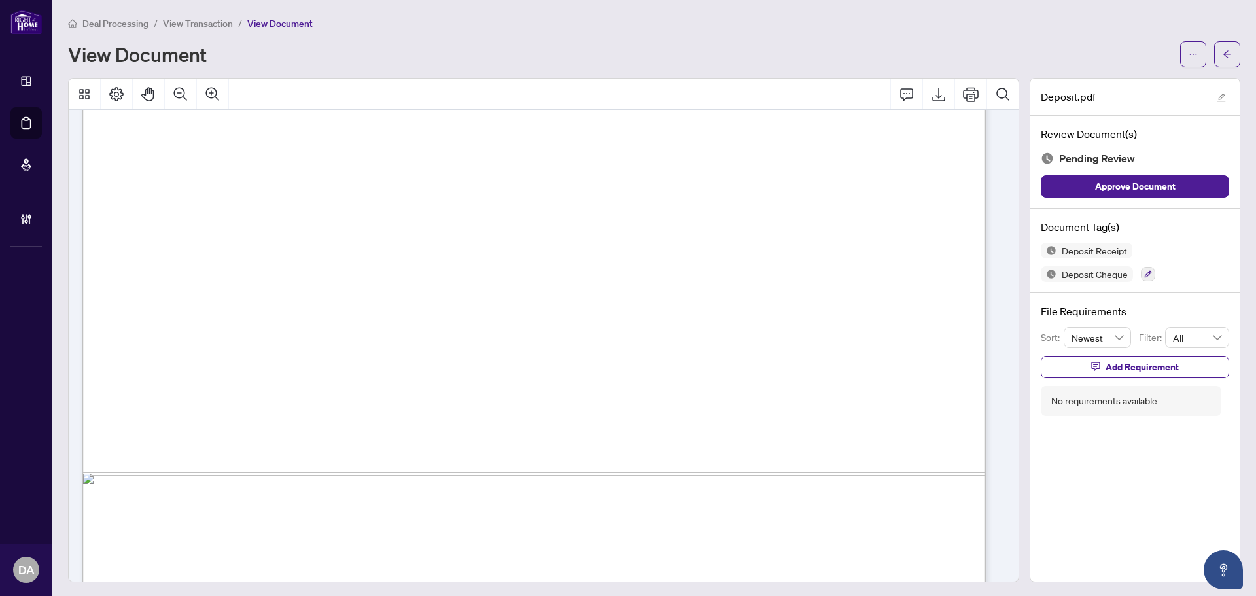
scroll to position [724, 0]
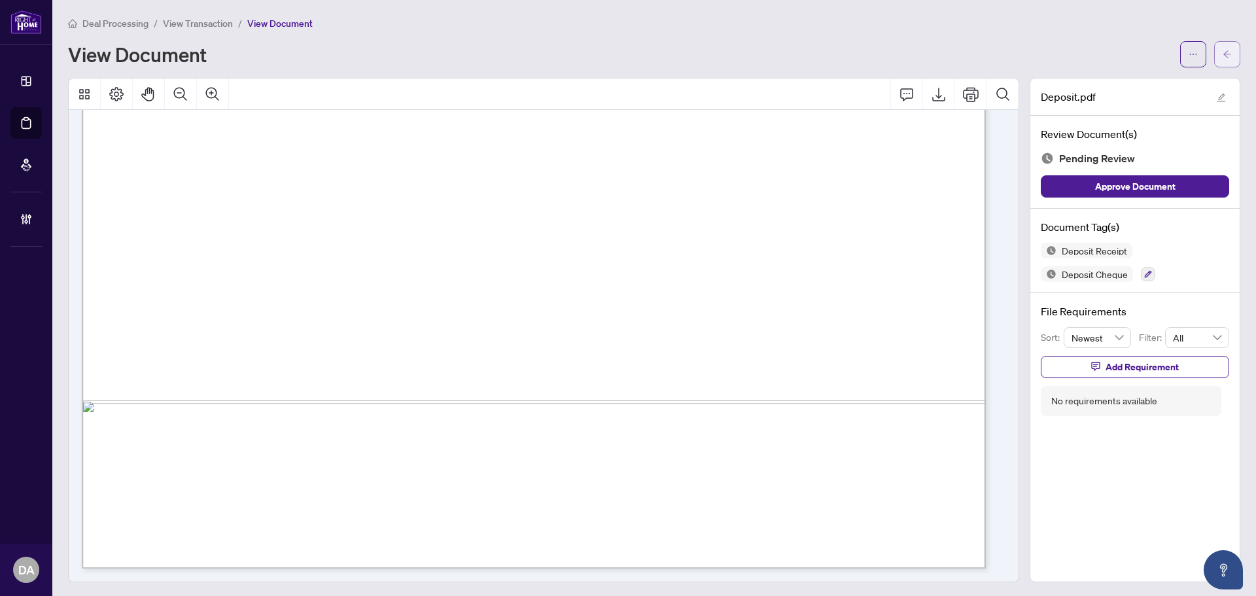
click at [1223, 51] on icon "arrow-left" at bounding box center [1227, 53] width 8 height 7
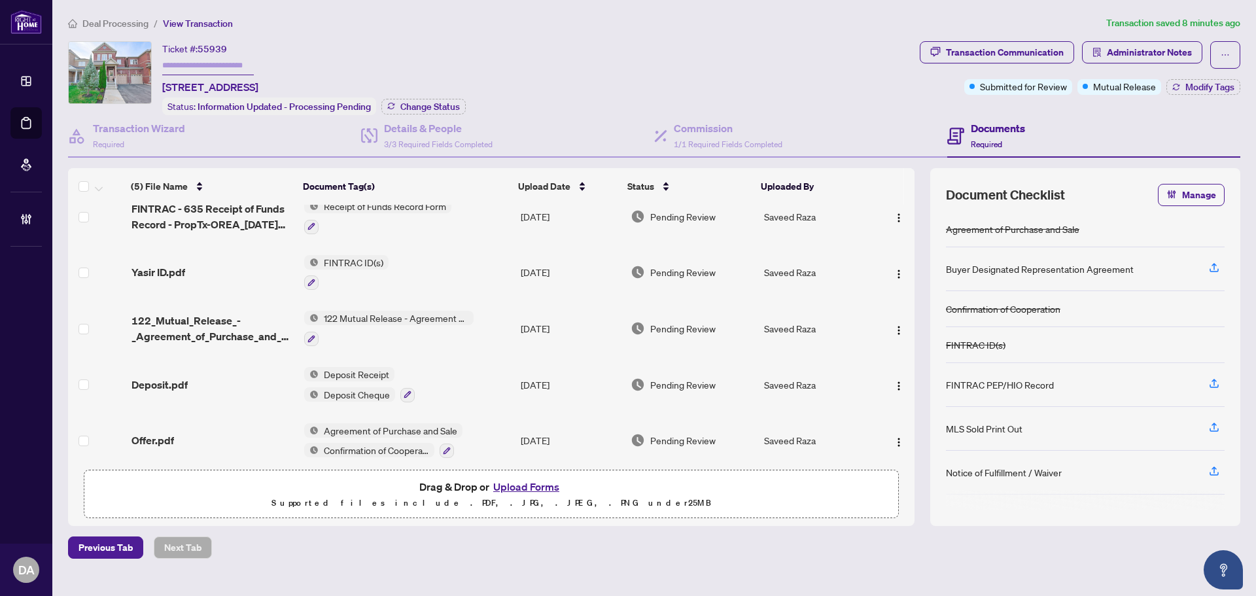
scroll to position [25, 0]
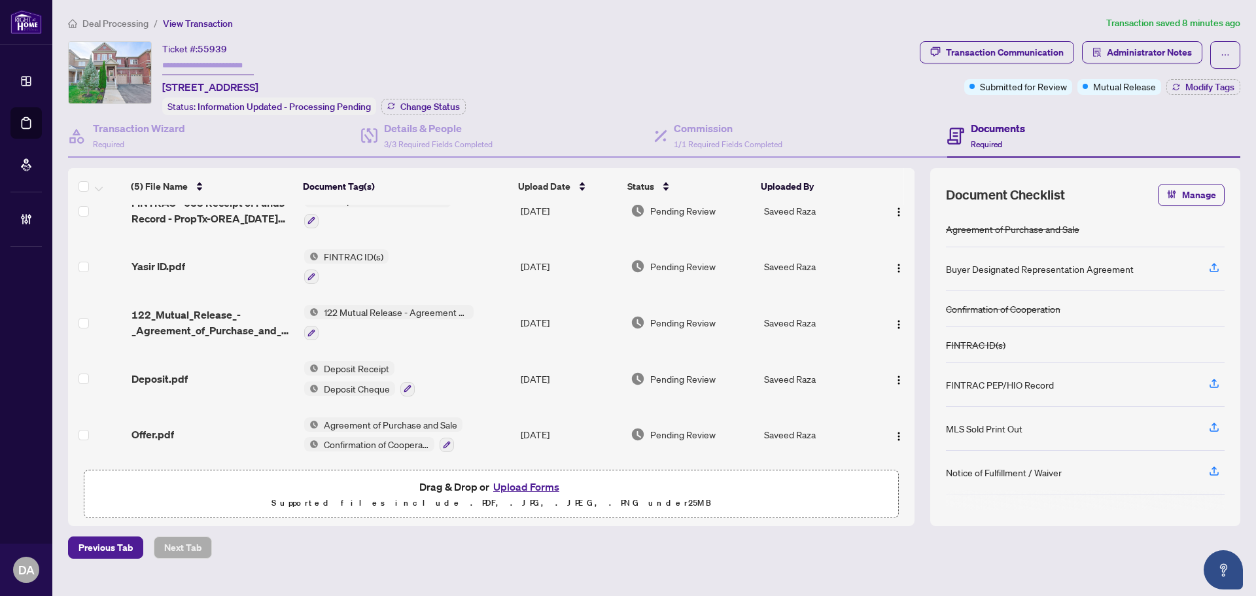
click at [145, 430] on span "Offer.pdf" at bounding box center [152, 435] width 43 height 16
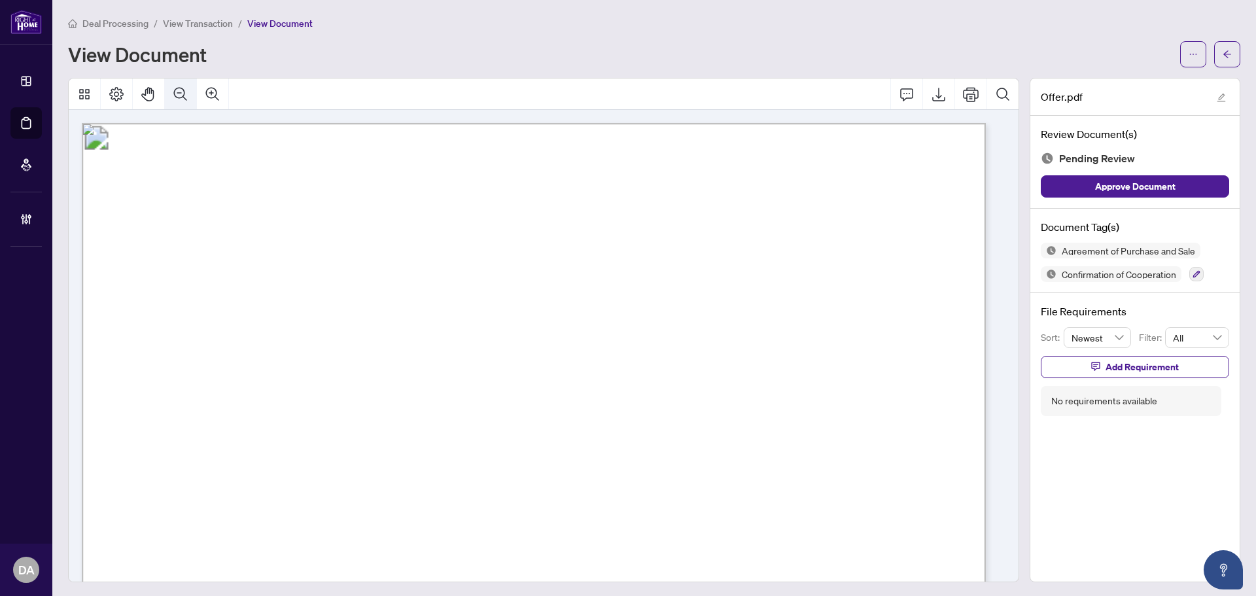
click at [182, 97] on icon "Zoom Out" at bounding box center [181, 94] width 16 height 16
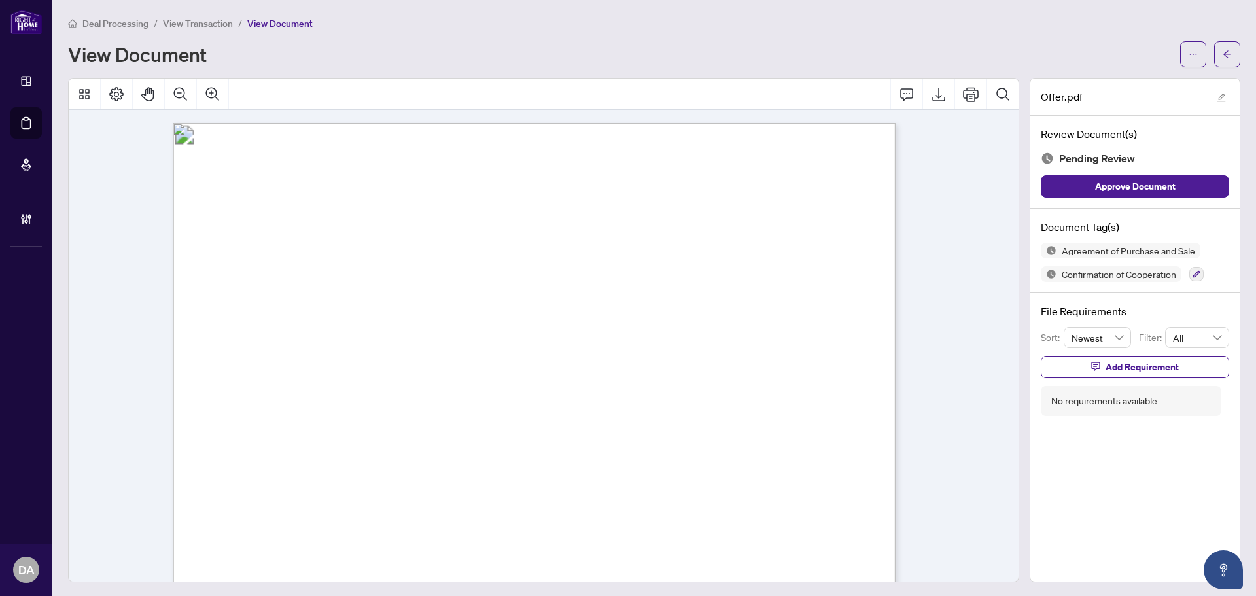
scroll to position [65, 0]
click at [1223, 52] on icon "arrow-left" at bounding box center [1227, 54] width 9 height 9
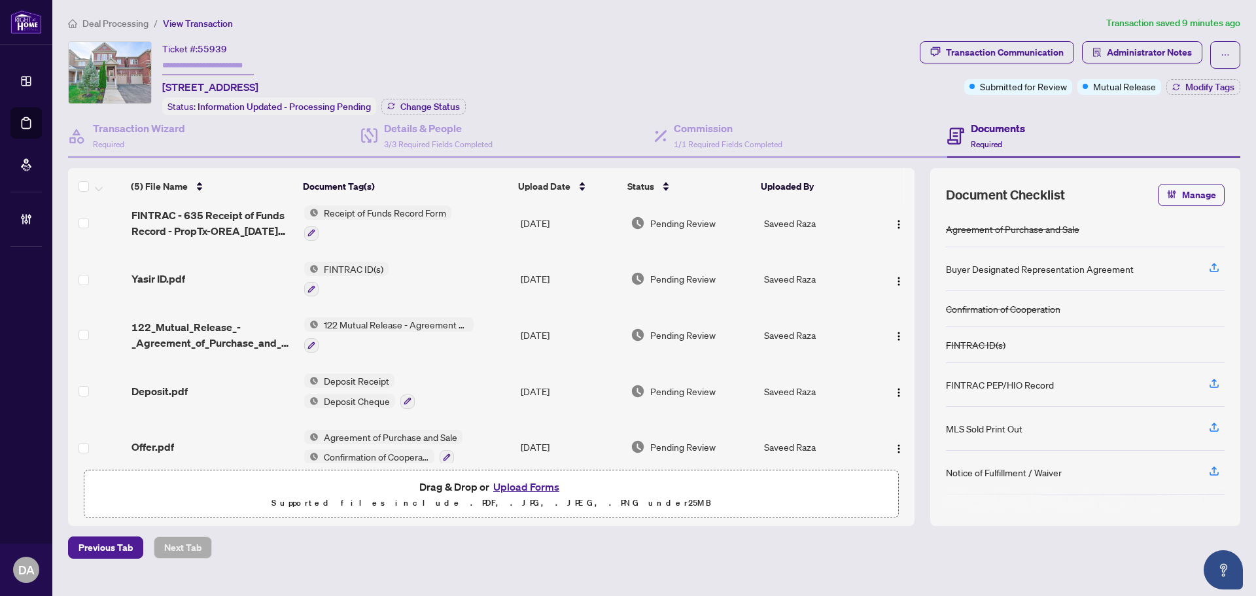
scroll to position [25, 0]
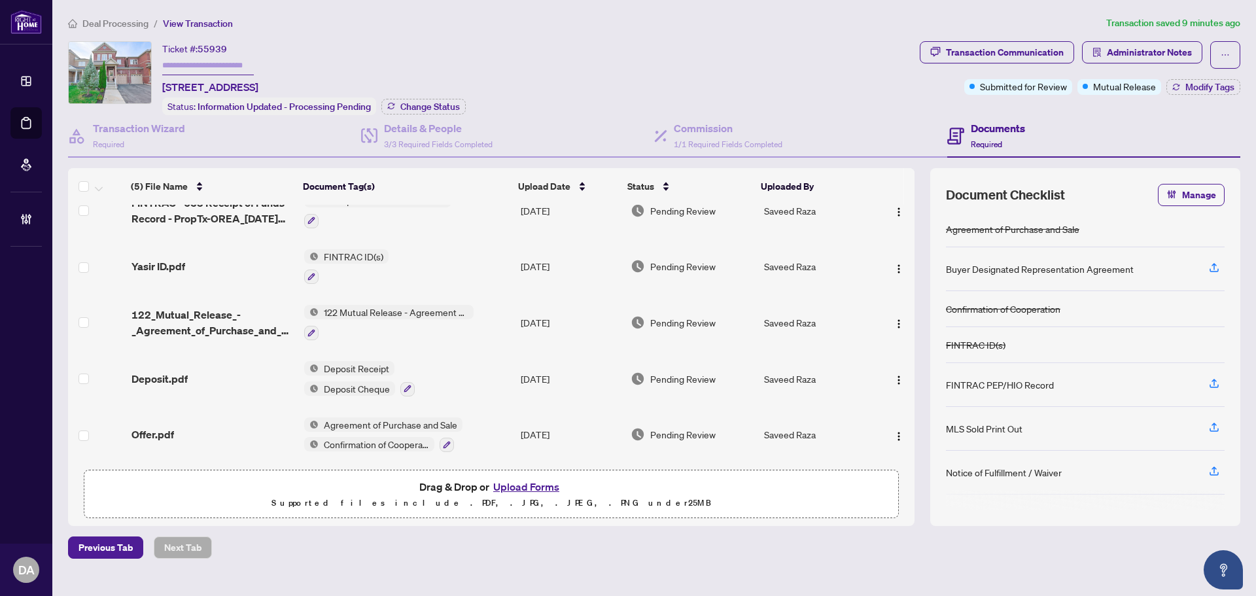
click at [218, 432] on div "Offer.pdf" at bounding box center [212, 435] width 162 height 16
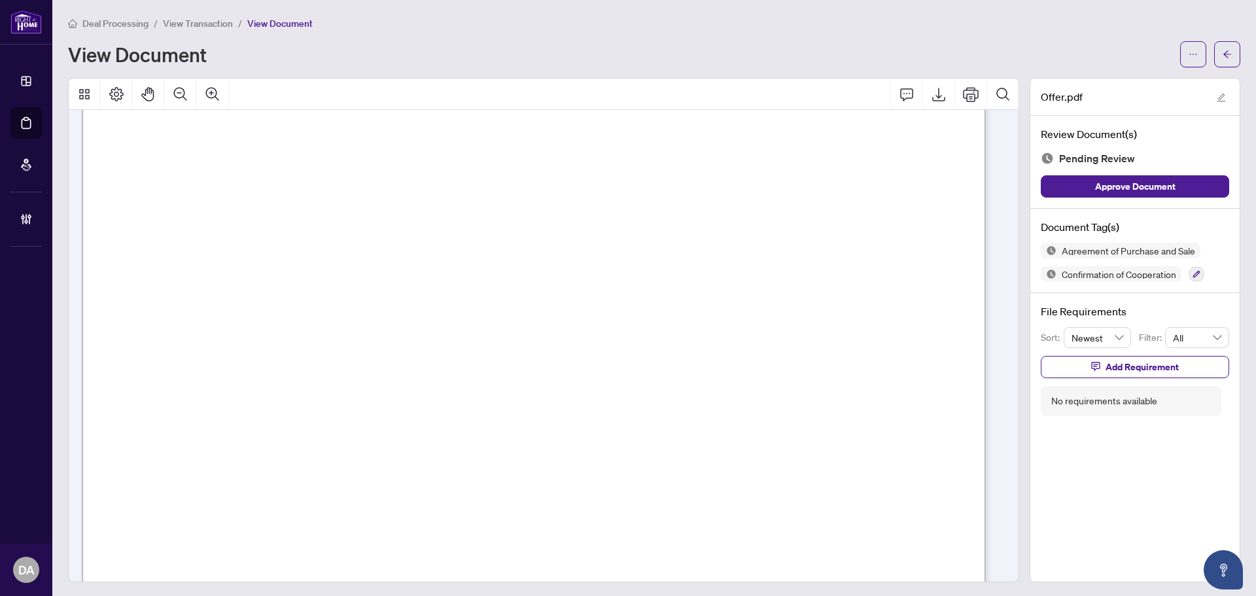
scroll to position [131, 0]
click at [183, 100] on icon "Zoom Out" at bounding box center [181, 94] width 16 height 16
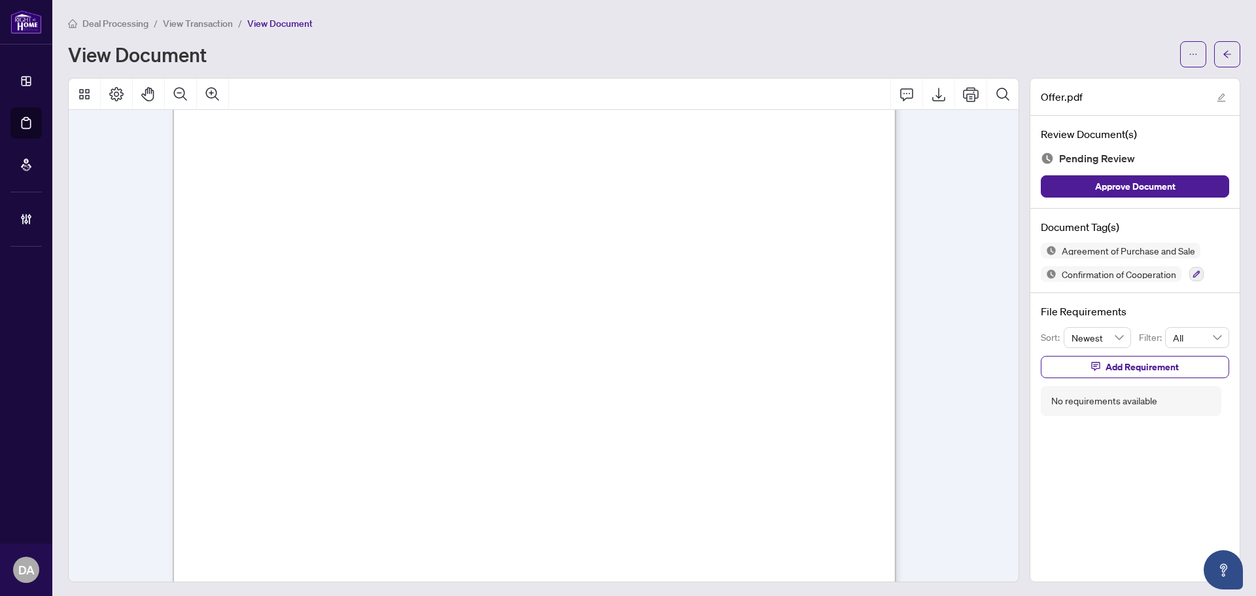
scroll to position [1177, 0]
drag, startPoint x: 781, startPoint y: 440, endPoint x: 797, endPoint y: 440, distance: 15.7
click at [1225, 53] on button "button" at bounding box center [1227, 54] width 26 height 26
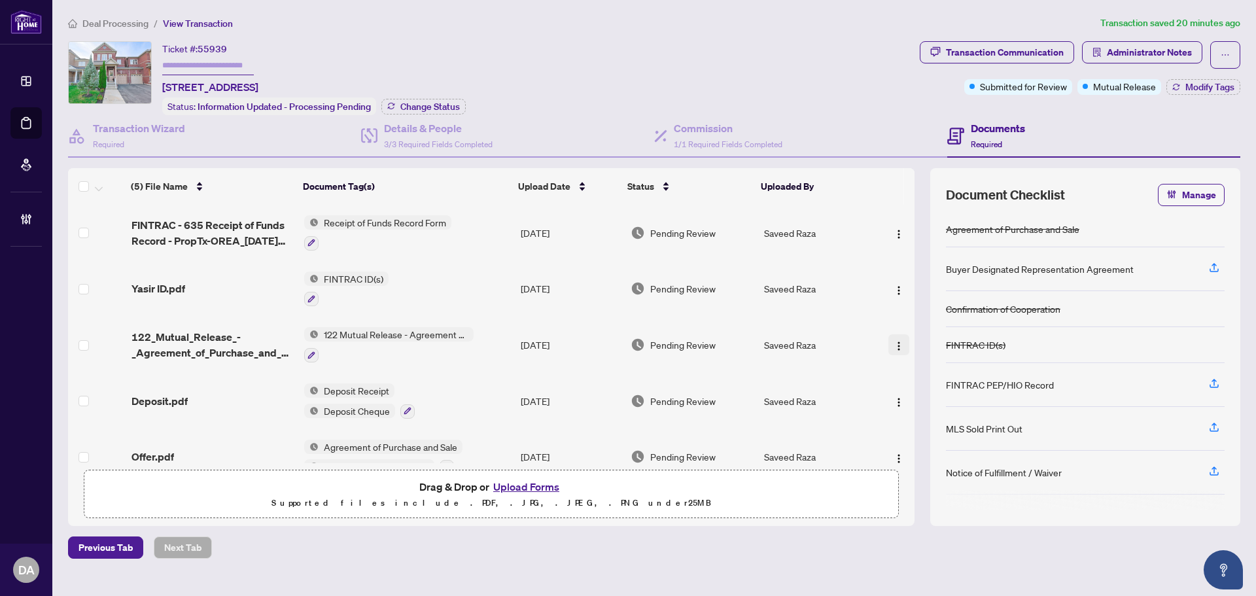
click at [898, 341] on img "button" at bounding box center [899, 346] width 10 height 10
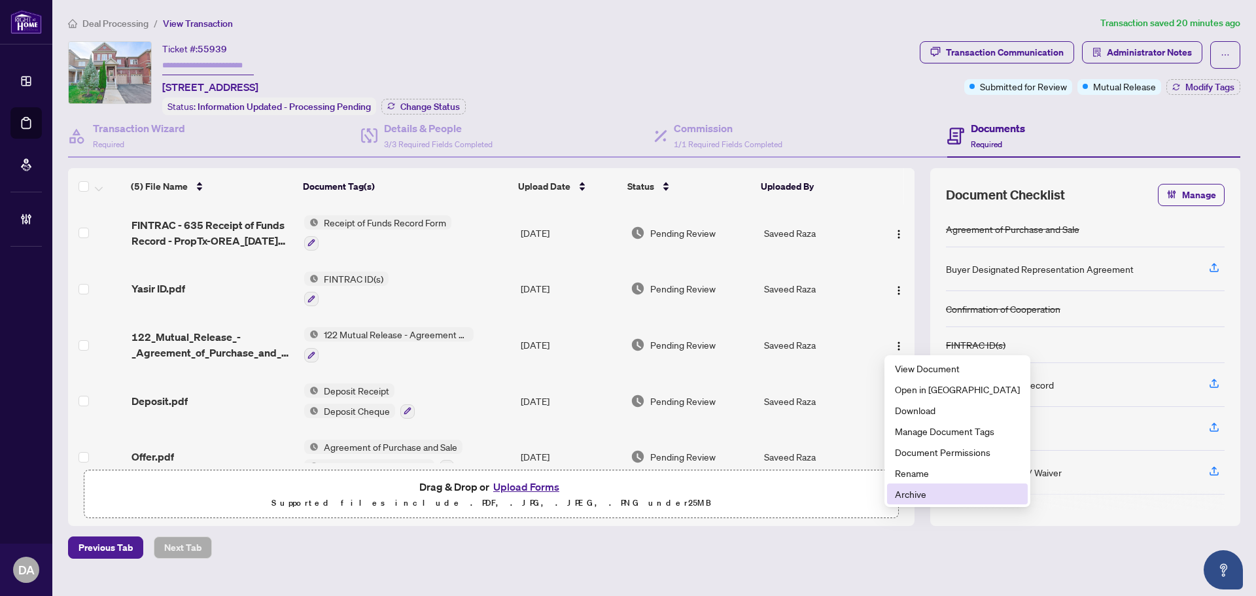
click at [935, 500] on span "Archive" at bounding box center [957, 494] width 125 height 14
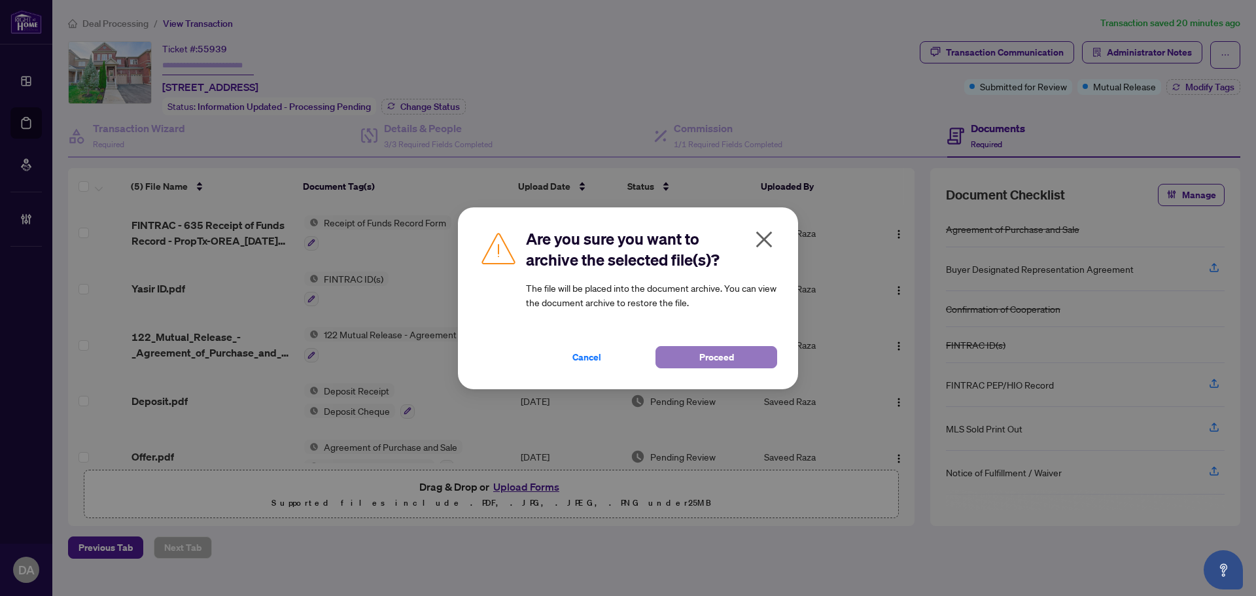
click at [720, 352] on span "Proceed" at bounding box center [716, 357] width 35 height 21
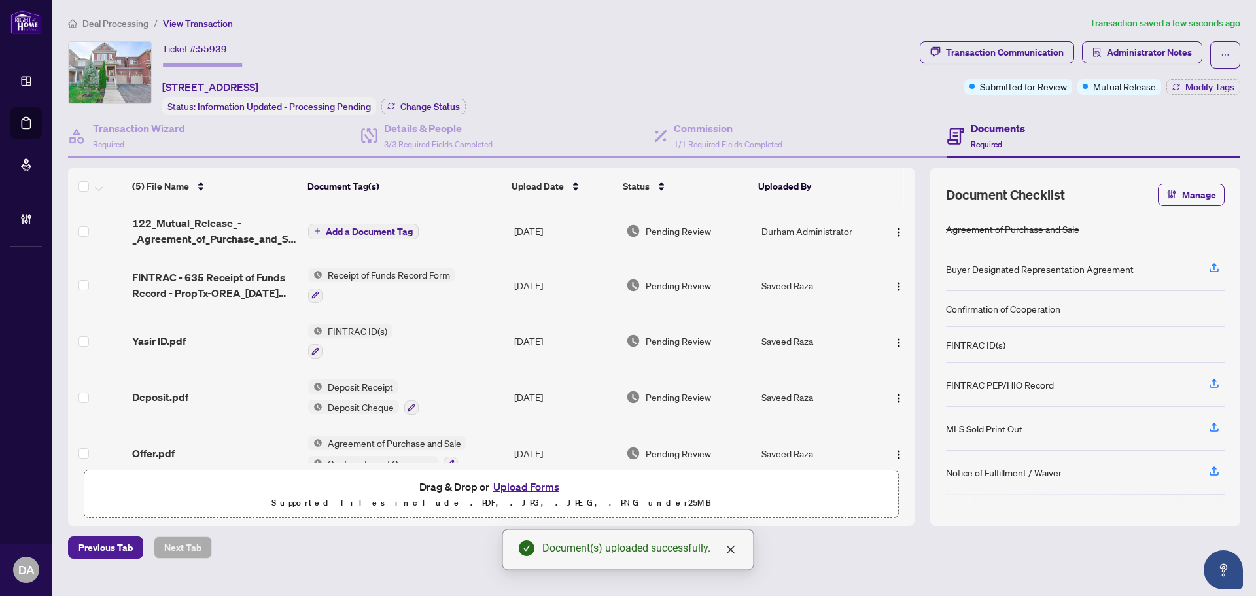
click at [759, 46] on div "Ticket #: 55939 114 Begonia Cres, Brampton, Ontario L7A 0M9, Canada Status: Inf…" at bounding box center [491, 78] width 846 height 74
click at [350, 228] on span "Add a Document Tag" at bounding box center [369, 231] width 87 height 9
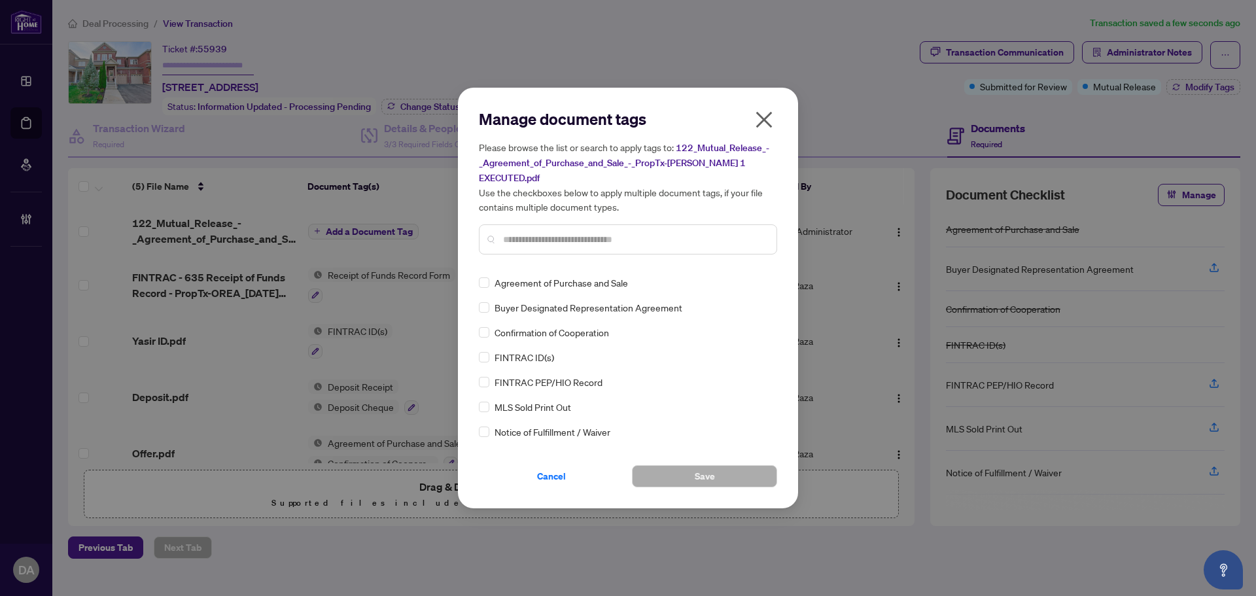
click at [601, 232] on input "text" at bounding box center [634, 239] width 263 height 14
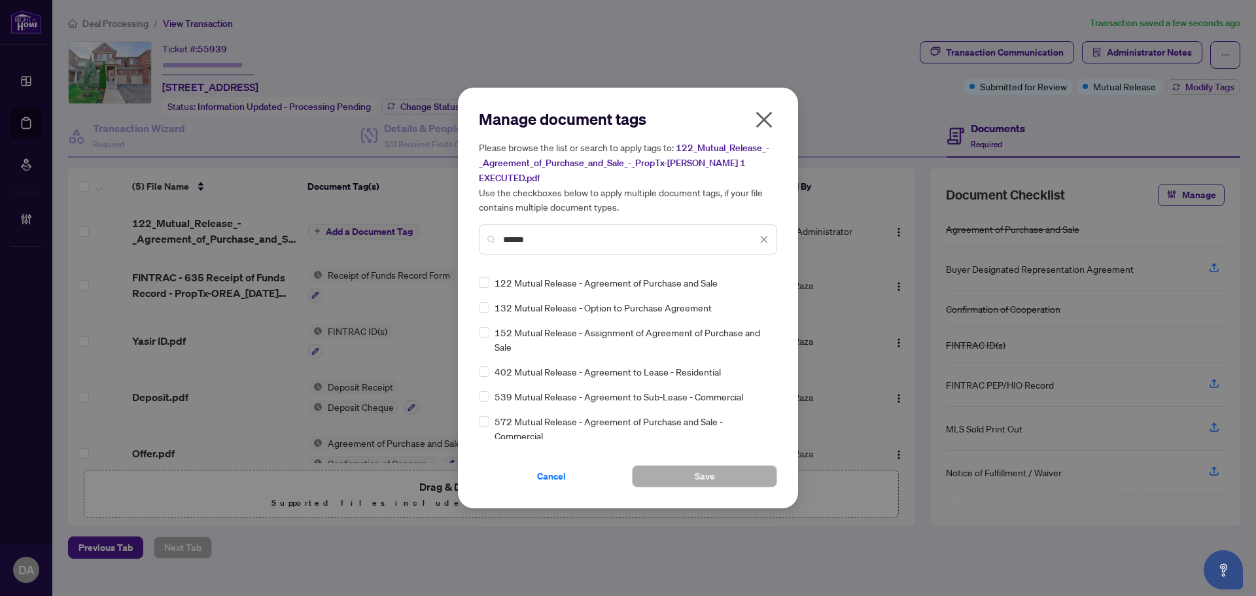
type input "******"
click at [478, 274] on div "Manage document tags Please browse the list or search to apply tags to: 122_Mut…" at bounding box center [628, 298] width 340 height 421
click at [761, 280] on icon at bounding box center [765, 282] width 8 height 5
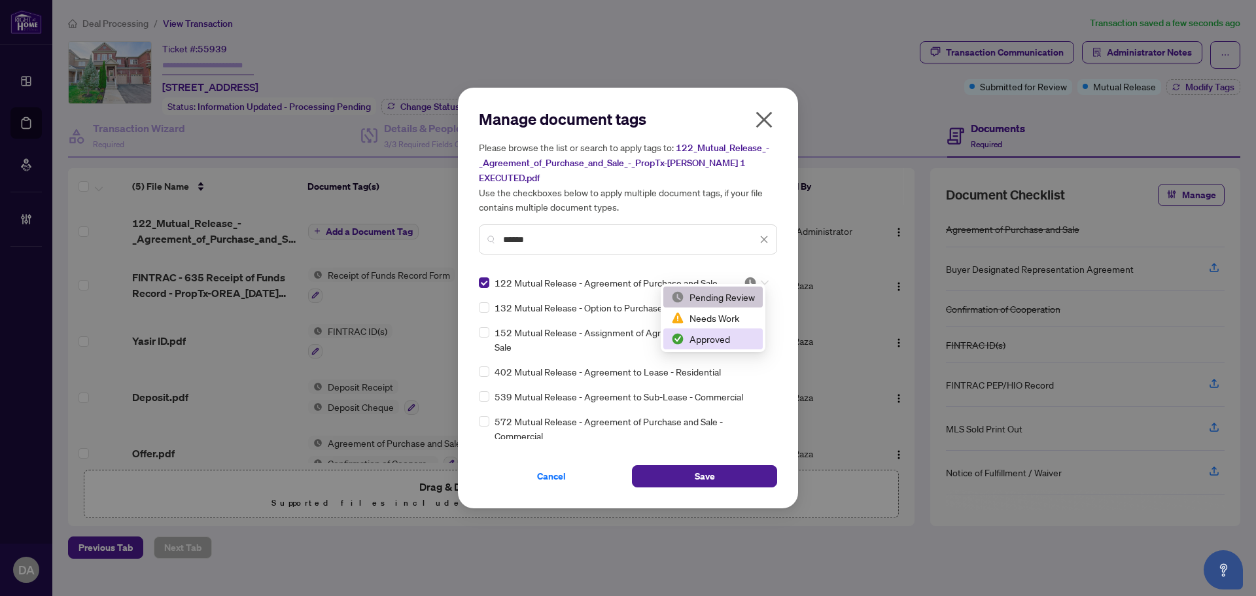
click at [723, 340] on div "Approved" at bounding box center [713, 339] width 84 height 14
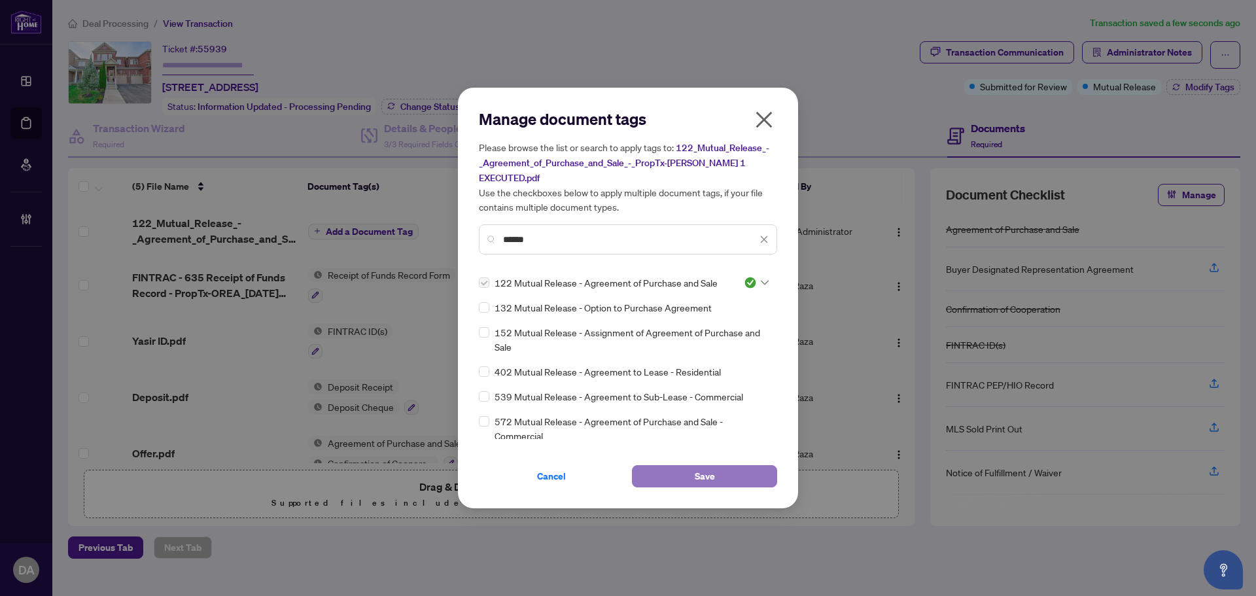
click at [729, 472] on button "Save" at bounding box center [704, 476] width 145 height 22
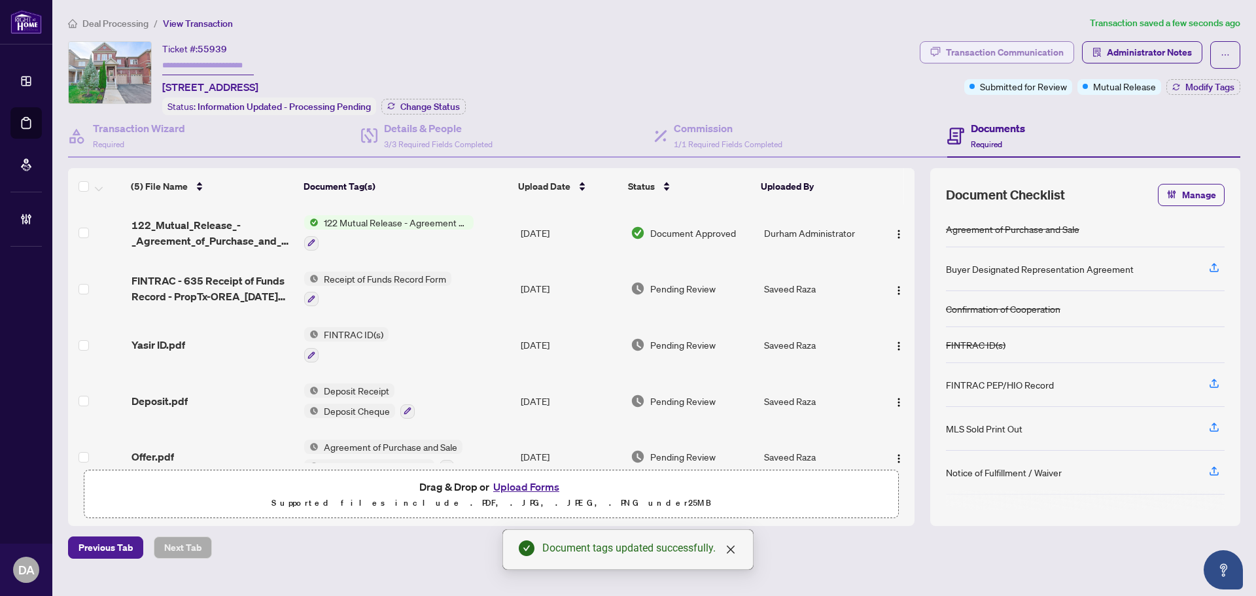
click at [1000, 52] on div "Transaction Communication" at bounding box center [1005, 52] width 118 height 21
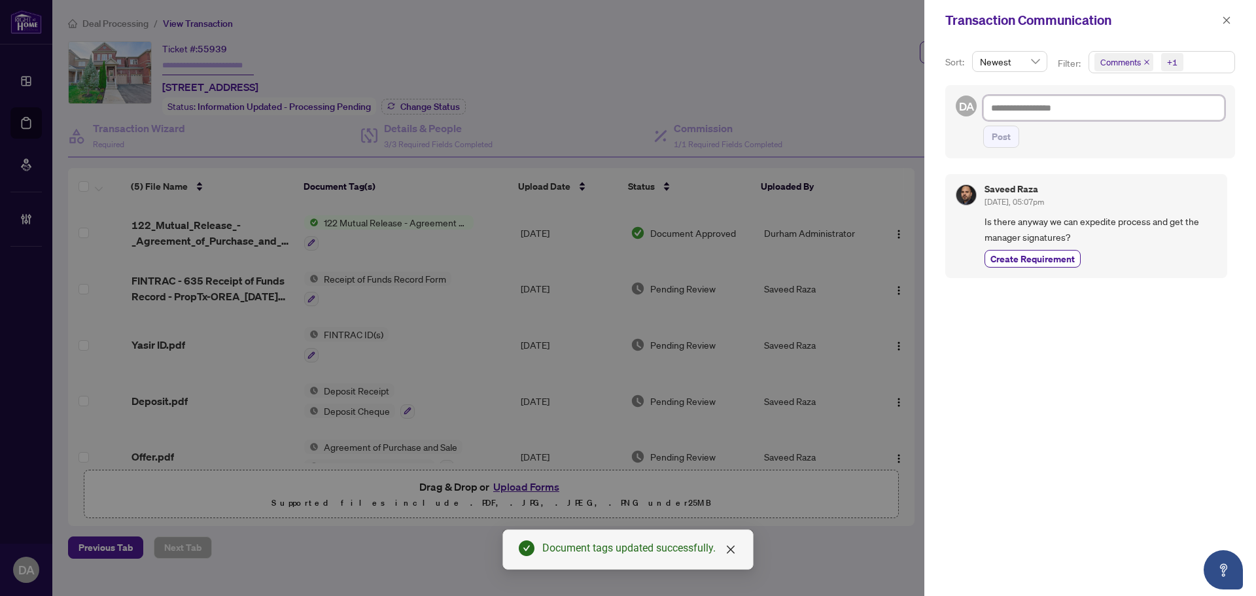
click at [1071, 106] on textarea at bounding box center [1103, 108] width 241 height 25
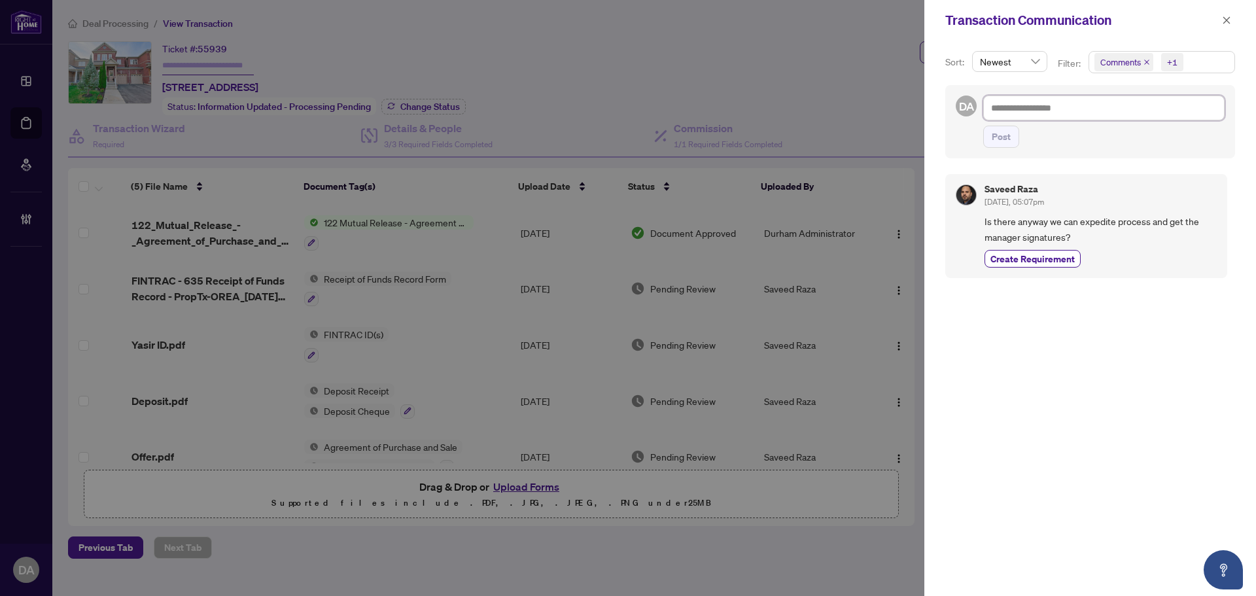
type textarea "*"
type textarea "**"
type textarea "***"
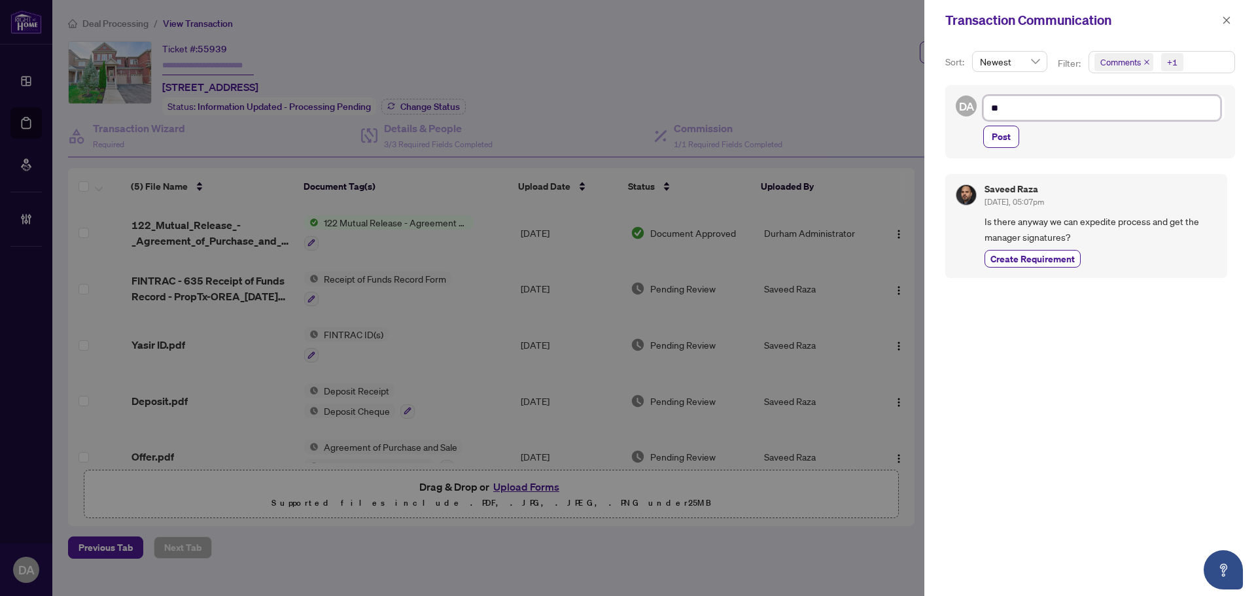
type textarea "***"
type textarea "****"
type textarea "*****"
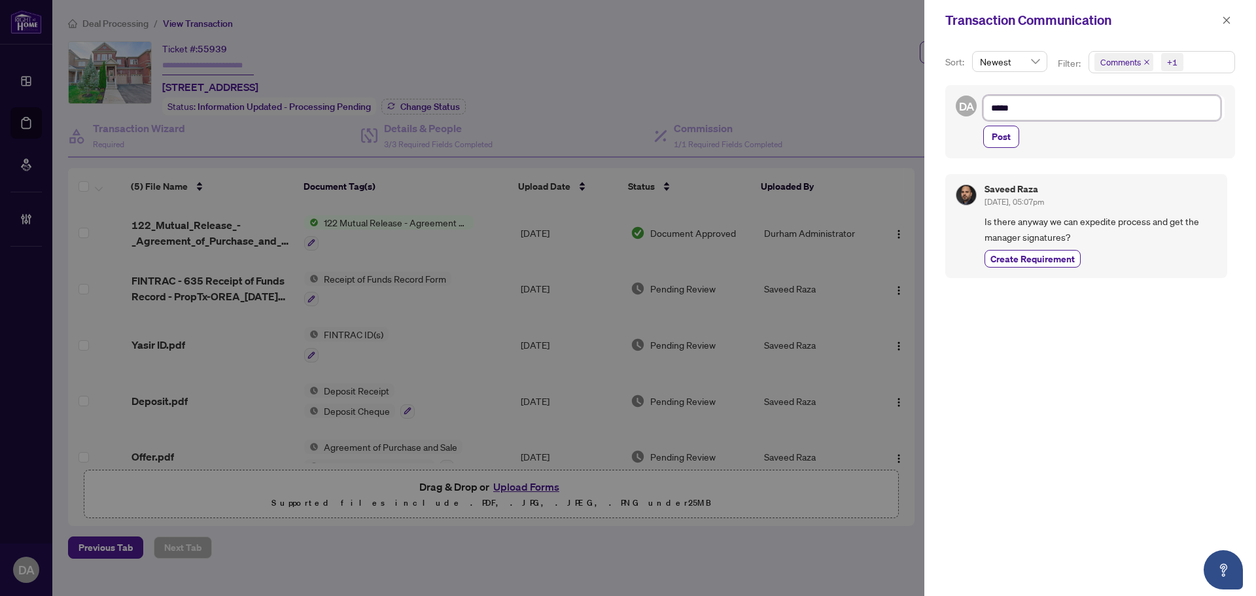
type textarea "****"
type textarea "*****"
type textarea "******"
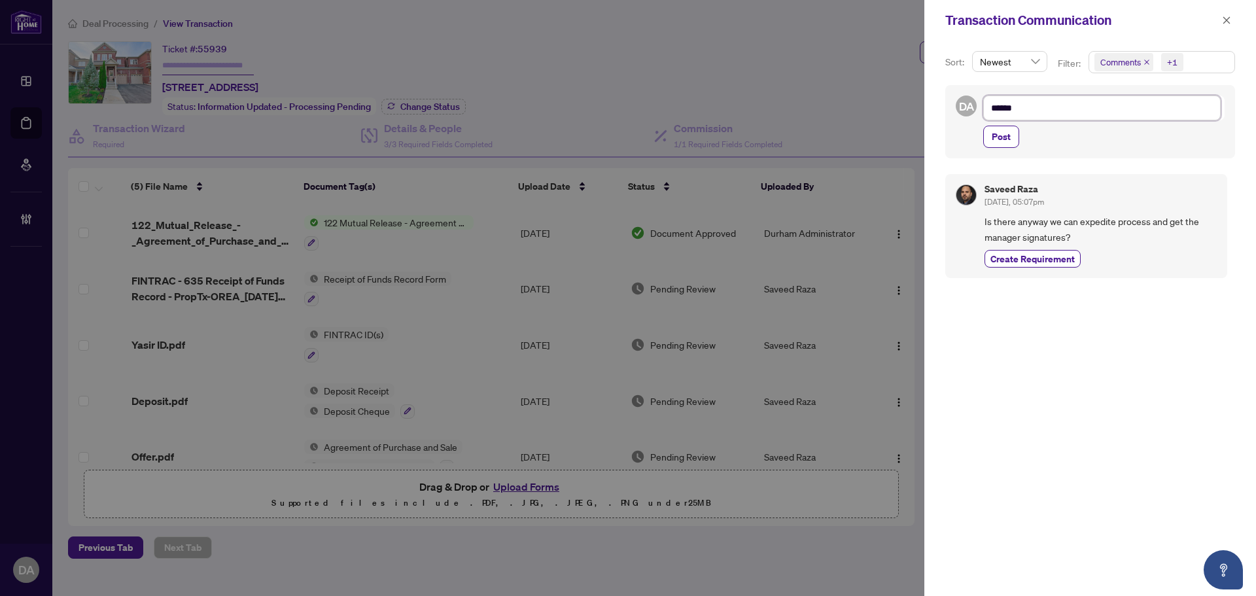
type textarea "******"
type textarea "********"
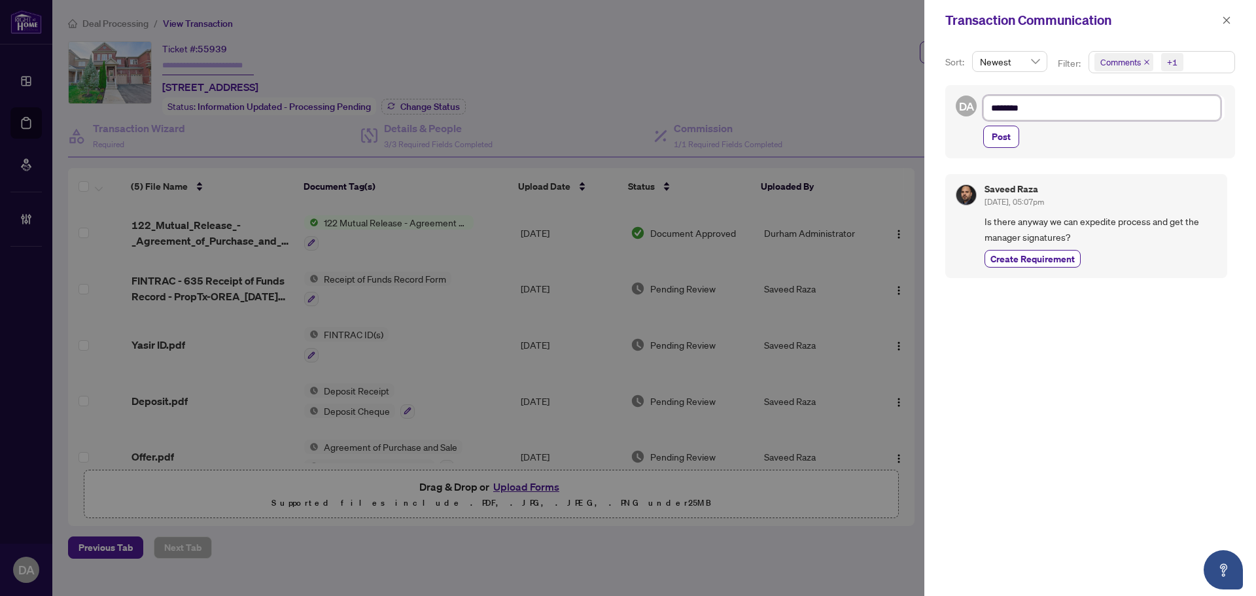
type textarea "*********"
type textarea "**********"
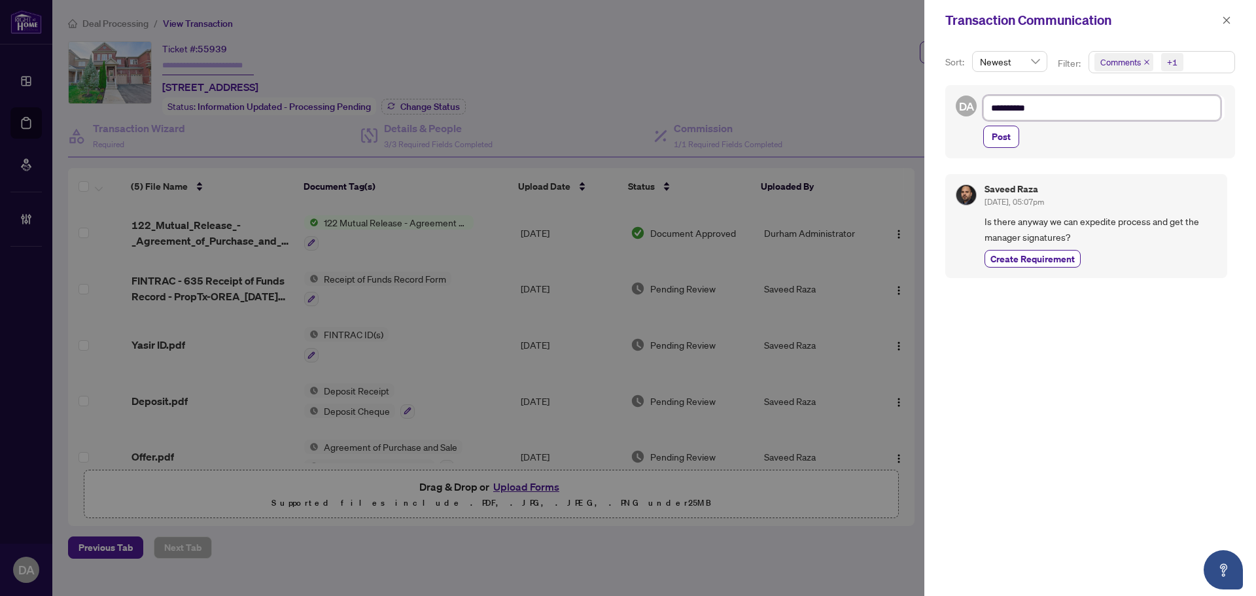
type textarea "**********"
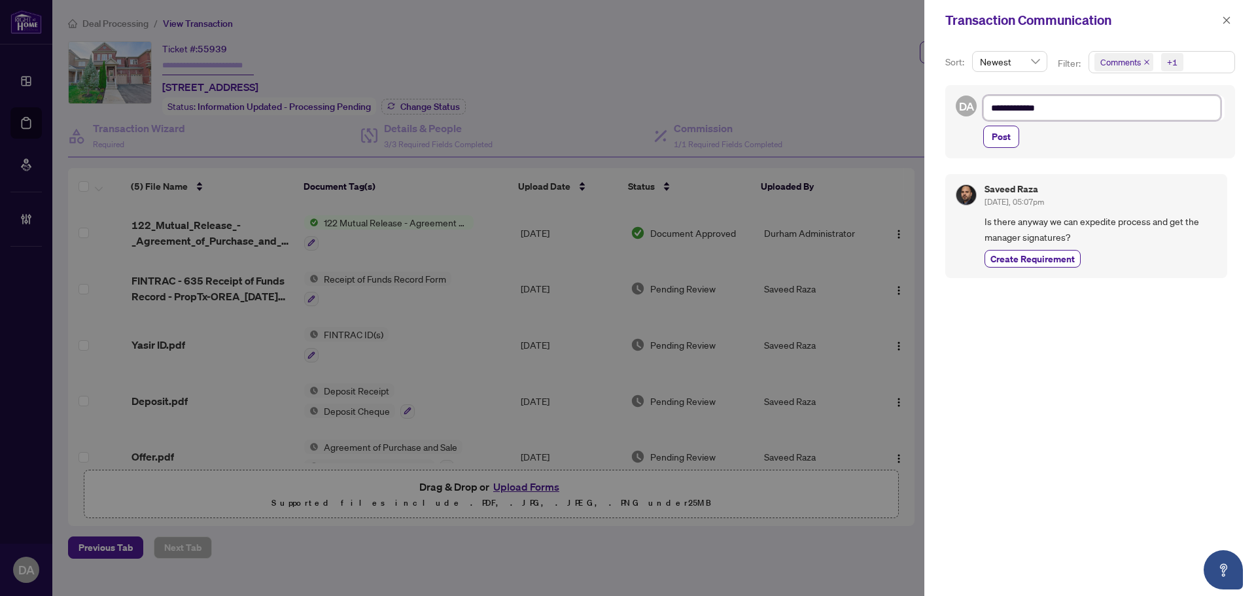
type textarea "**********"
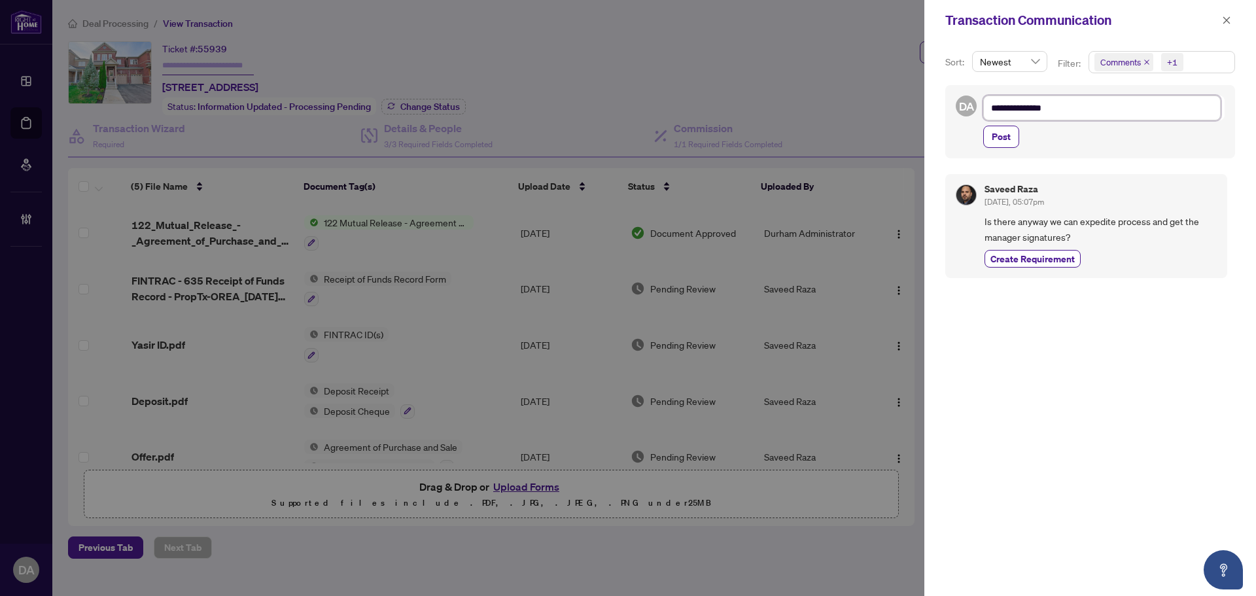
type textarea "**********"
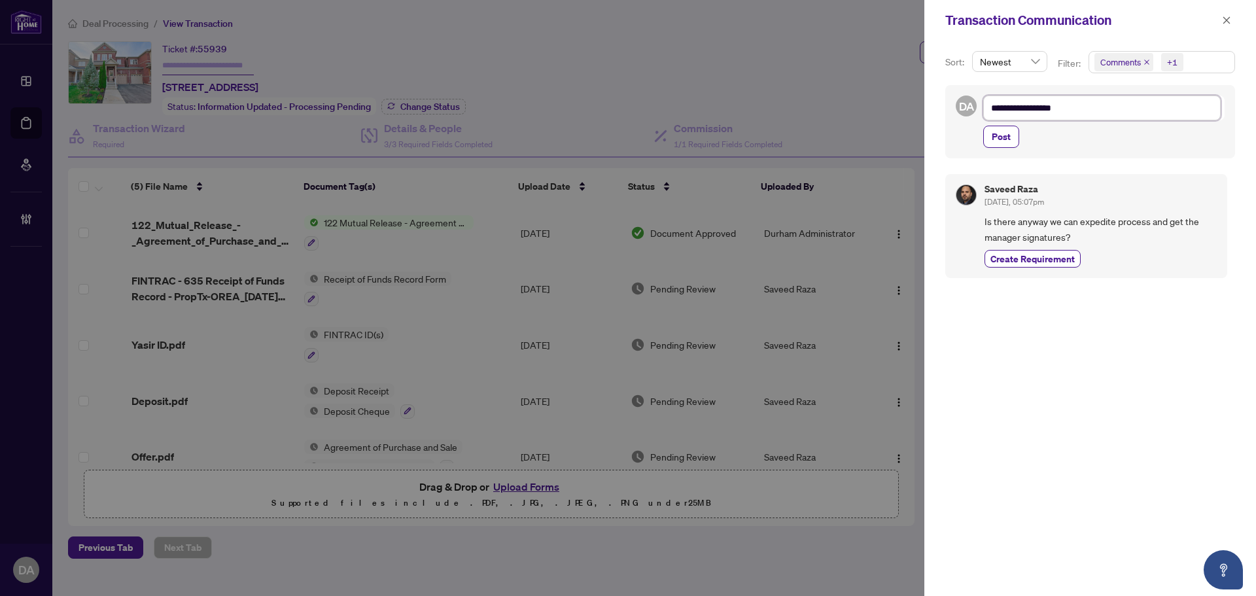
type textarea "**********"
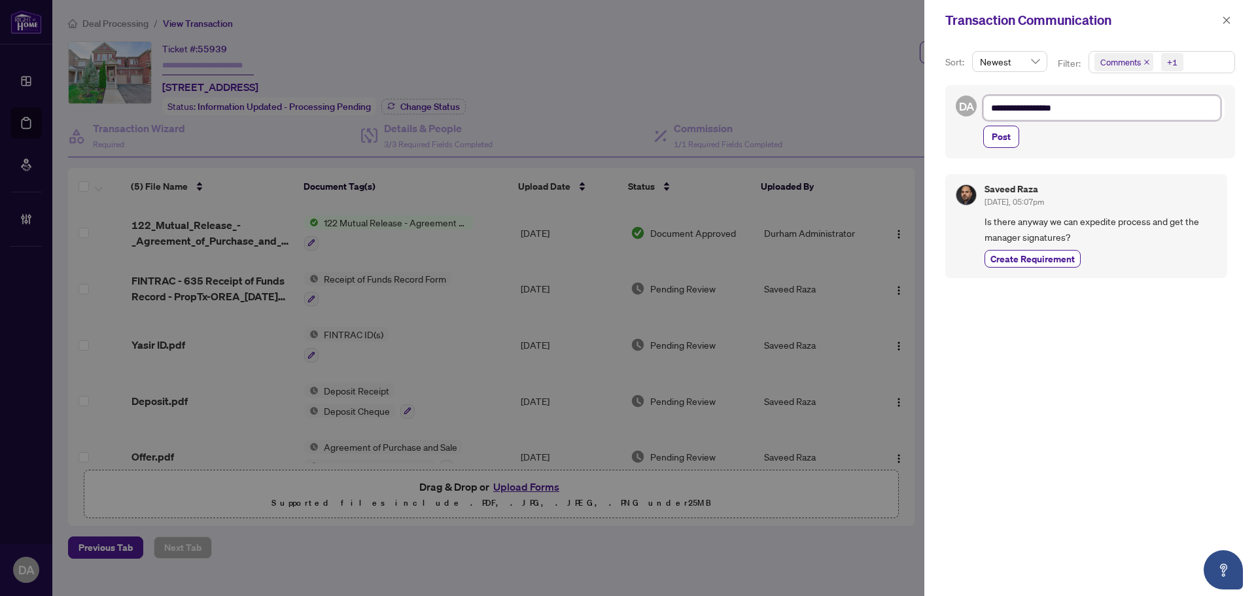
type textarea "**********"
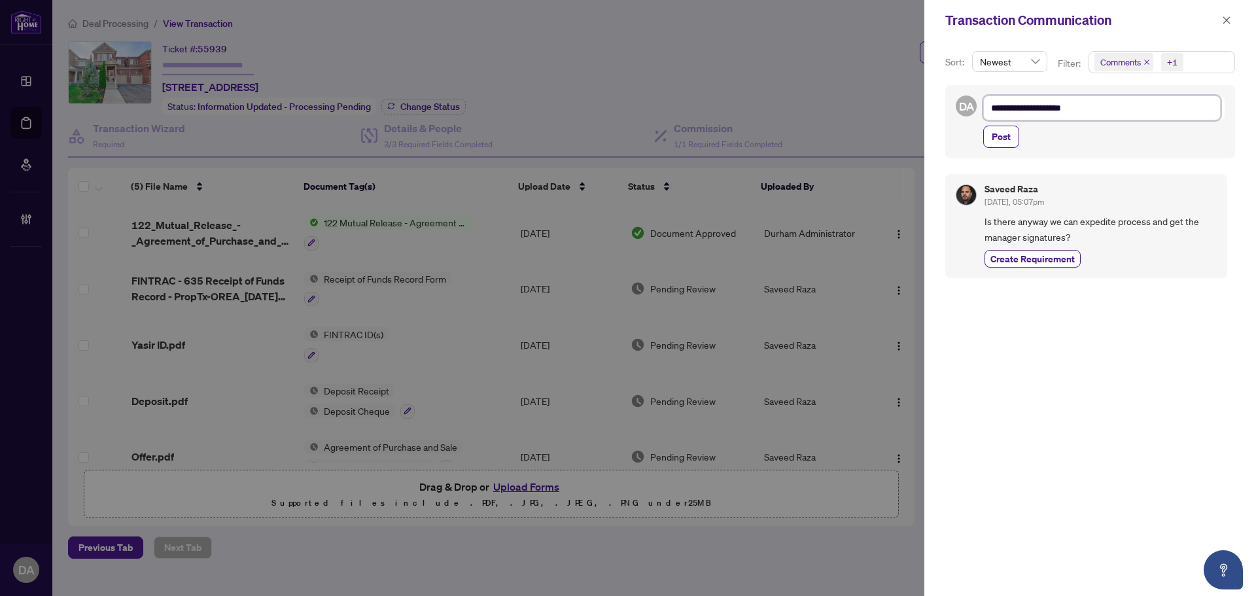
type textarea "**********"
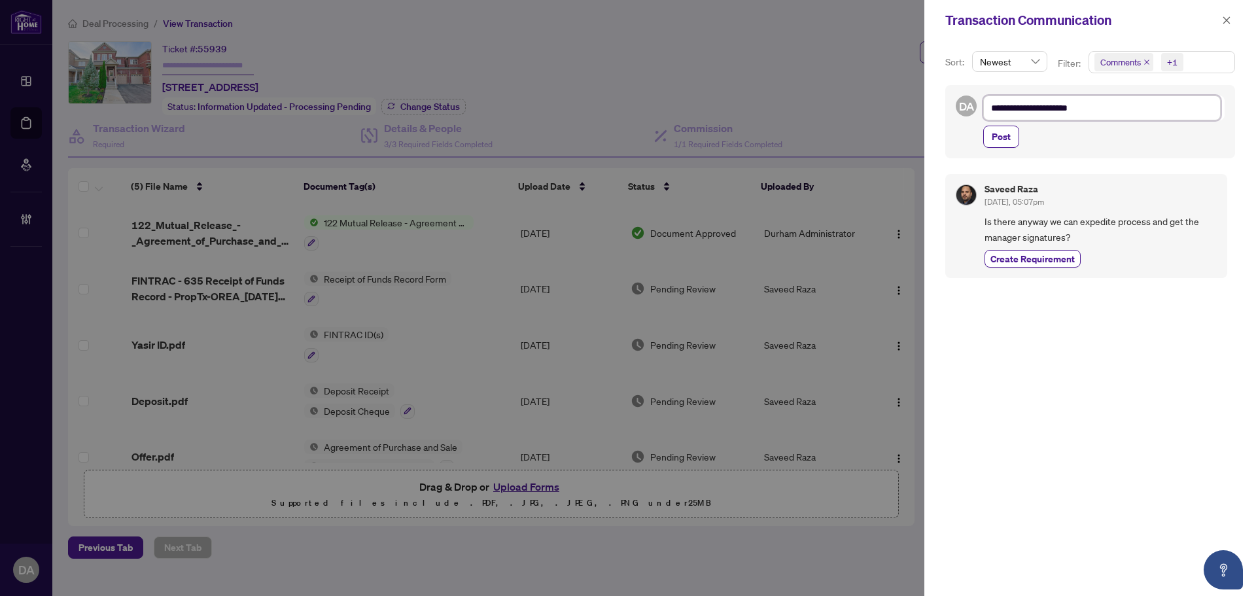
type textarea "**********"
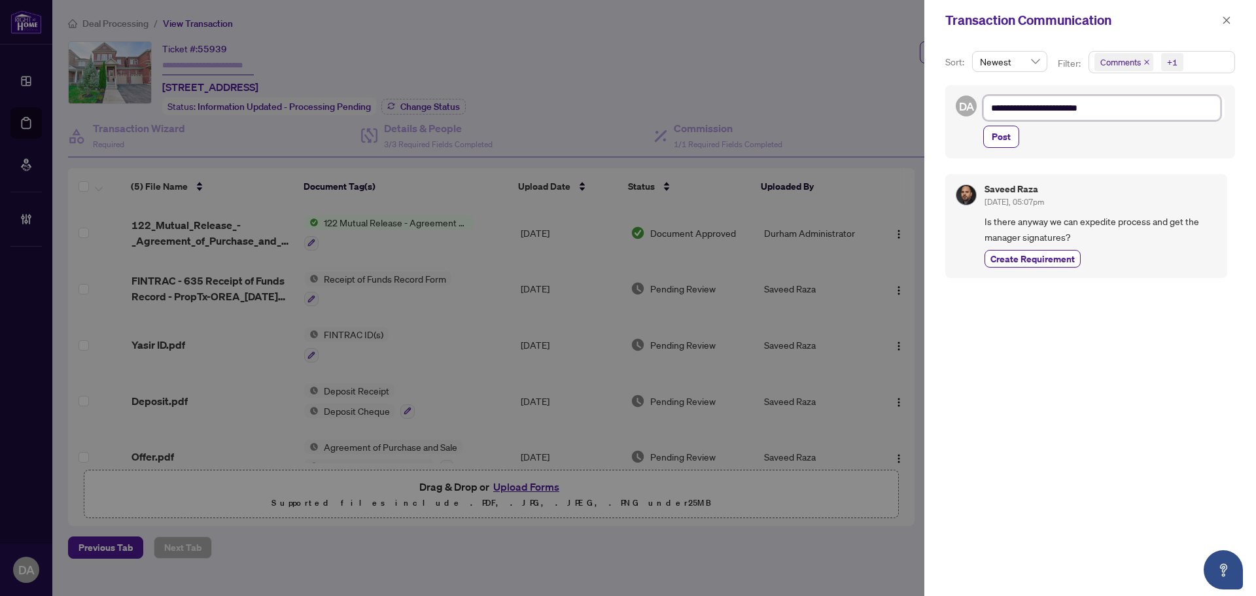
type textarea "**********"
click at [992, 136] on span "Post" at bounding box center [1001, 136] width 19 height 21
type textarea "**********"
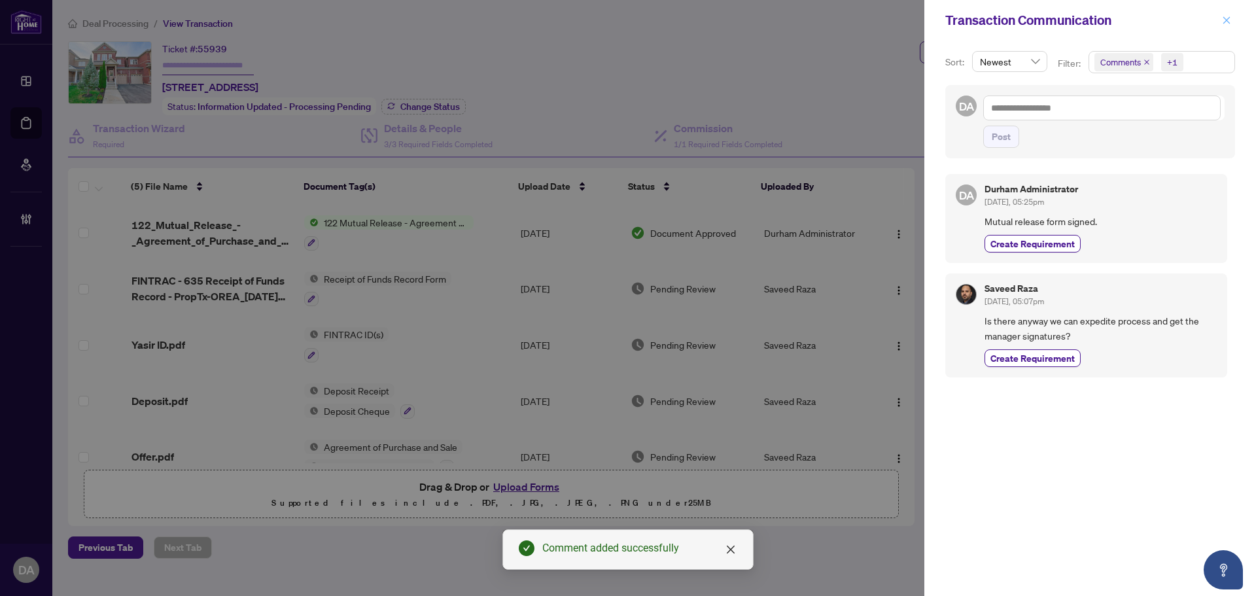
click at [1219, 20] on button "button" at bounding box center [1226, 20] width 17 height 16
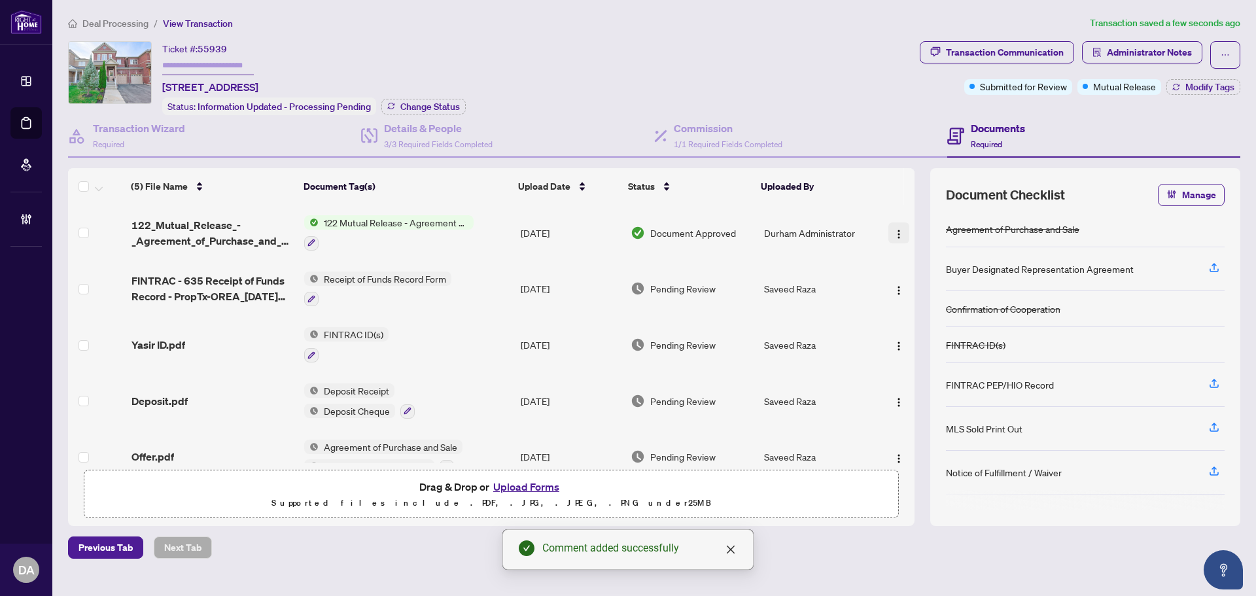
click at [888, 230] on button "button" at bounding box center [898, 232] width 21 height 21
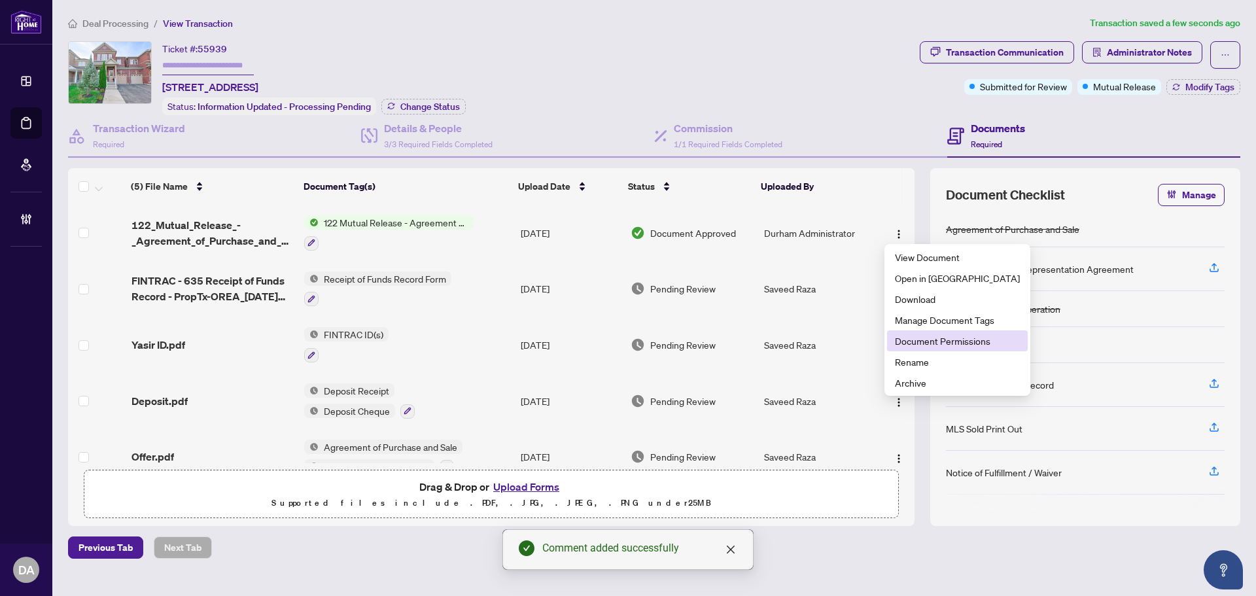
click at [945, 339] on span "Document Permissions" at bounding box center [957, 341] width 125 height 14
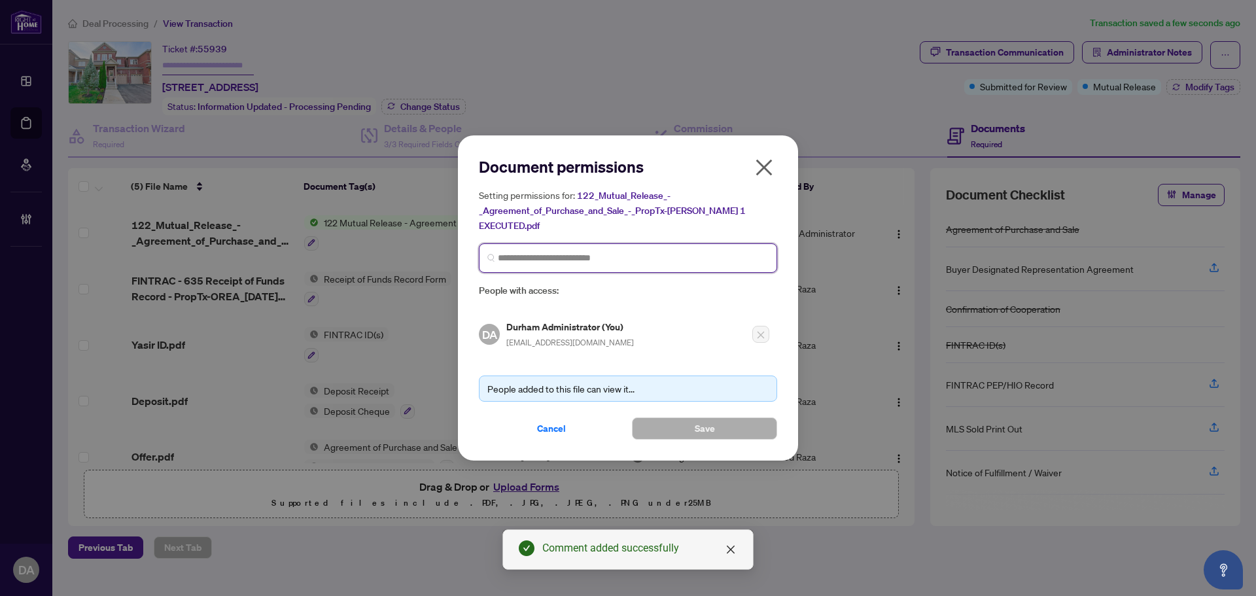
click at [661, 251] on input "search" at bounding box center [633, 258] width 271 height 14
type input "******"
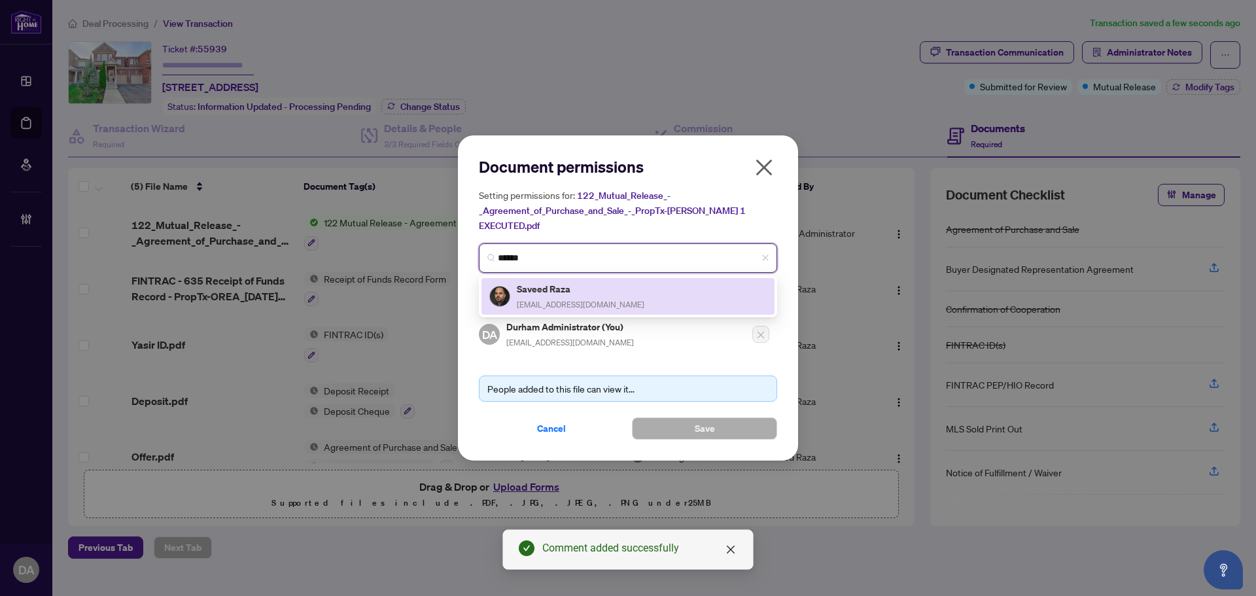
click at [570, 300] on span "saveed@hotmail.com" at bounding box center [581, 305] width 128 height 10
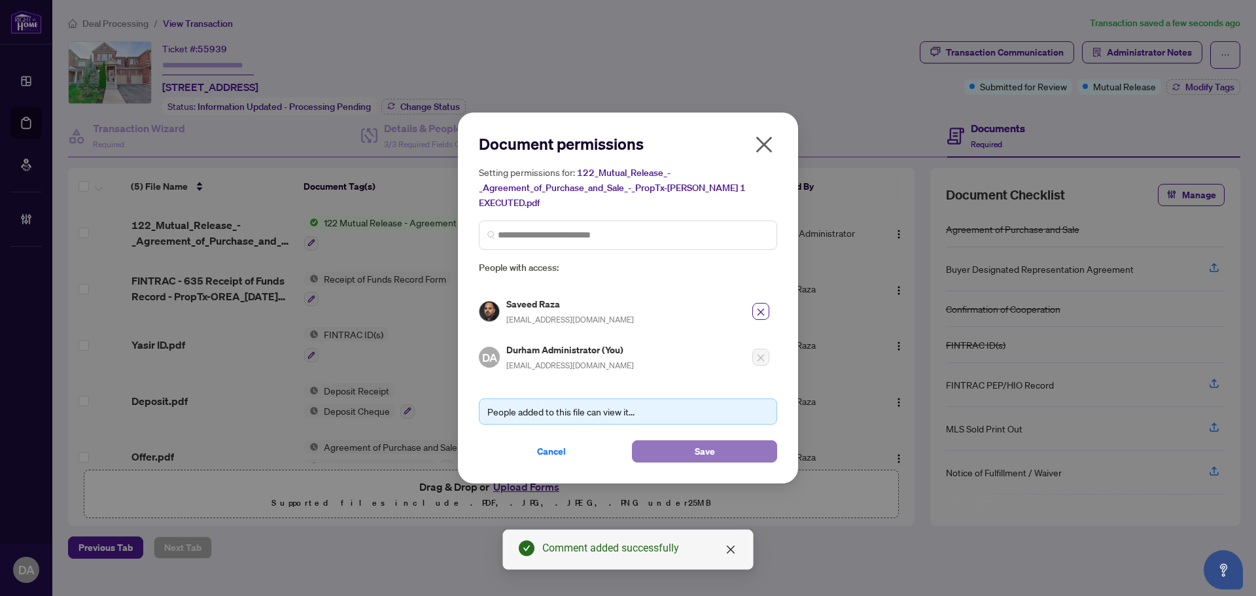
click at [697, 441] on span "Save" at bounding box center [705, 451] width 20 height 21
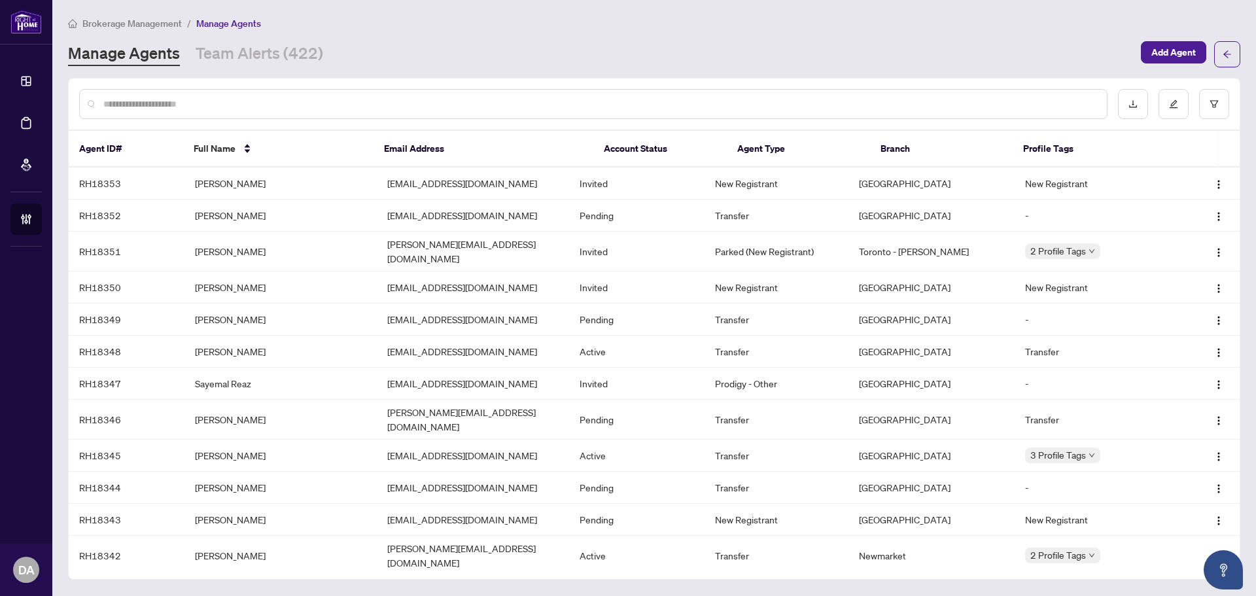
click at [368, 104] on input "text" at bounding box center [599, 104] width 993 height 14
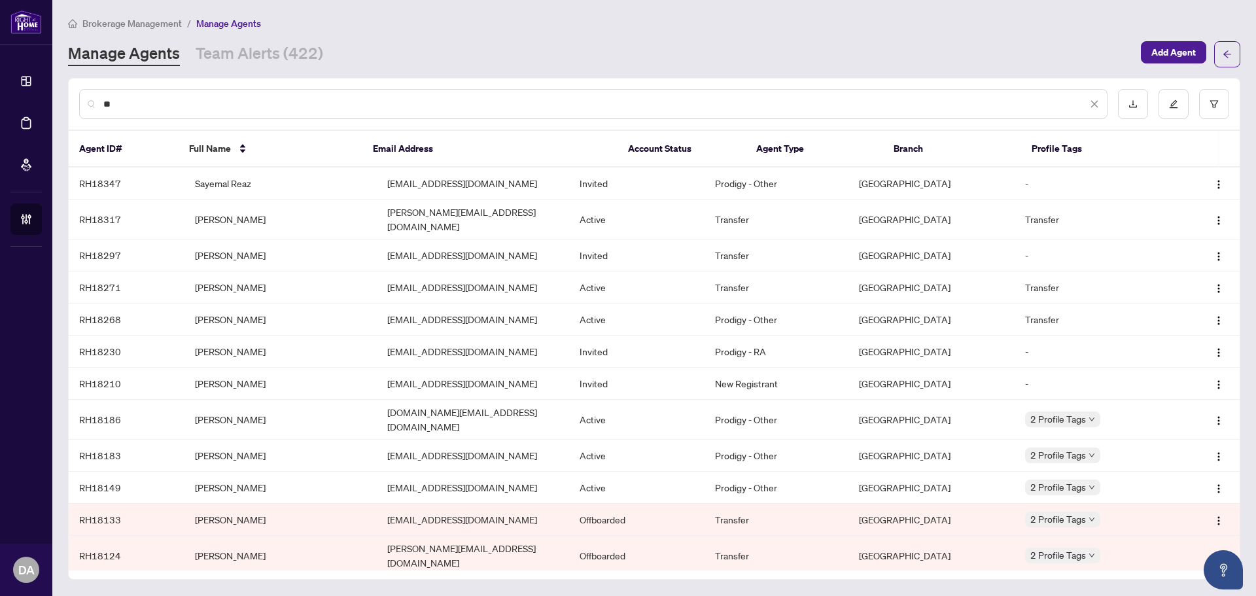
type input "*"
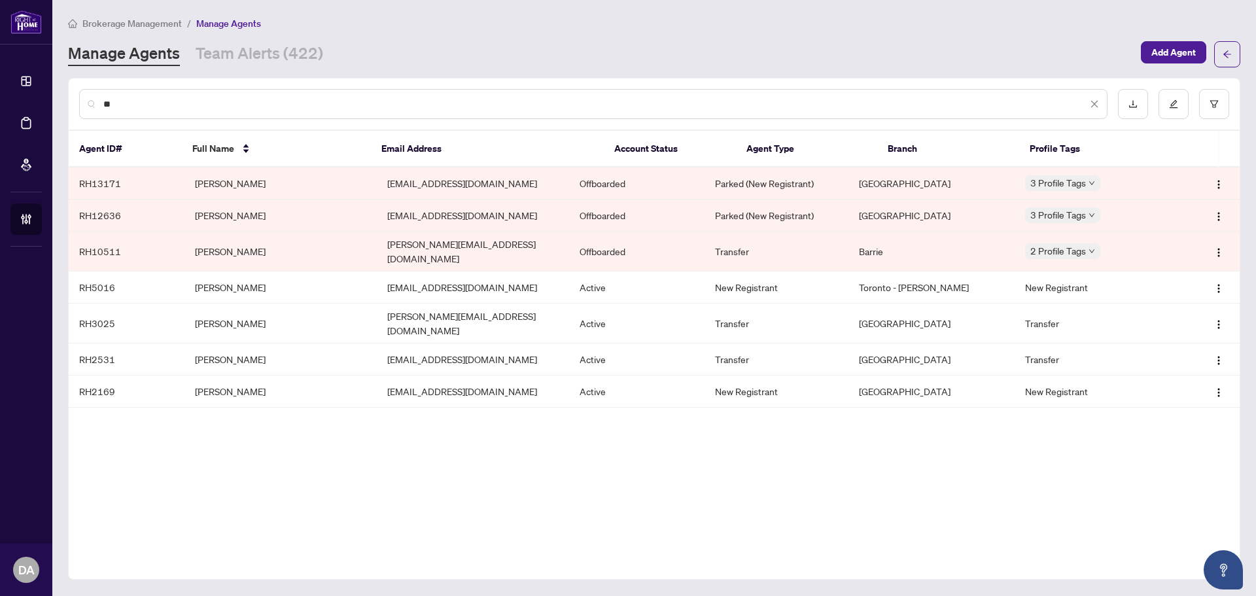
type input "*"
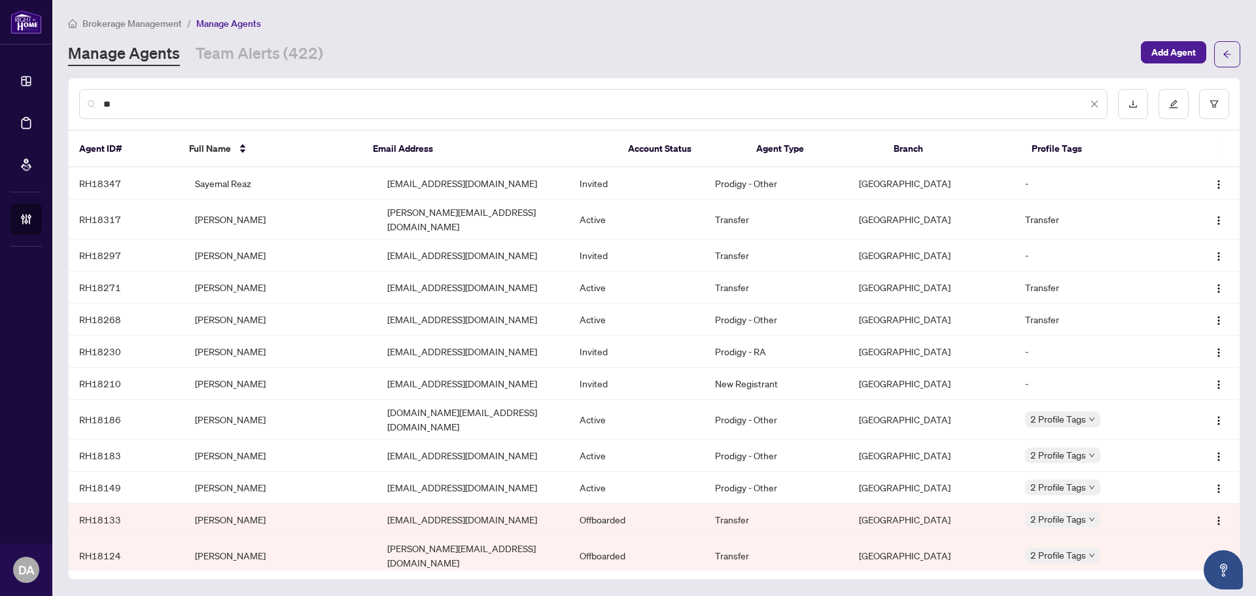
type input "*"
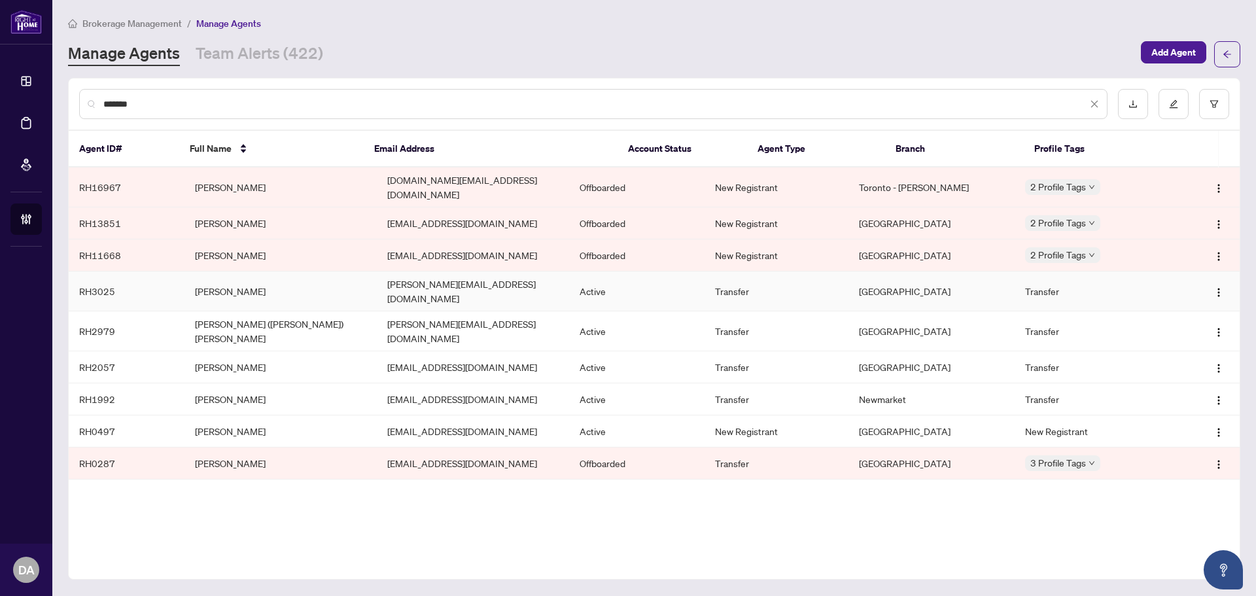
type input "*******"
click at [259, 281] on td "Kenneth Arseneault" at bounding box center [280, 291] width 192 height 40
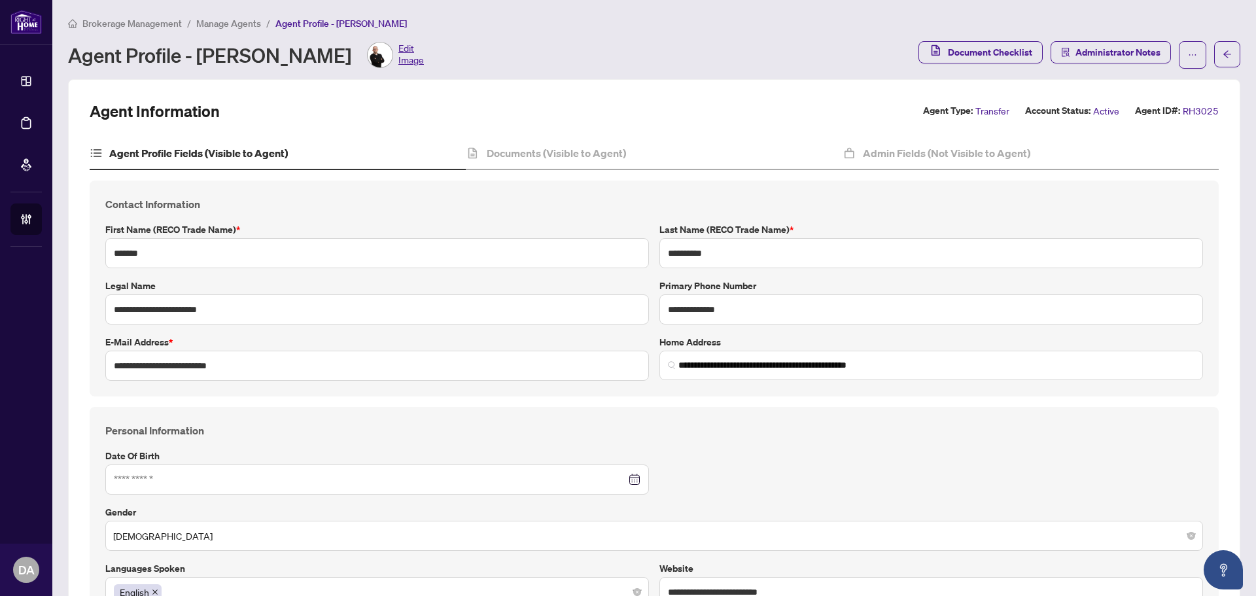
type input "**********"
type input "****"
type input "**********"
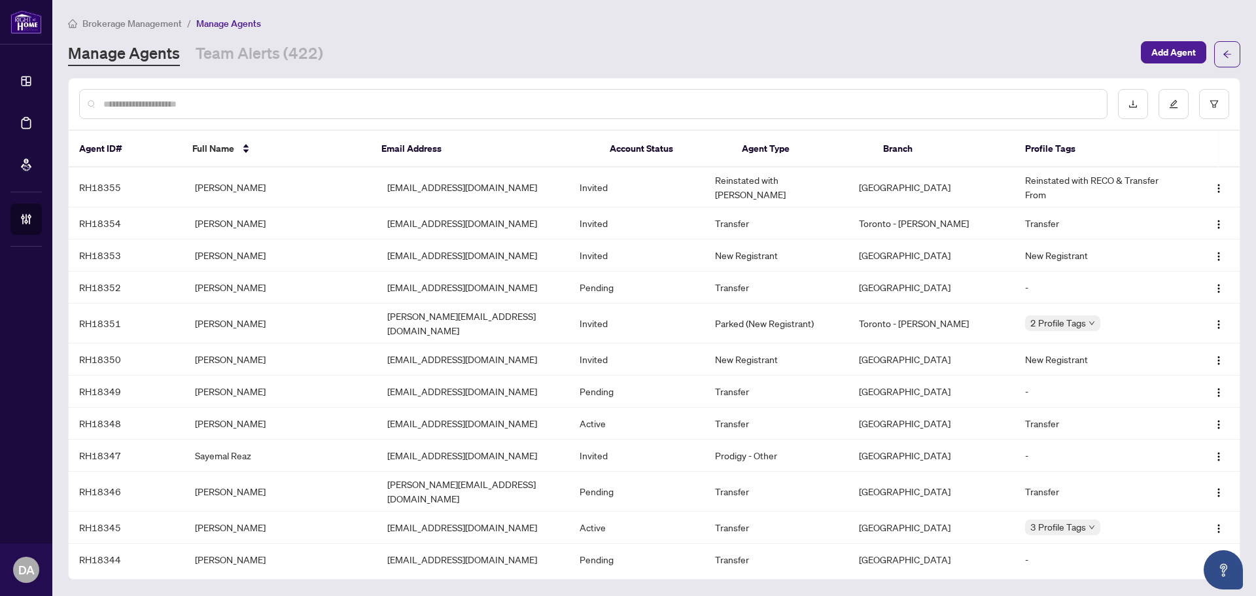
click at [589, 99] on input "text" at bounding box center [599, 104] width 993 height 14
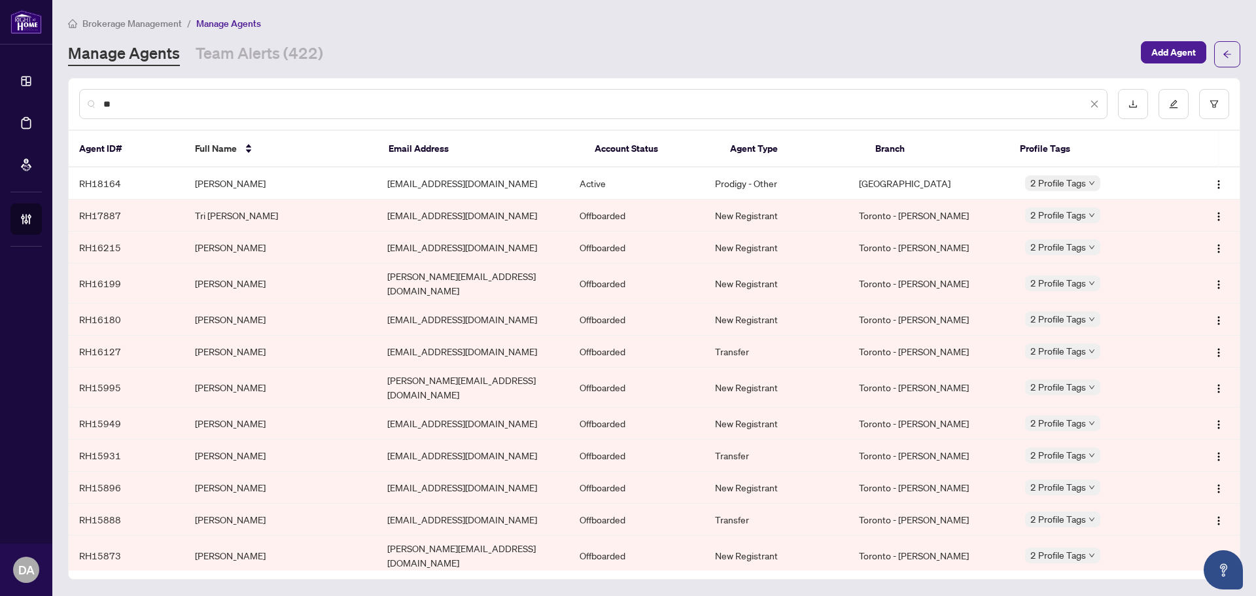
type input "*"
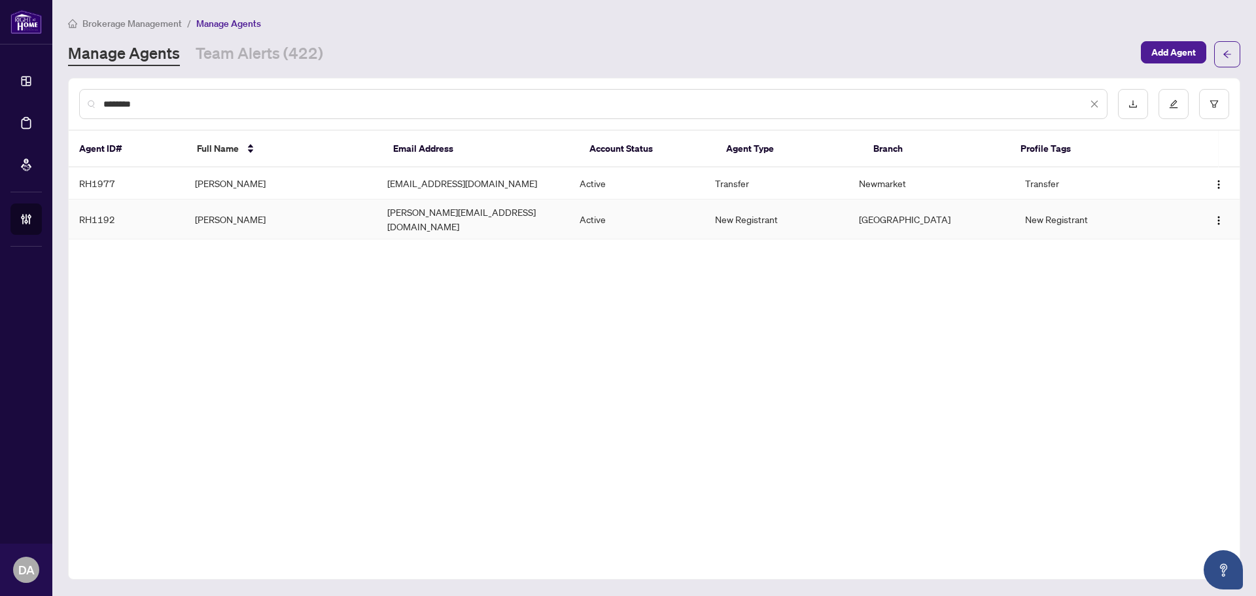
type input "********"
click at [296, 219] on td "Daniel Italiano" at bounding box center [280, 220] width 192 height 40
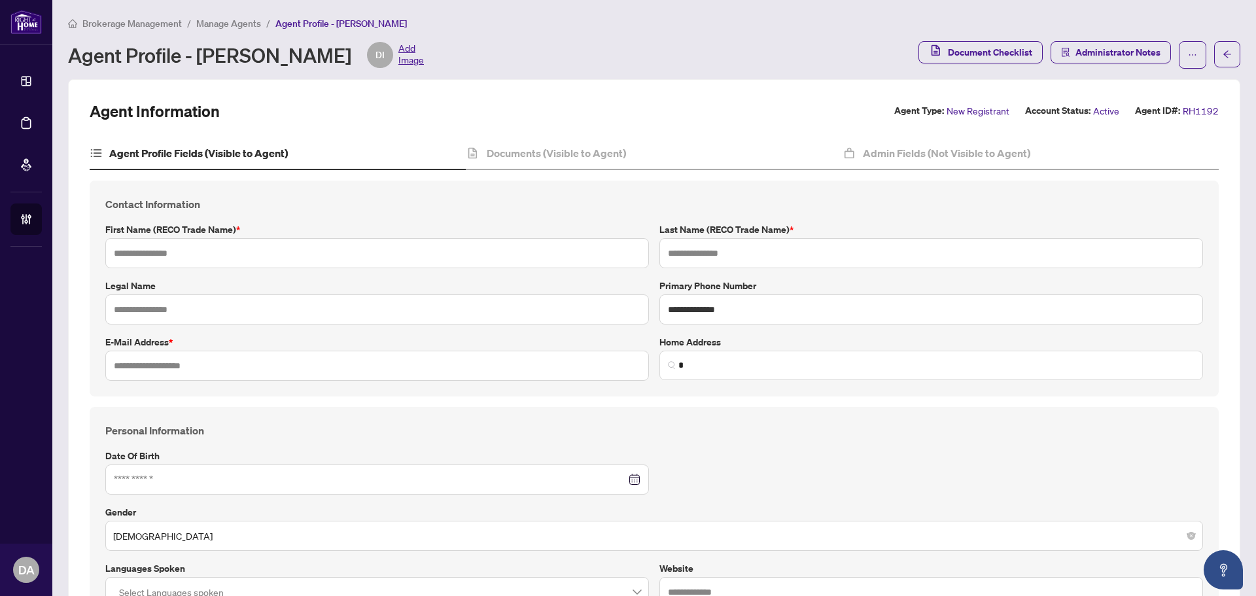
type input "******"
type input "********"
type input "*"
type input "**********"
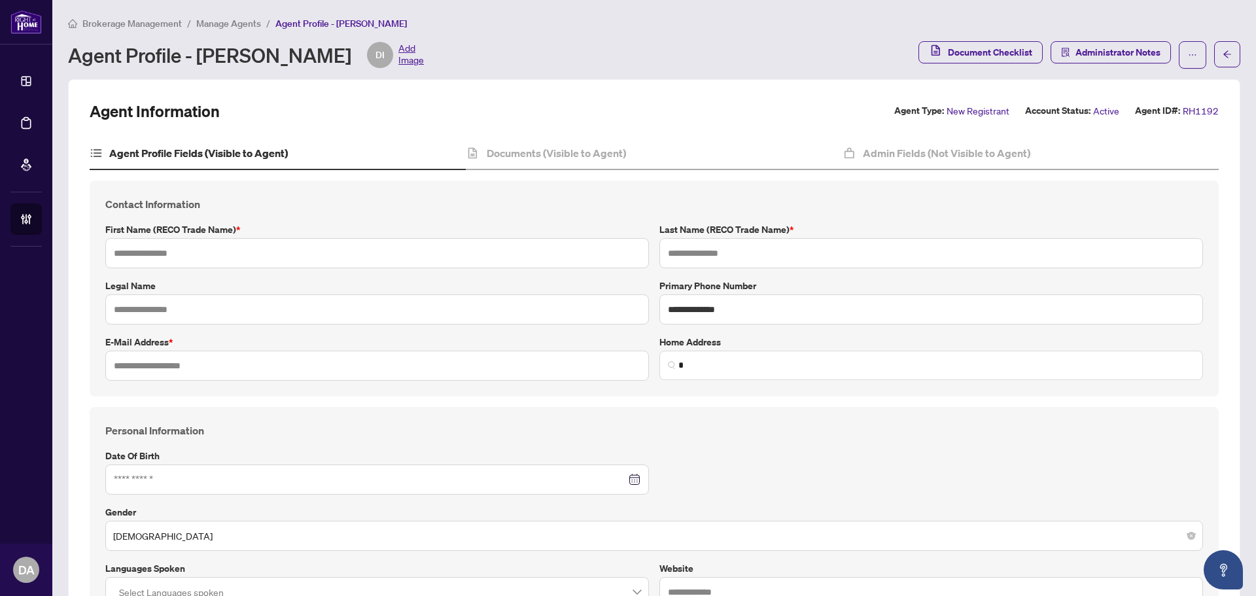
type input "*********"
type input "*"
type input "*******"
type input "**********"
type input "****"
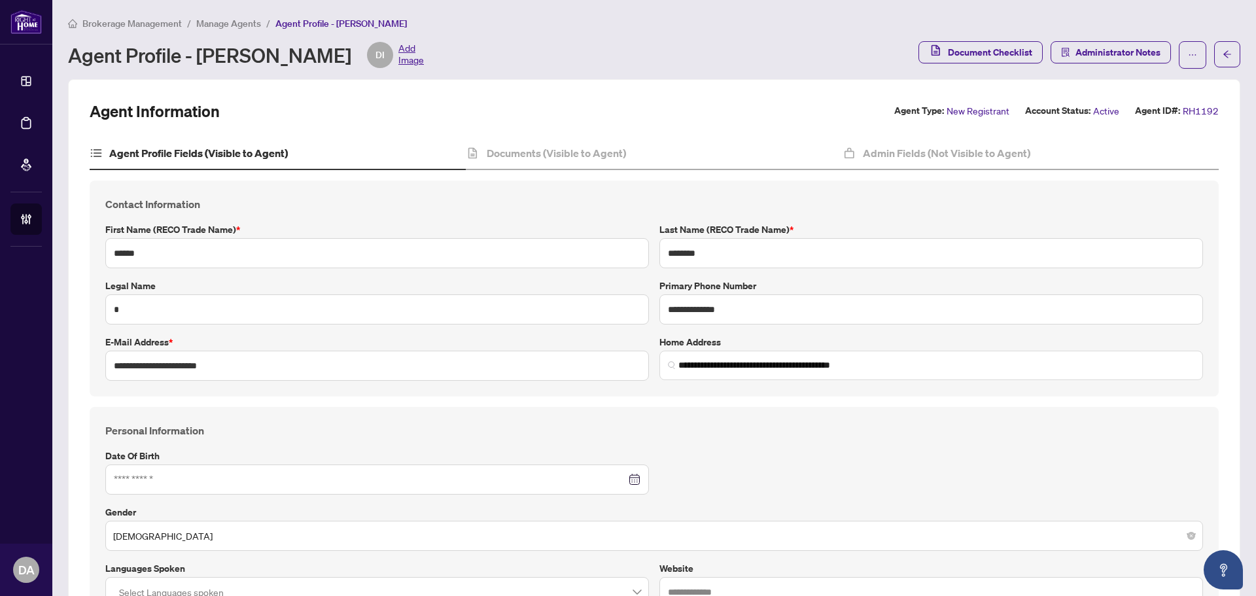
type input "**********"
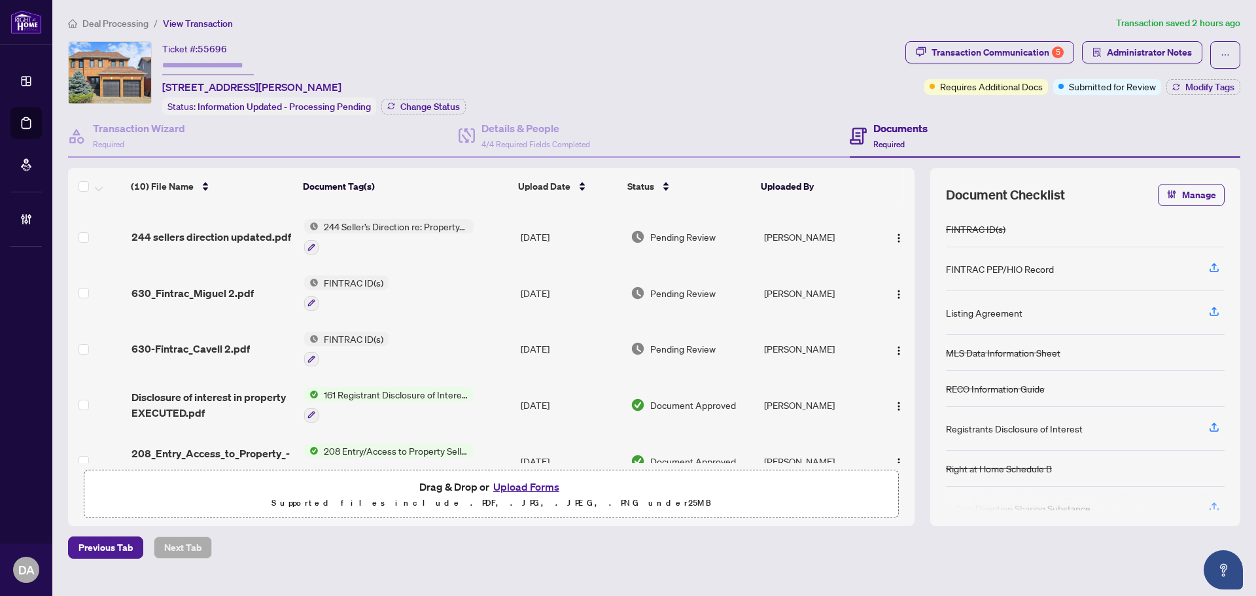
scroll to position [43, 0]
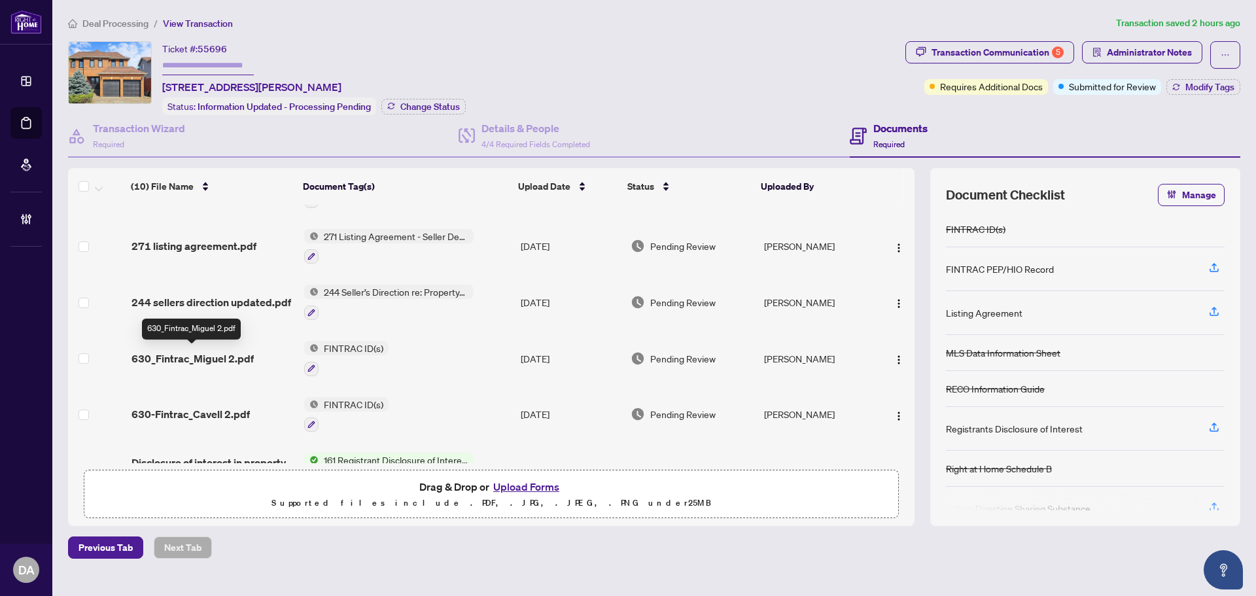
click at [241, 358] on span "630_Fintrac_Miguel 2.pdf" at bounding box center [192, 359] width 122 height 16
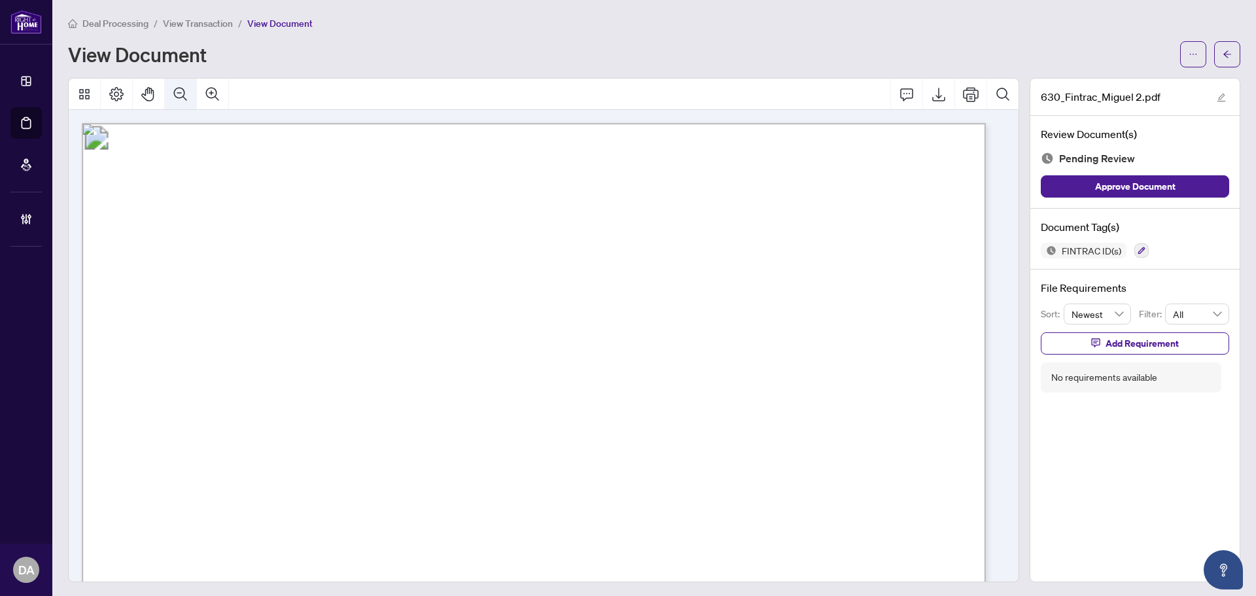
click at [182, 88] on icon "Zoom Out" at bounding box center [181, 94] width 16 height 16
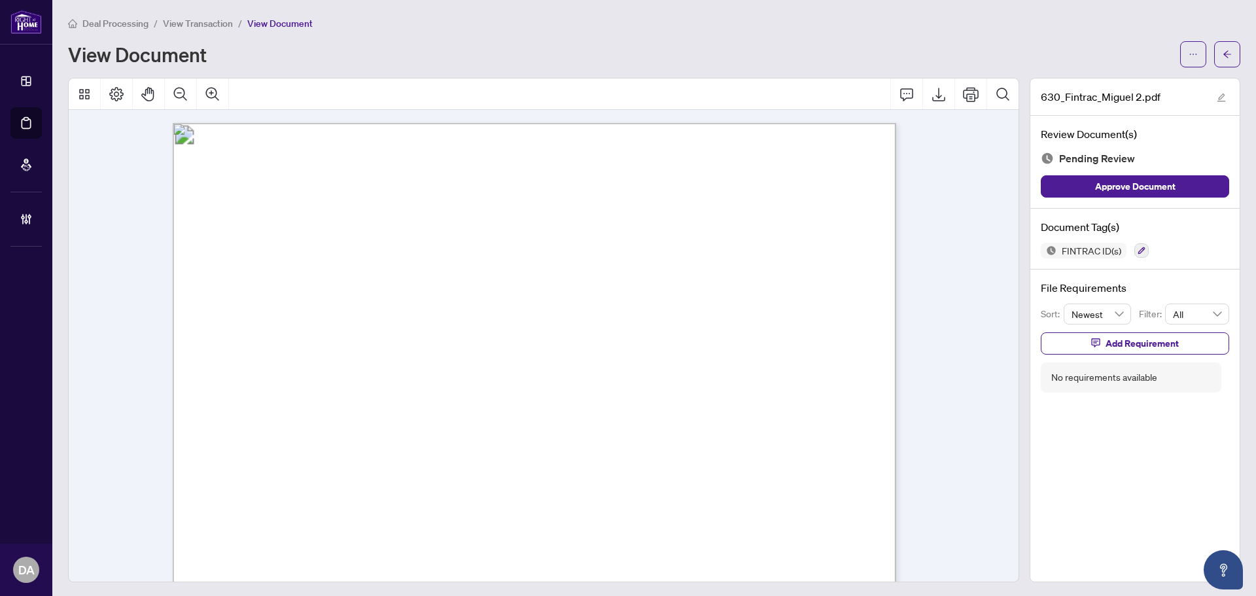
drag, startPoint x: 377, startPoint y: 309, endPoint x: 642, endPoint y: 313, distance: 265.6
click at [625, 123] on p "Individual Identification Information Record Form 630 for use in the Province o…" at bounding box center [826, 123] width 1306 height 0
click at [482, 313] on span "[STREET_ADDRESS]" at bounding box center [431, 311] width 102 height 11
click at [1223, 60] on button "button" at bounding box center [1227, 54] width 26 height 26
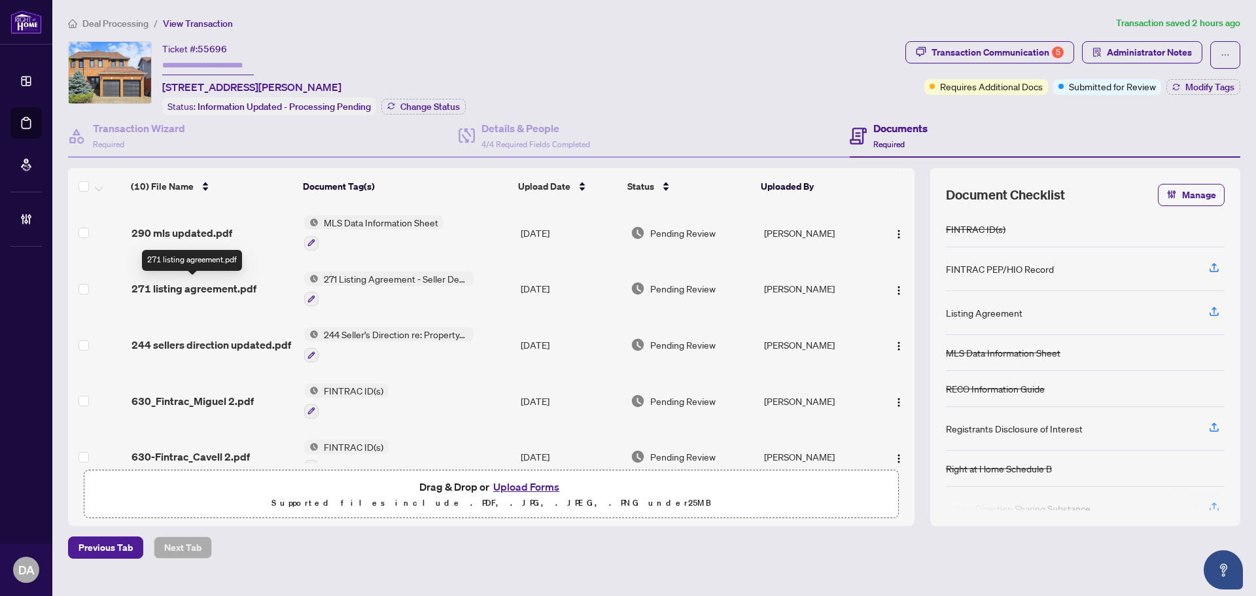
click at [236, 285] on span "271 listing agreement.pdf" at bounding box center [193, 289] width 125 height 16
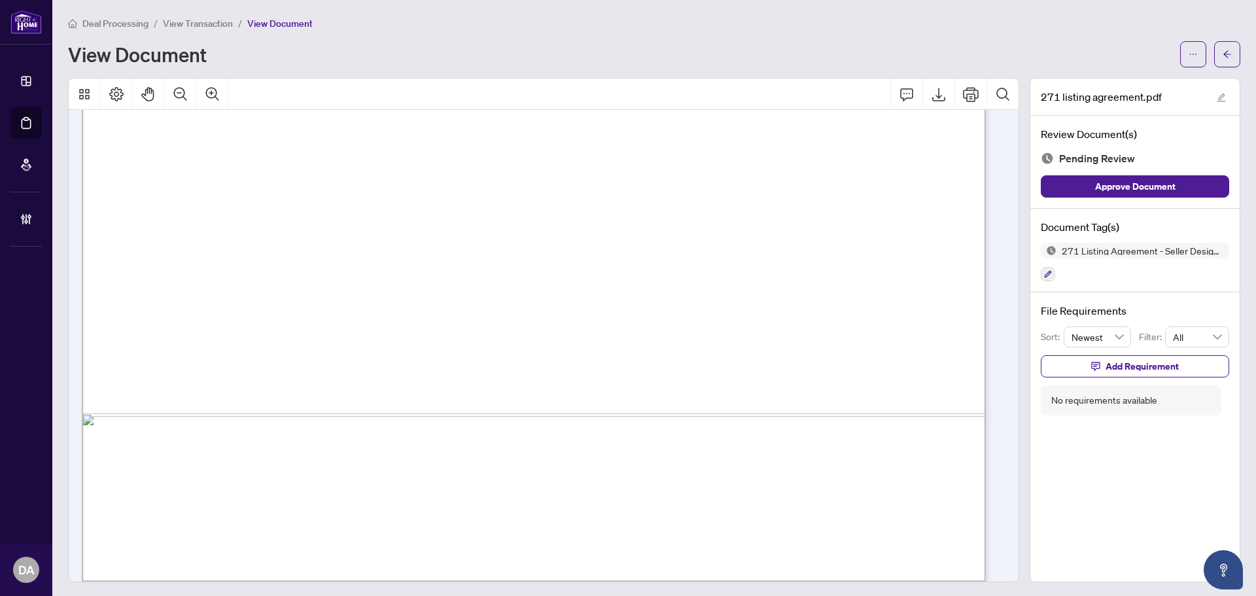
scroll to position [5522, 0]
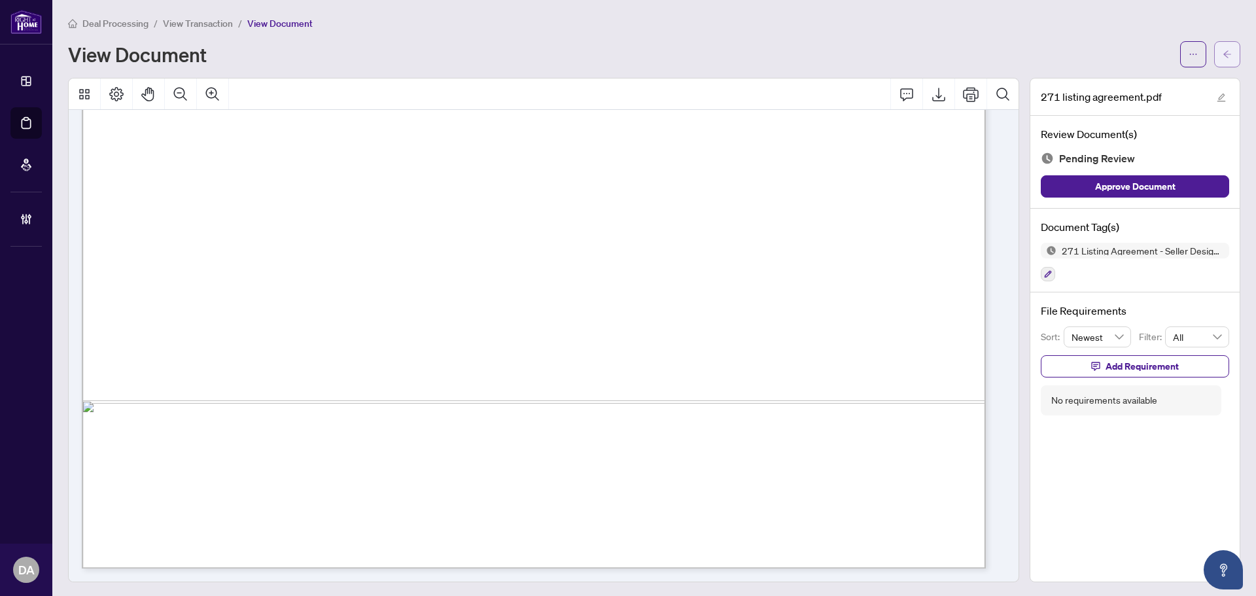
click at [1223, 61] on span "button" at bounding box center [1227, 54] width 9 height 21
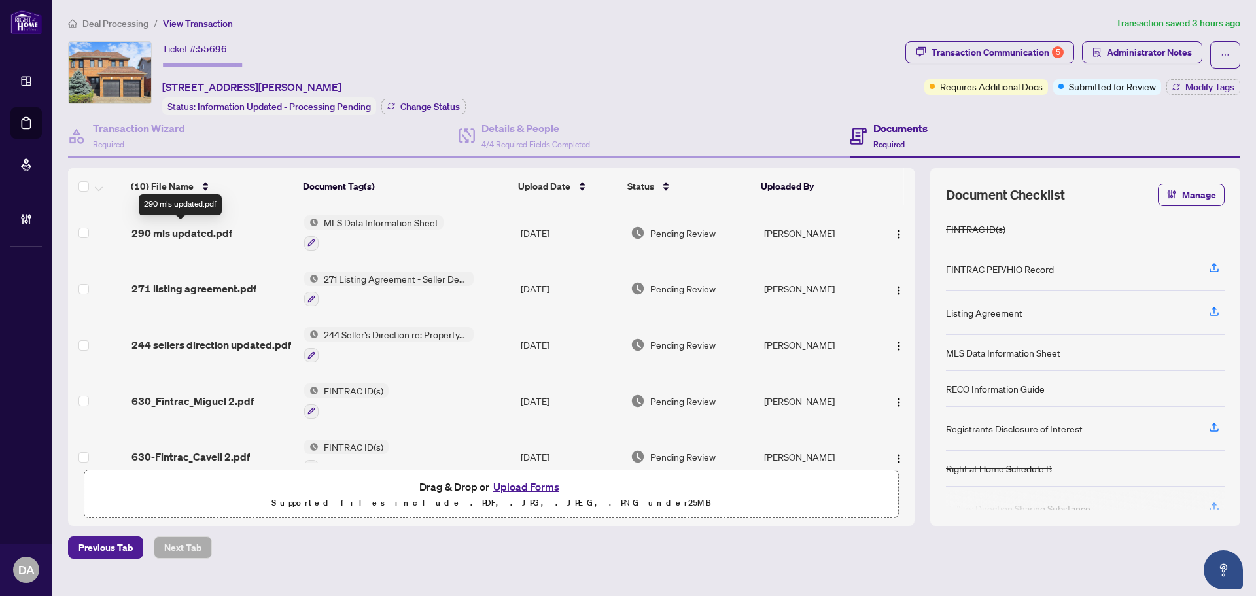
click at [193, 237] on span "290 mls updated.pdf" at bounding box center [181, 233] width 101 height 16
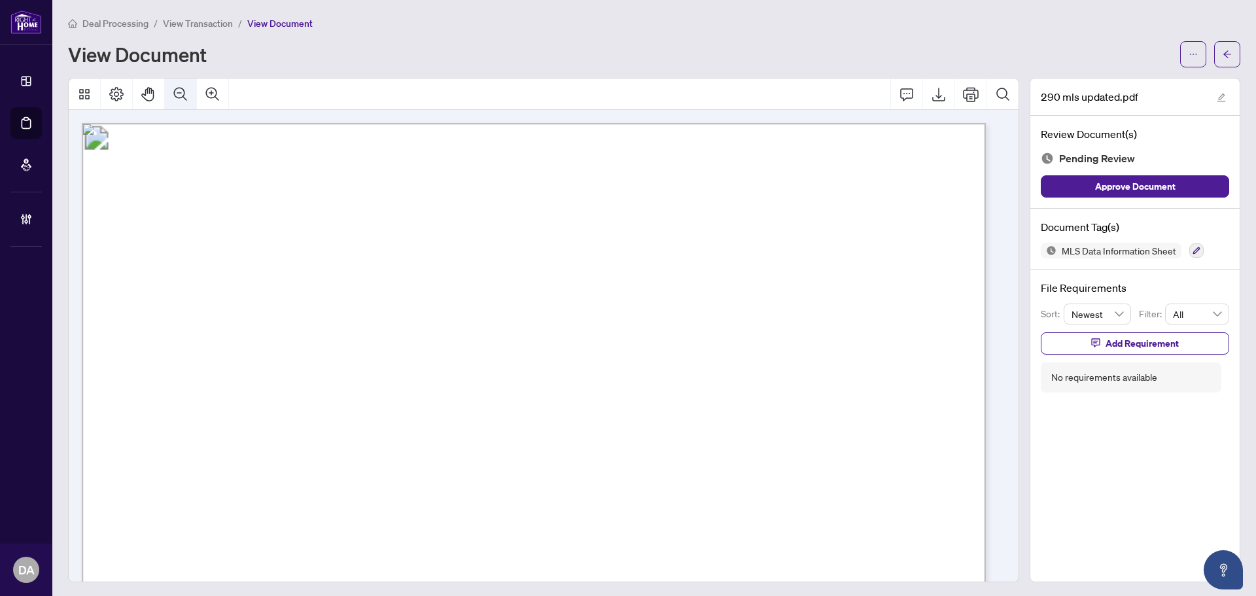
click at [177, 100] on icon "Zoom Out" at bounding box center [181, 94] width 16 height 16
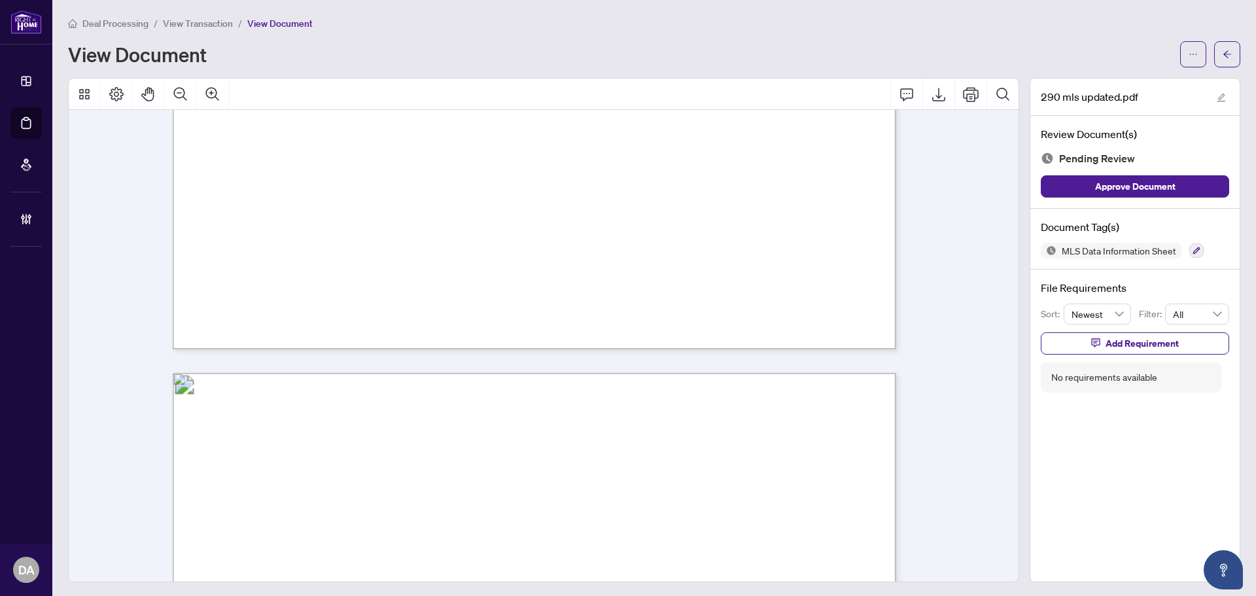
scroll to position [785, 0]
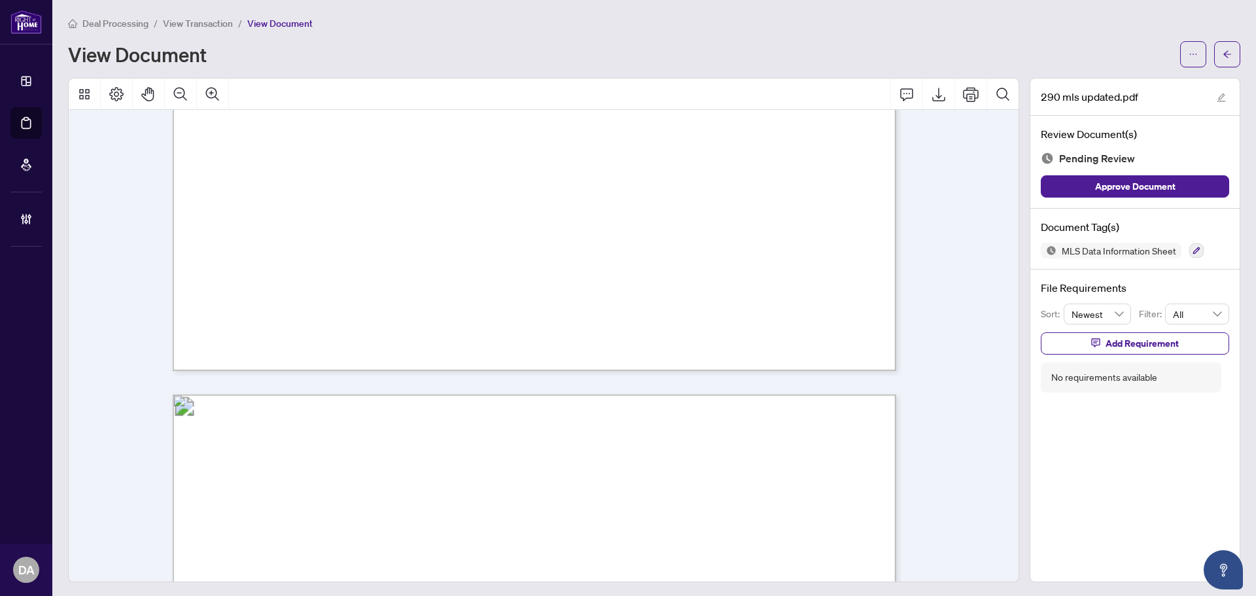
click at [892, 338] on div "*MANDATORY IF AVAILABLE ** MANDATORY EXCEPT FOR MOBILE/TRAILER DIRECTIONS (250 …" at bounding box center [826, 280] width 1306 height 1691
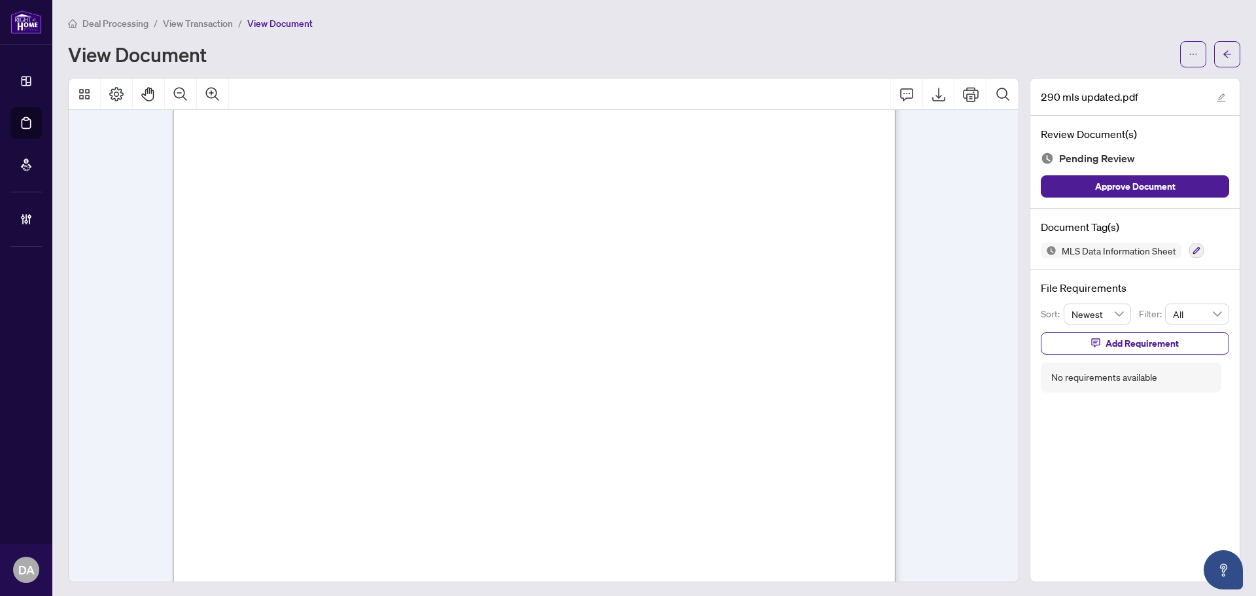
scroll to position [0, 0]
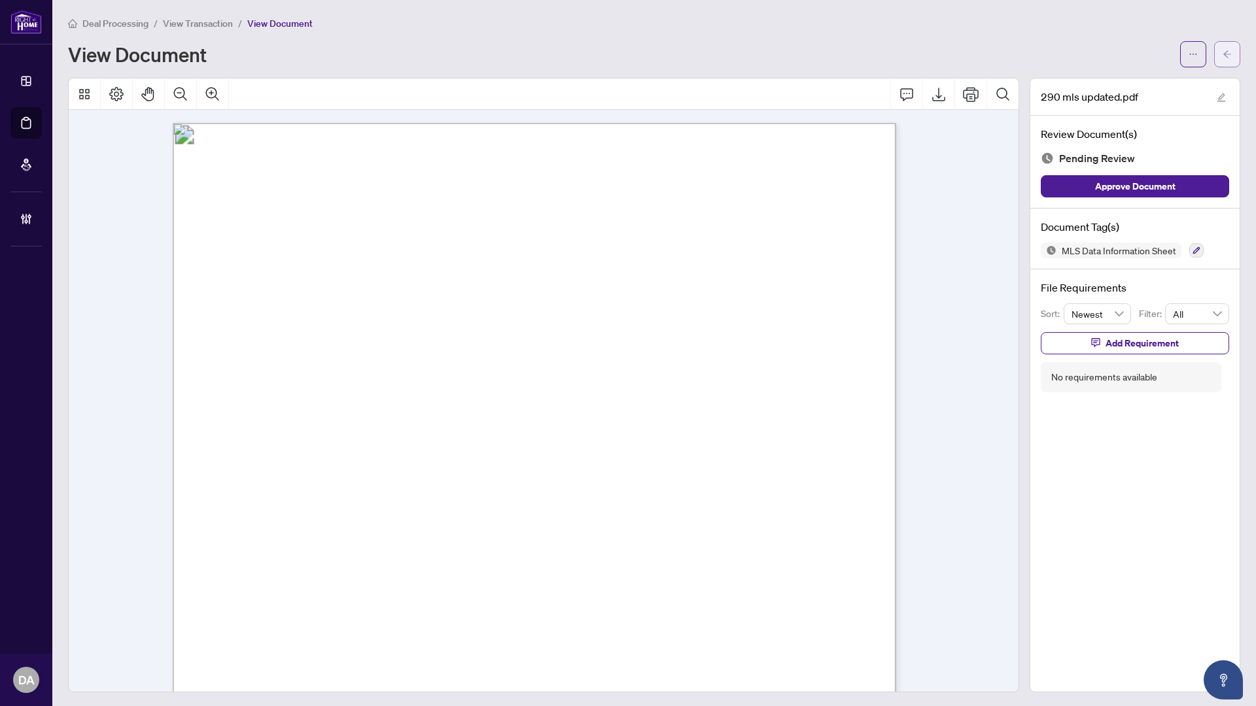
click at [1223, 56] on icon "arrow-left" at bounding box center [1227, 54] width 9 height 9
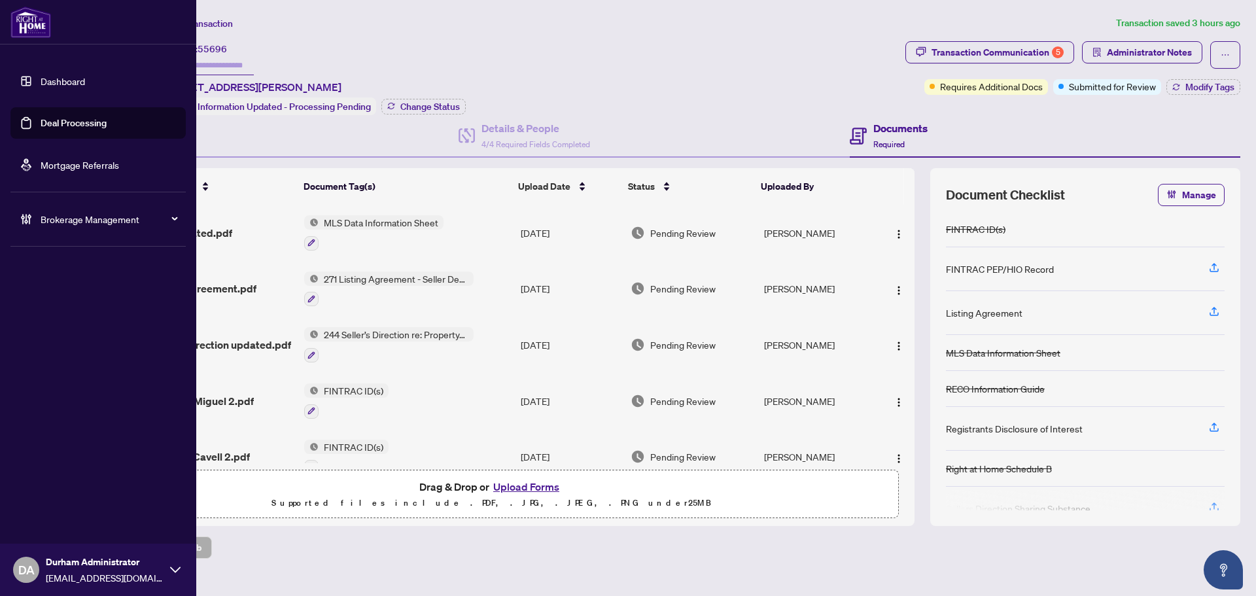
click at [54, 126] on link "Deal Processing" at bounding box center [74, 123] width 66 height 12
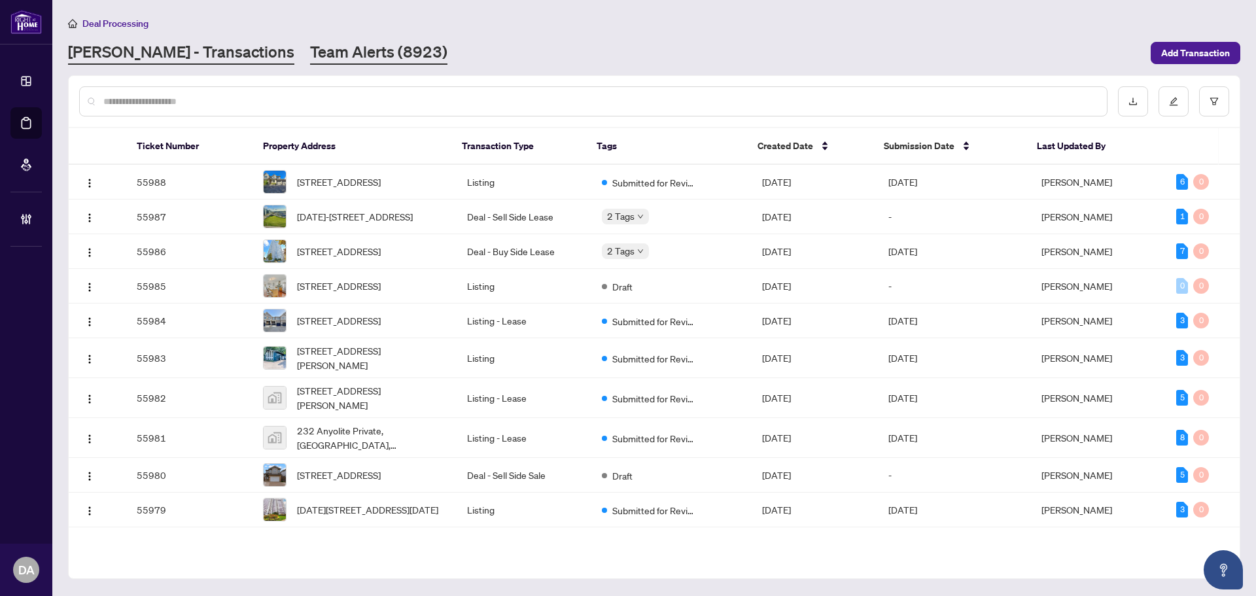
click at [310, 62] on link "Team Alerts (8923)" at bounding box center [378, 53] width 137 height 24
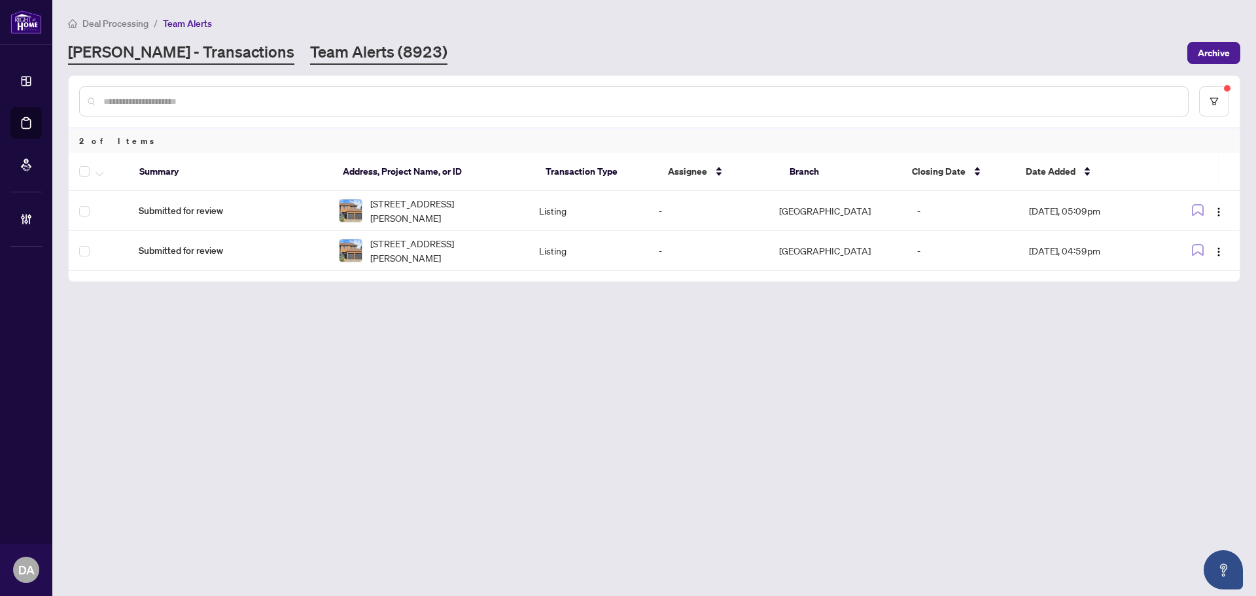
click at [167, 48] on link "[PERSON_NAME] - Transactions" at bounding box center [181, 53] width 226 height 24
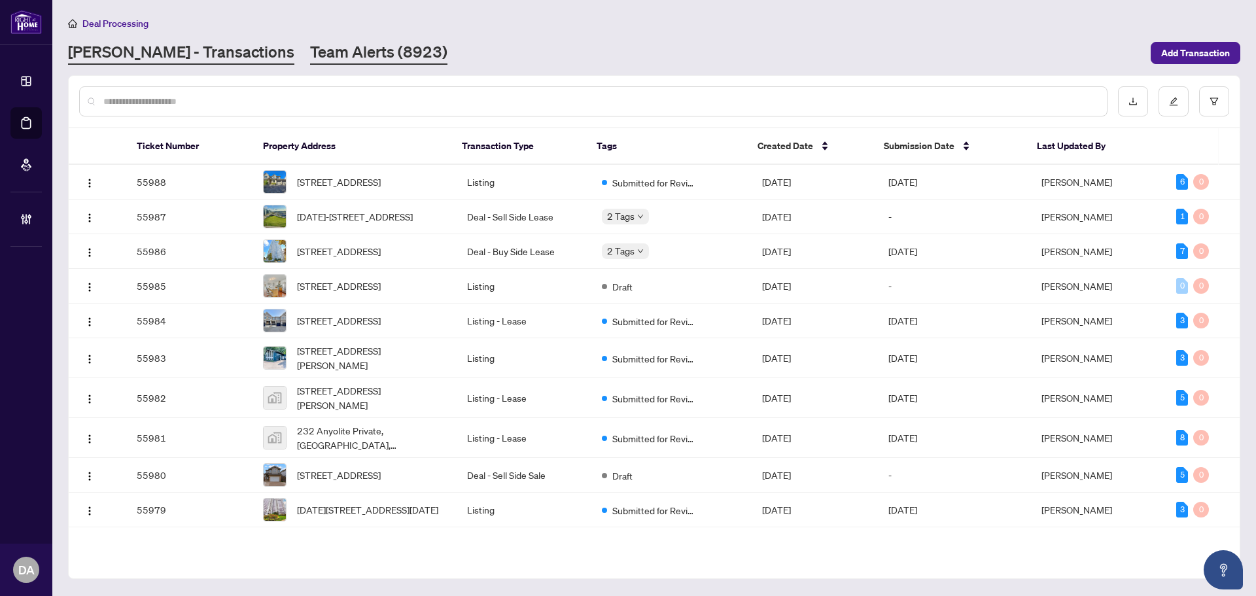
click at [343, 57] on link "Team Alerts (8923)" at bounding box center [378, 53] width 137 height 24
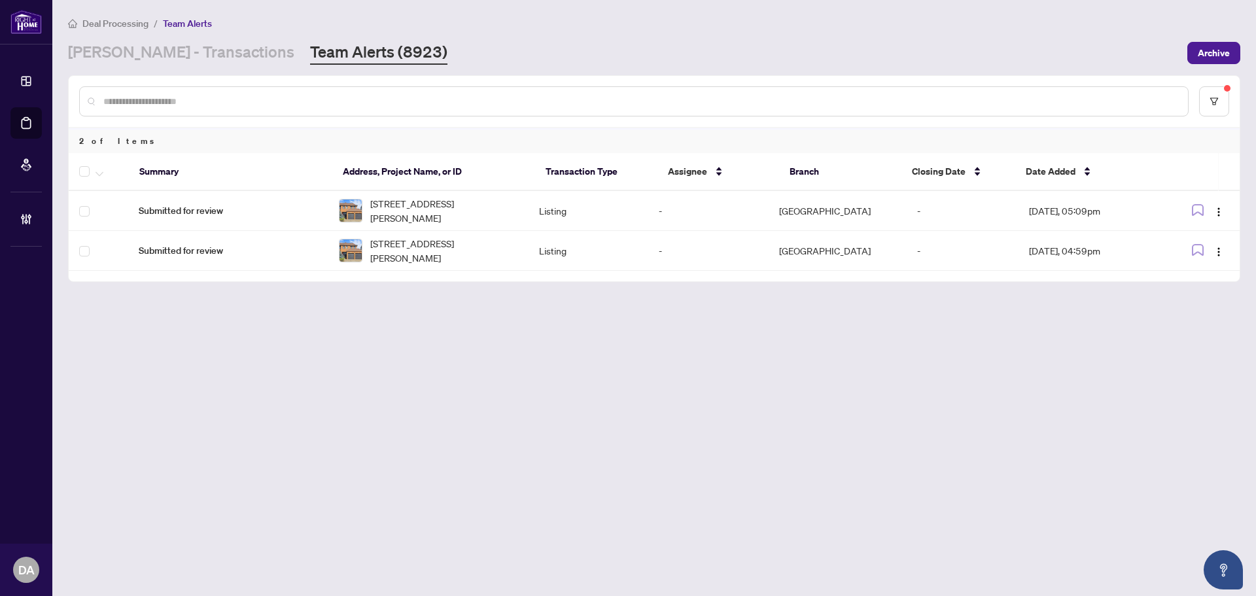
click at [1229, 107] on div at bounding box center [654, 101] width 1171 height 51
click at [1224, 107] on button "button" at bounding box center [1214, 101] width 30 height 30
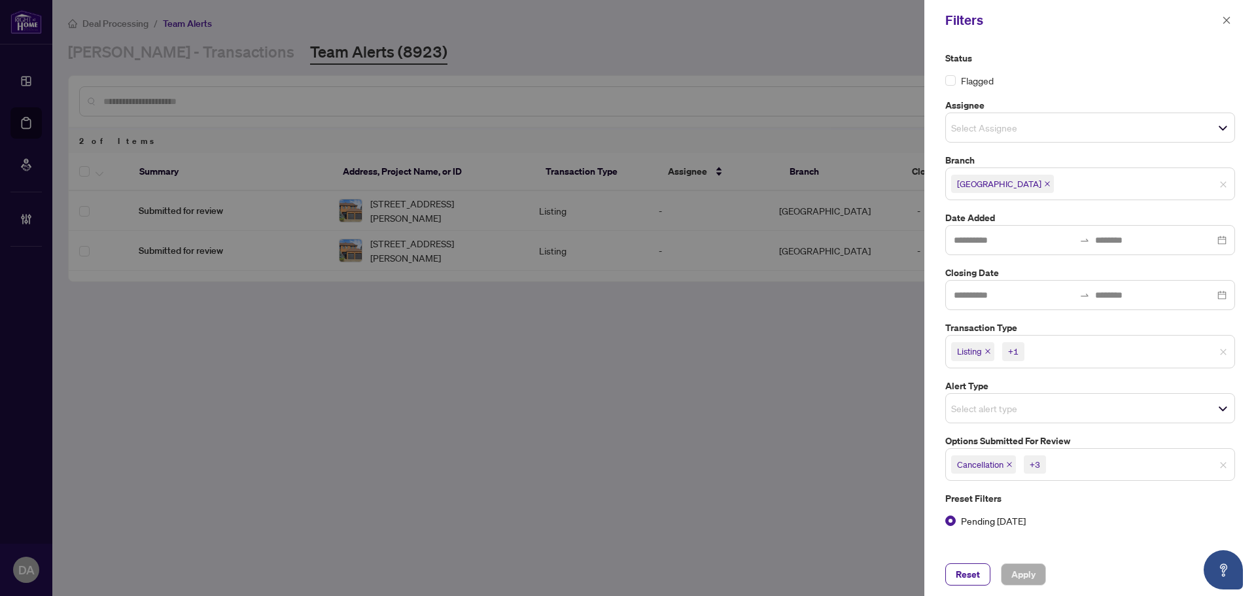
click at [968, 524] on span "Pending [DATE]" at bounding box center [993, 521] width 75 height 14
click at [1029, 575] on span "Apply" at bounding box center [1023, 574] width 24 height 21
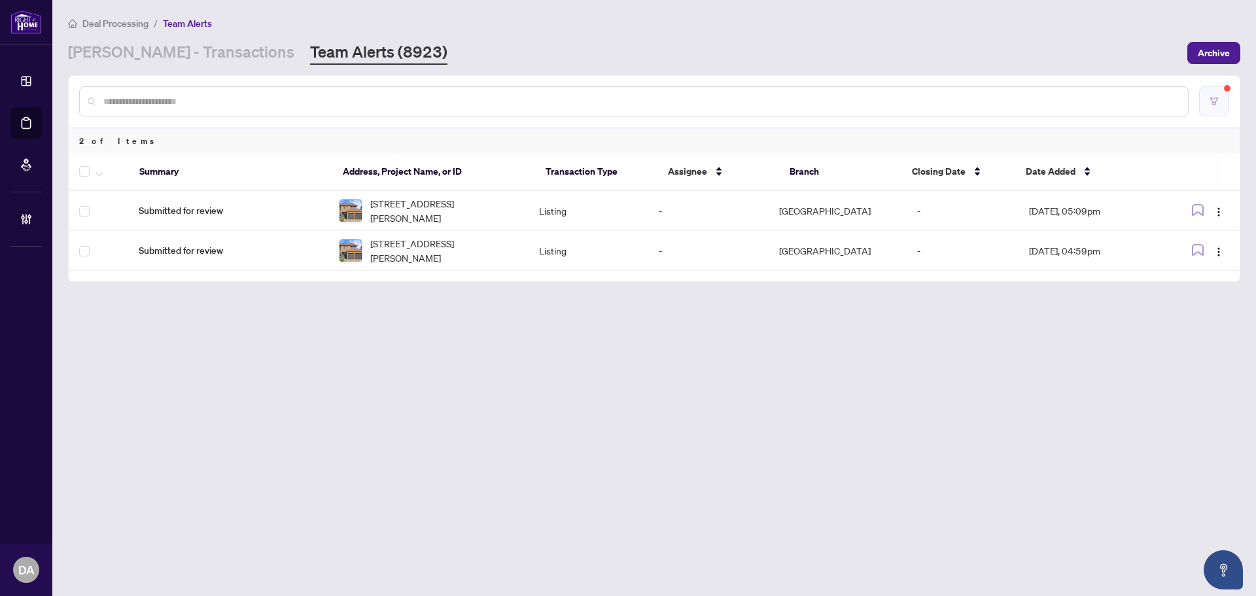
click at [1214, 105] on icon "filter" at bounding box center [1214, 101] width 9 height 9
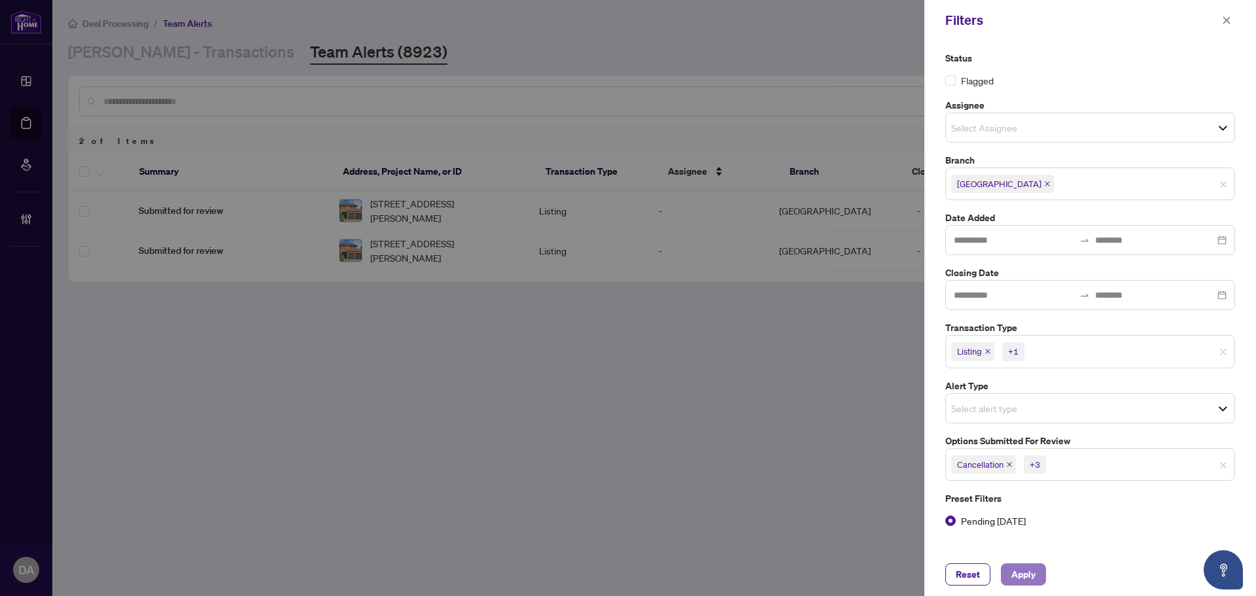
click at [1041, 577] on button "Apply" at bounding box center [1023, 574] width 45 height 22
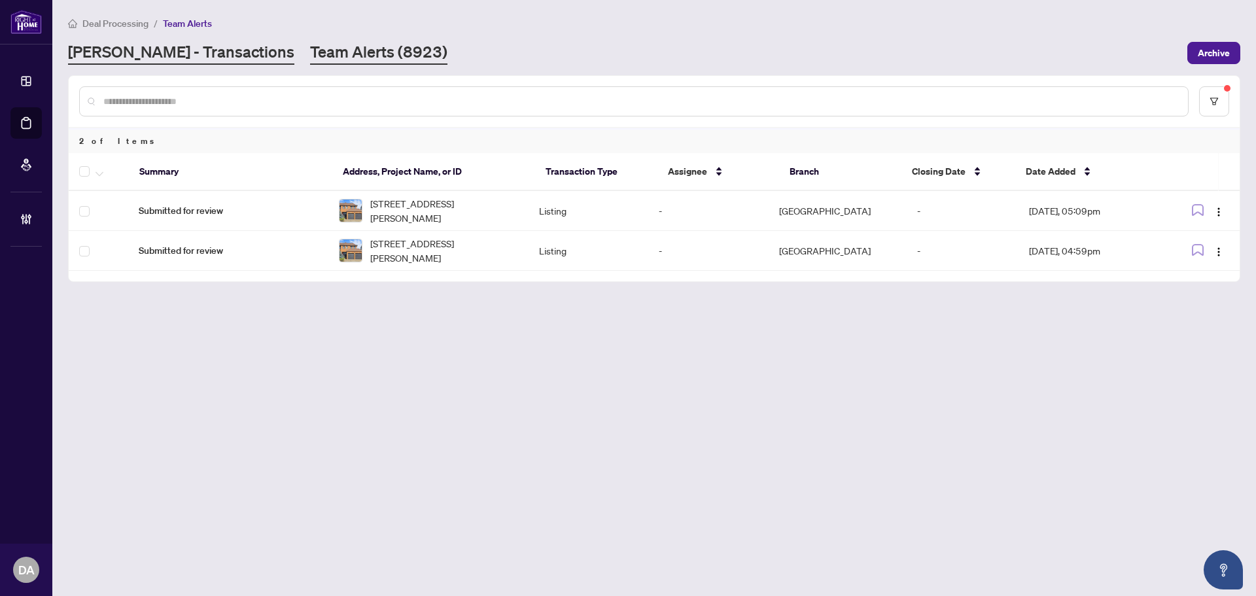
click at [184, 56] on link "[PERSON_NAME] - Transactions" at bounding box center [181, 53] width 226 height 24
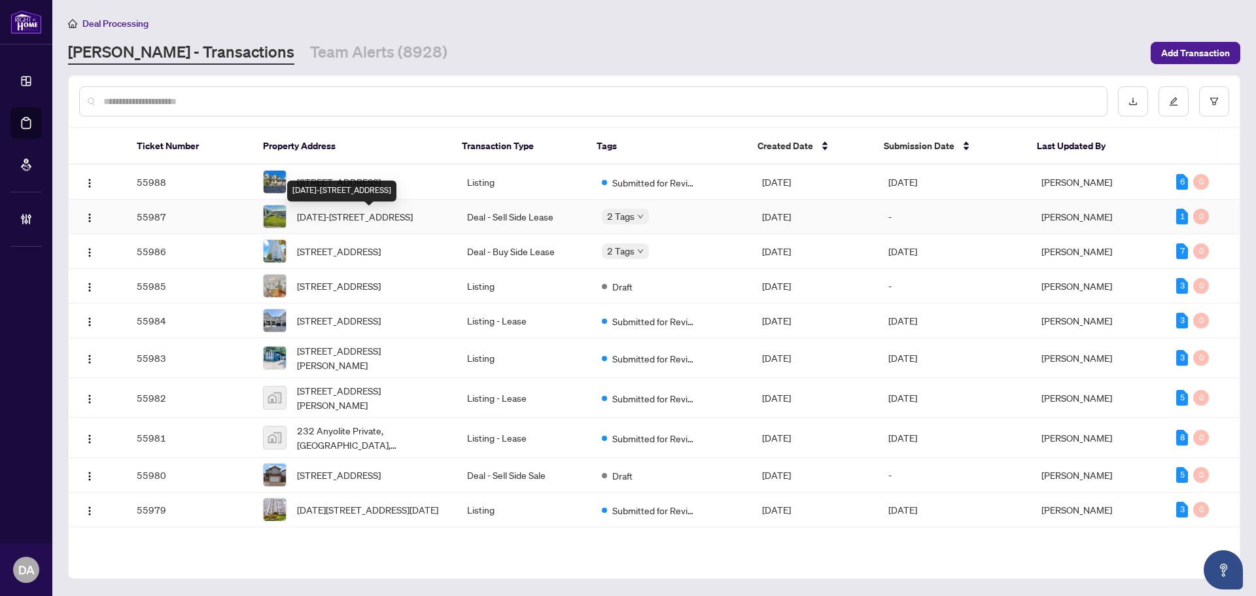
click at [357, 222] on span "[DATE]-[STREET_ADDRESS]" at bounding box center [355, 216] width 116 height 14
click at [318, 258] on span "[STREET_ADDRESS]" at bounding box center [339, 251] width 84 height 14
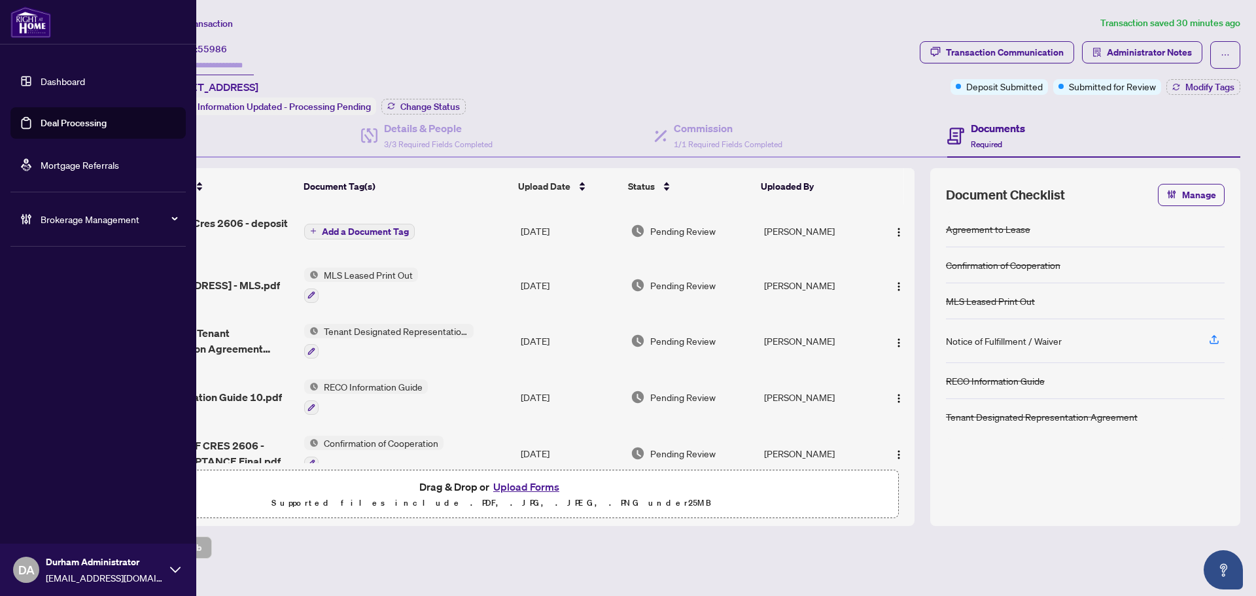
click at [41, 123] on link "Deal Processing" at bounding box center [74, 123] width 66 height 12
